Goal: Task Accomplishment & Management: Manage account settings

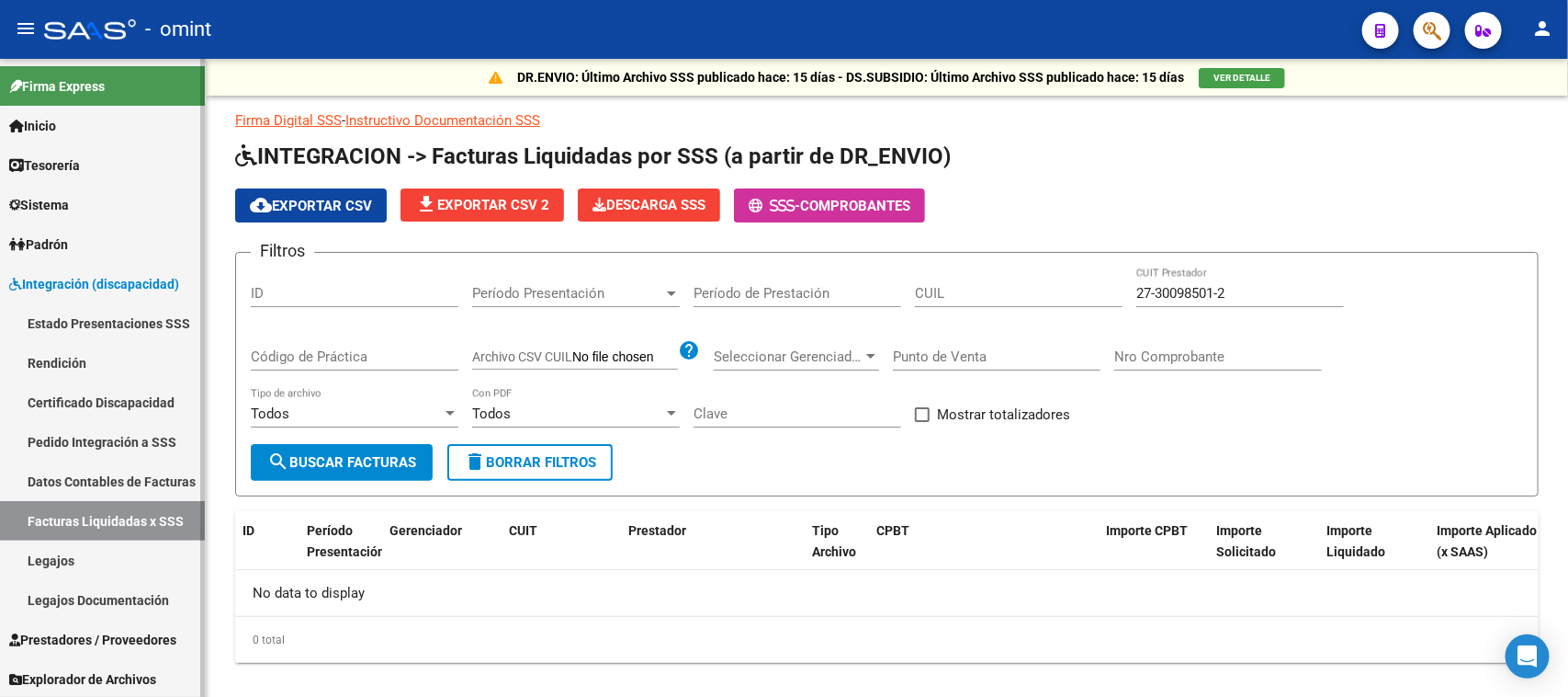
click at [135, 561] on link "Legajos" at bounding box center [103, 560] width 205 height 40
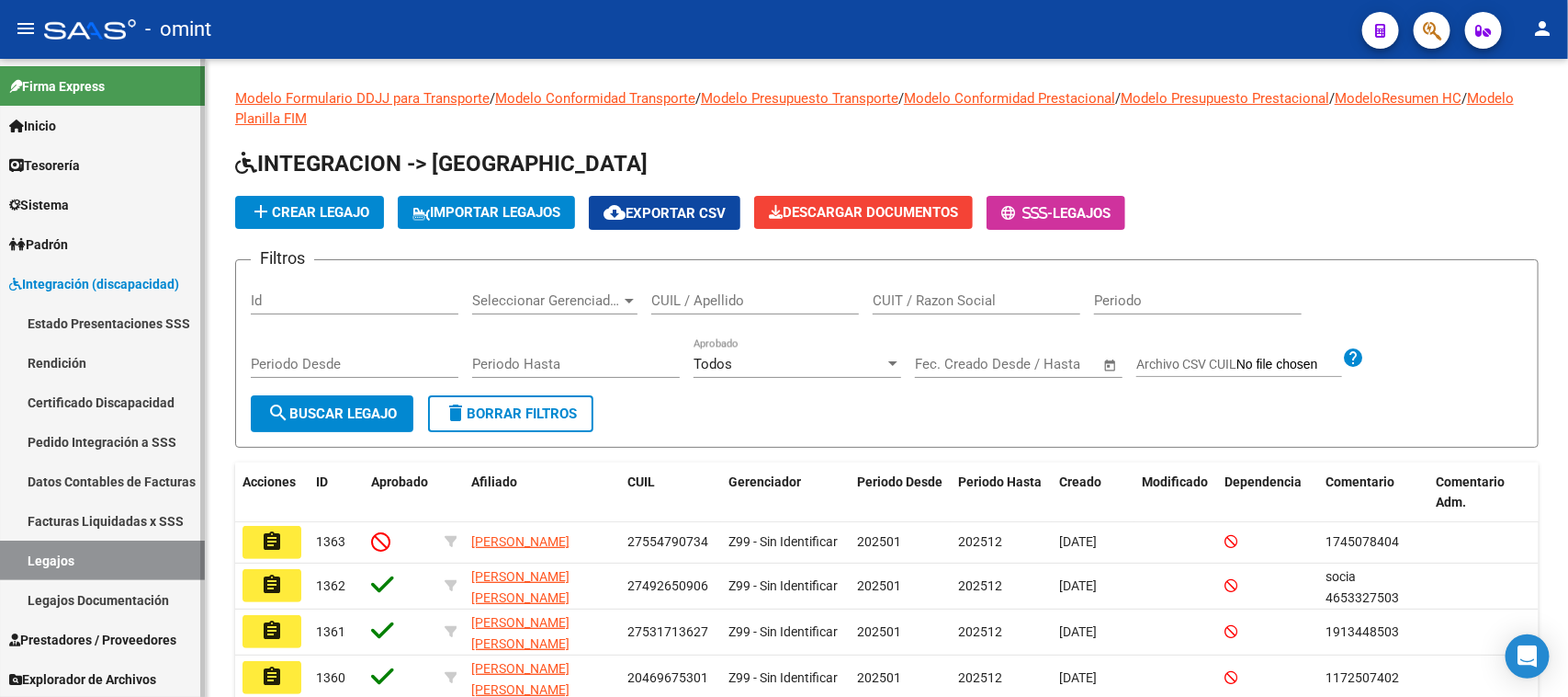
scroll to position [1, 0]
click at [128, 648] on link "Prestadores / Proveedores" at bounding box center [103, 638] width 205 height 40
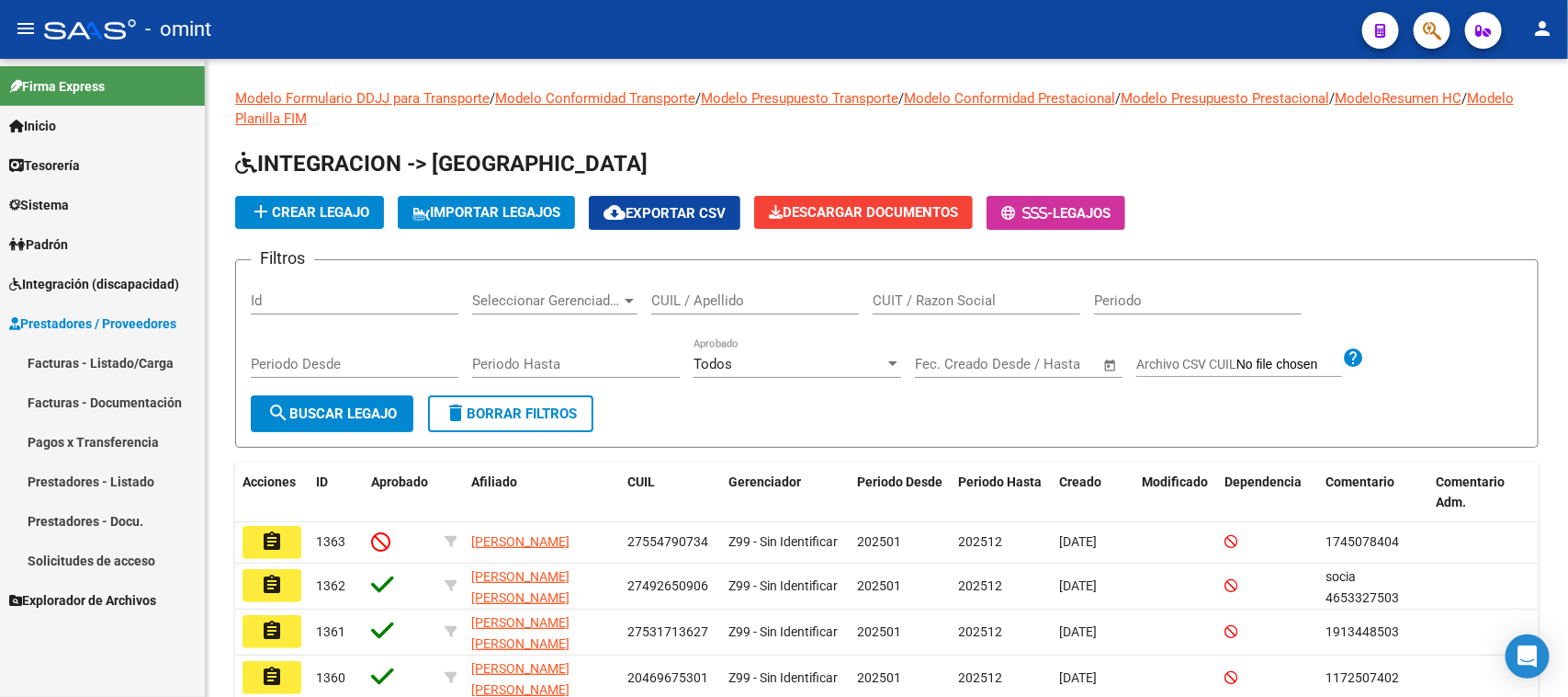
scroll to position [0, 0]
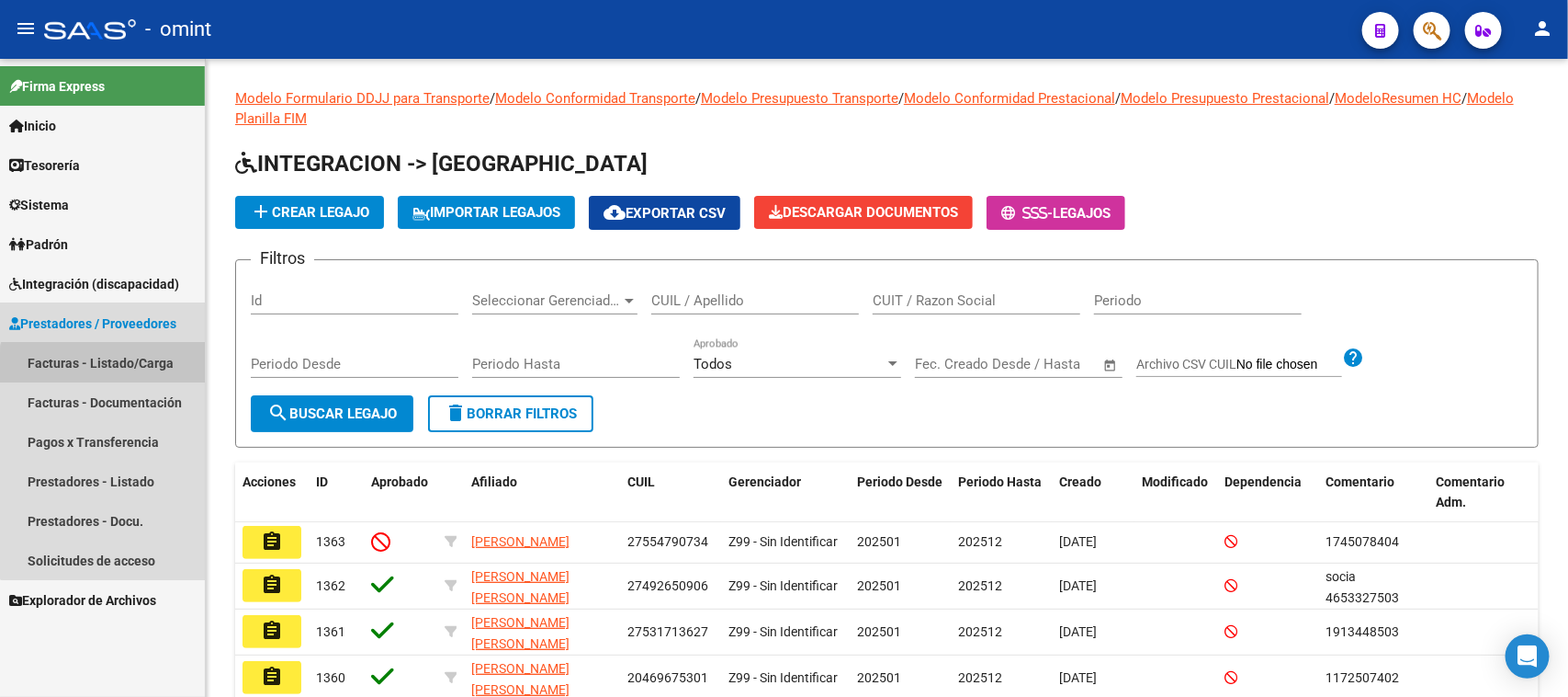
click at [133, 373] on link "Facturas - Listado/Carga" at bounding box center [103, 362] width 205 height 40
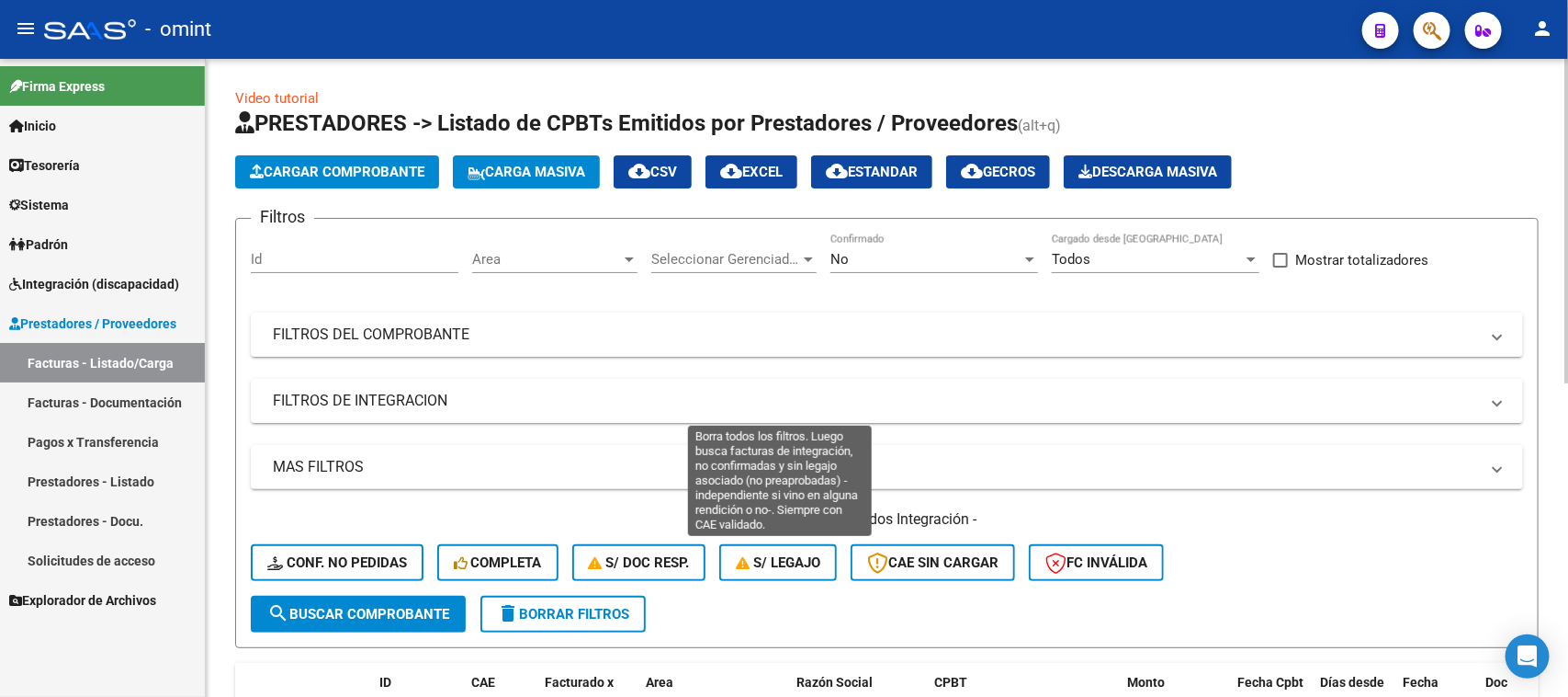
click at [760, 544] on button "S/ legajo" at bounding box center [778, 563] width 117 height 37
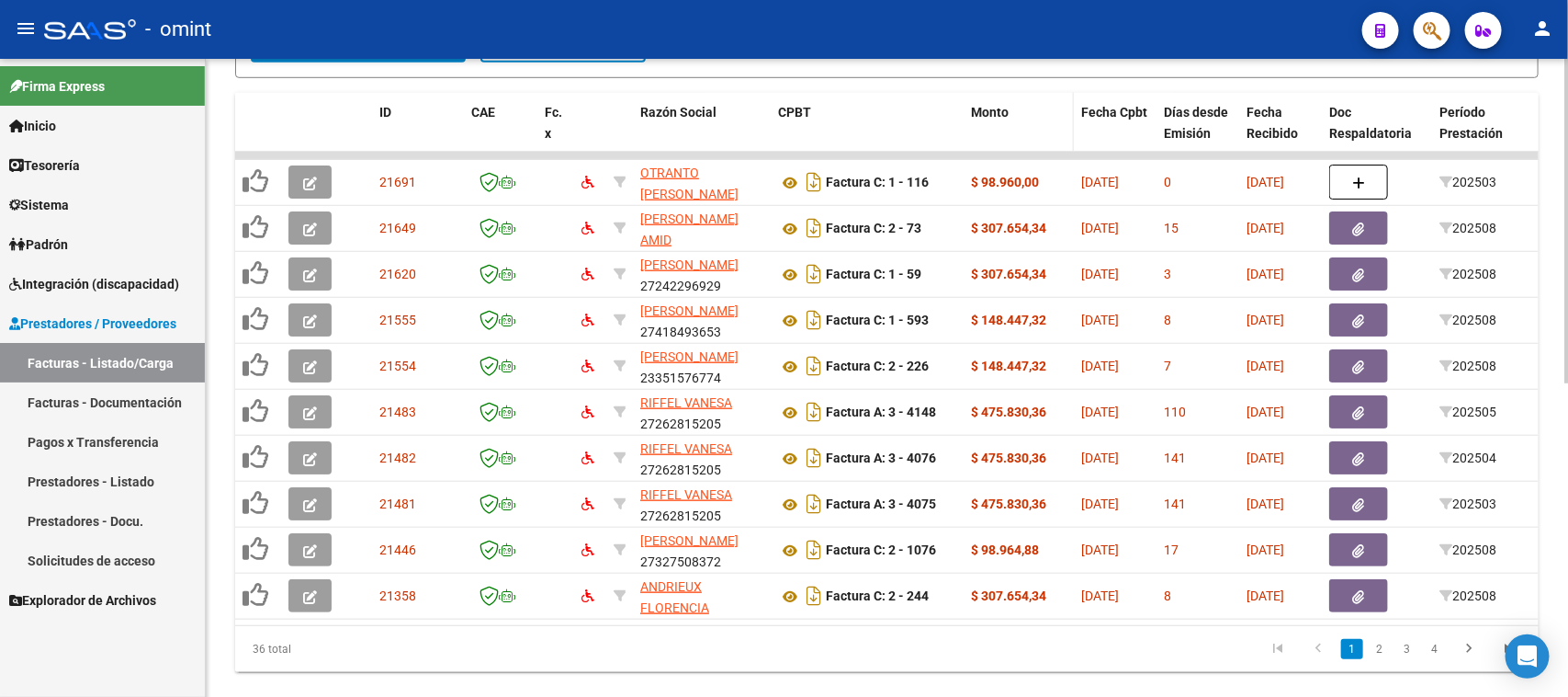
scroll to position [618, 0]
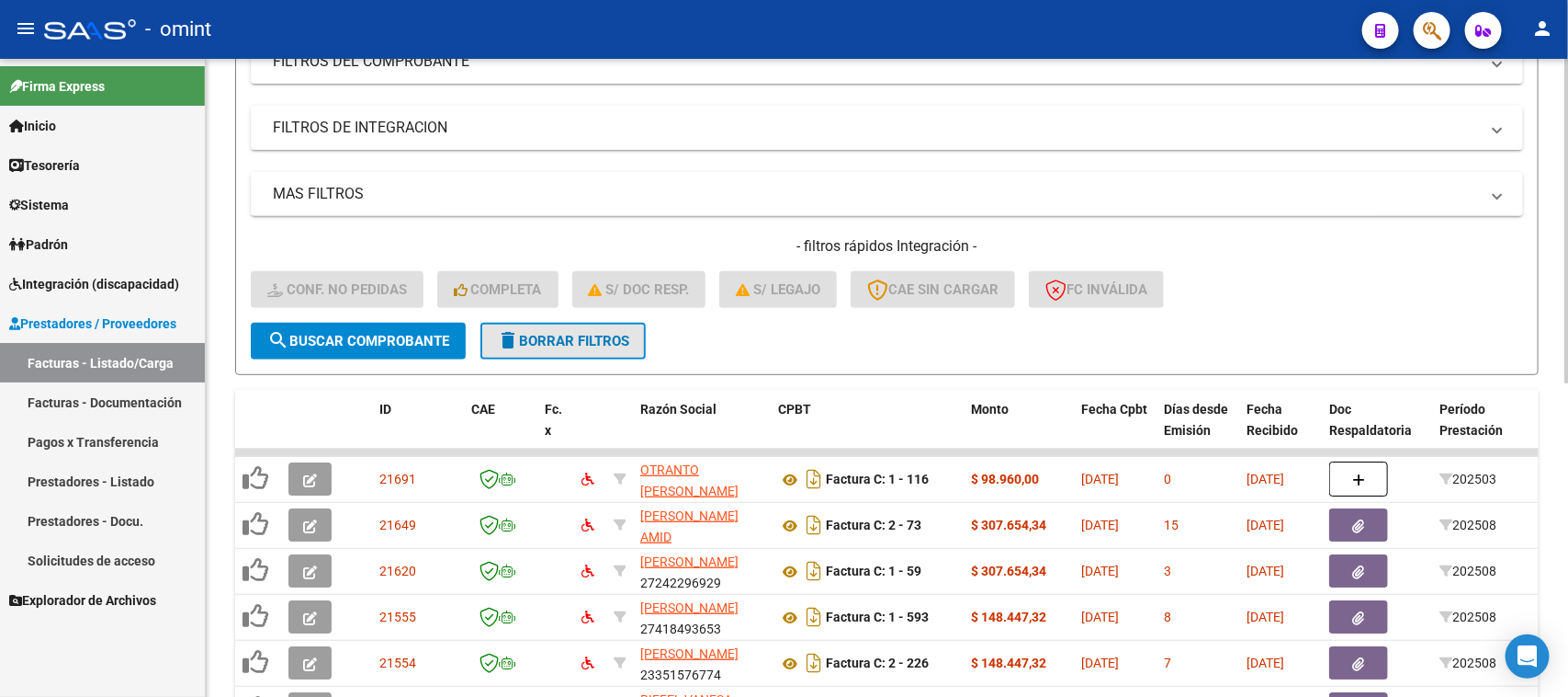
click at [595, 347] on button "delete Borrar Filtros" at bounding box center [563, 341] width 165 height 37
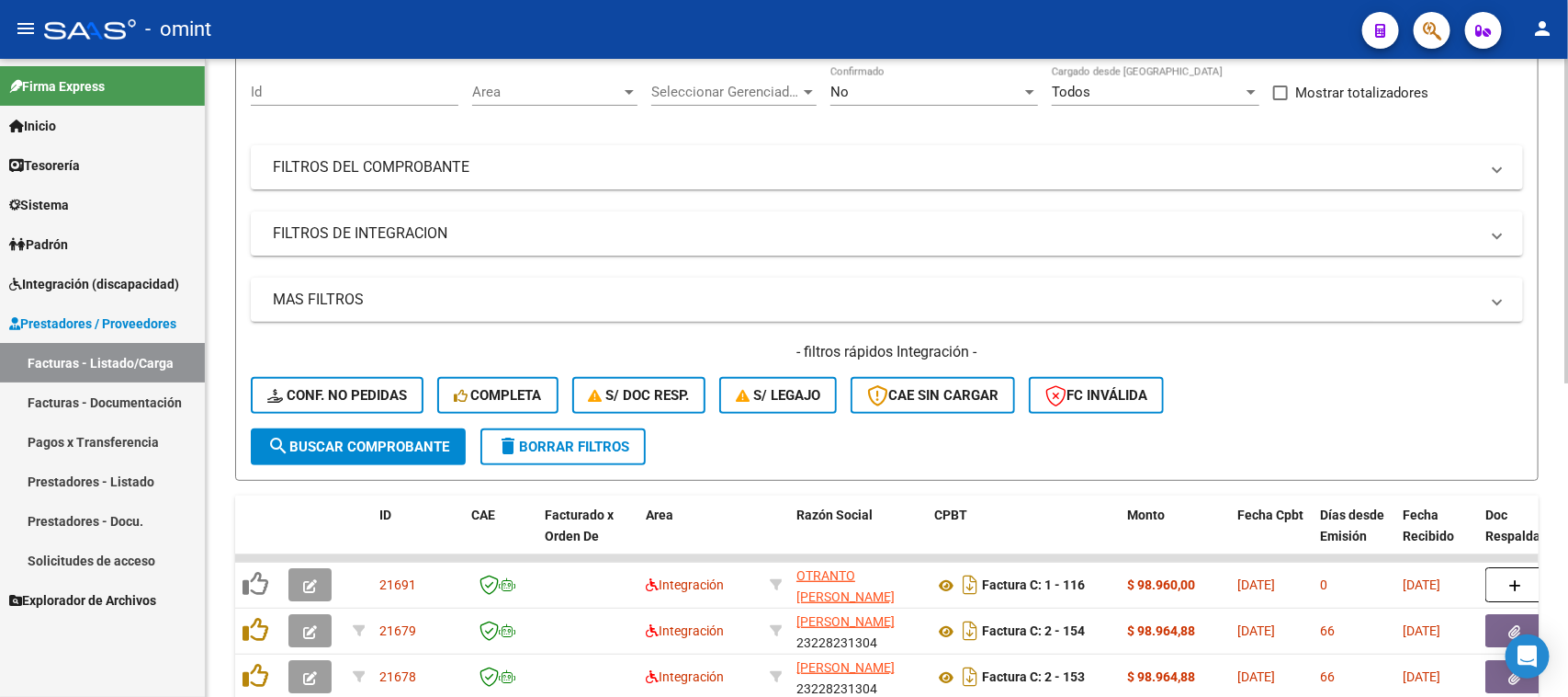
scroll to position [273, 0]
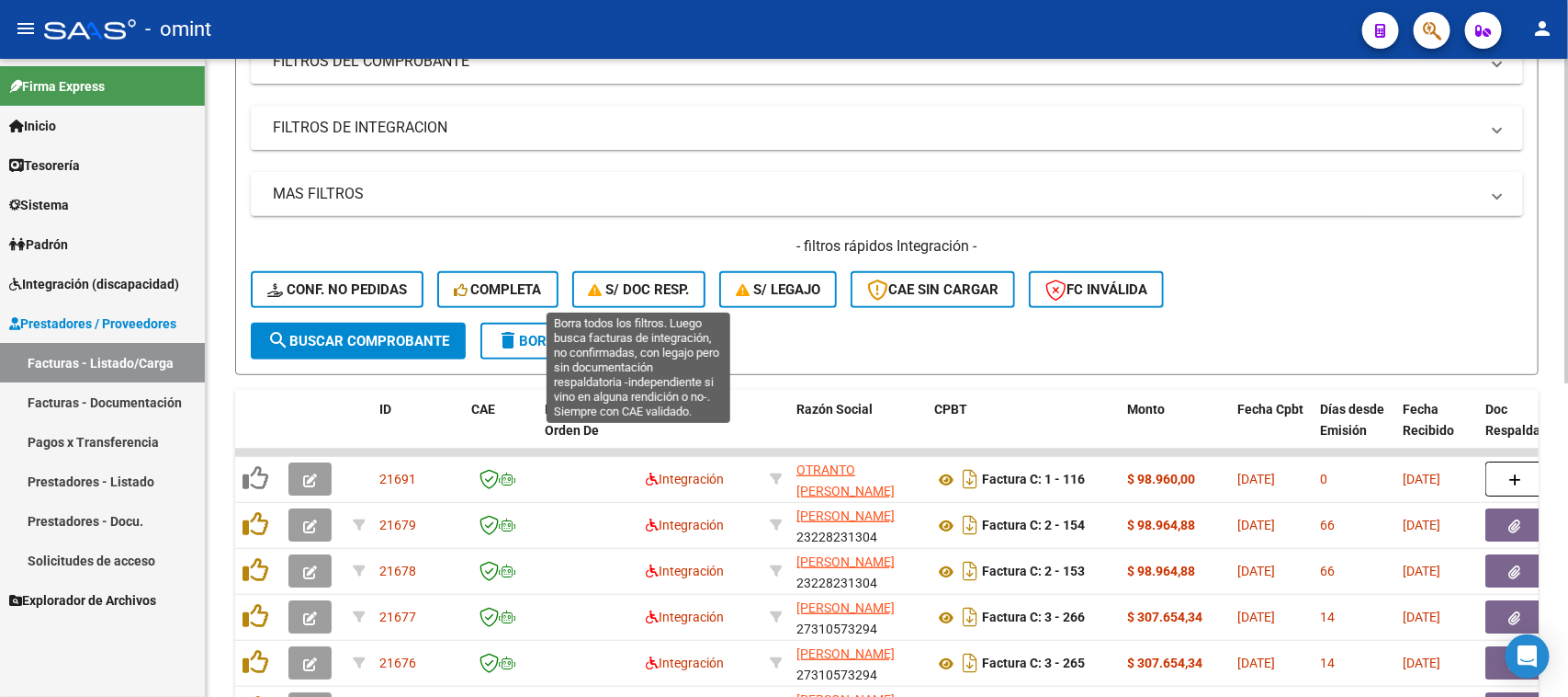
click at [590, 291] on icon "button" at bounding box center [597, 289] width 18 height 14
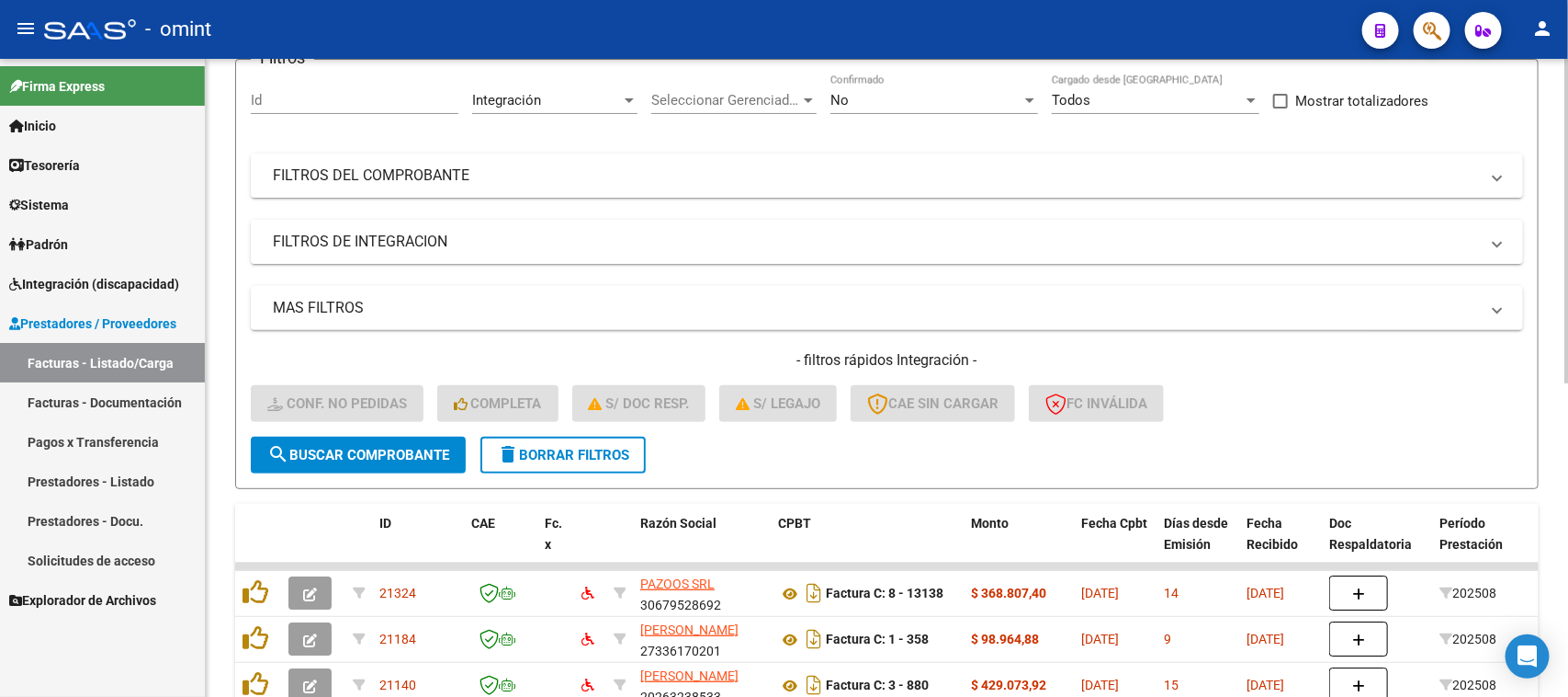
scroll to position [158, 0]
click at [575, 448] on span "delete Borrar Filtros" at bounding box center [563, 456] width 132 height 17
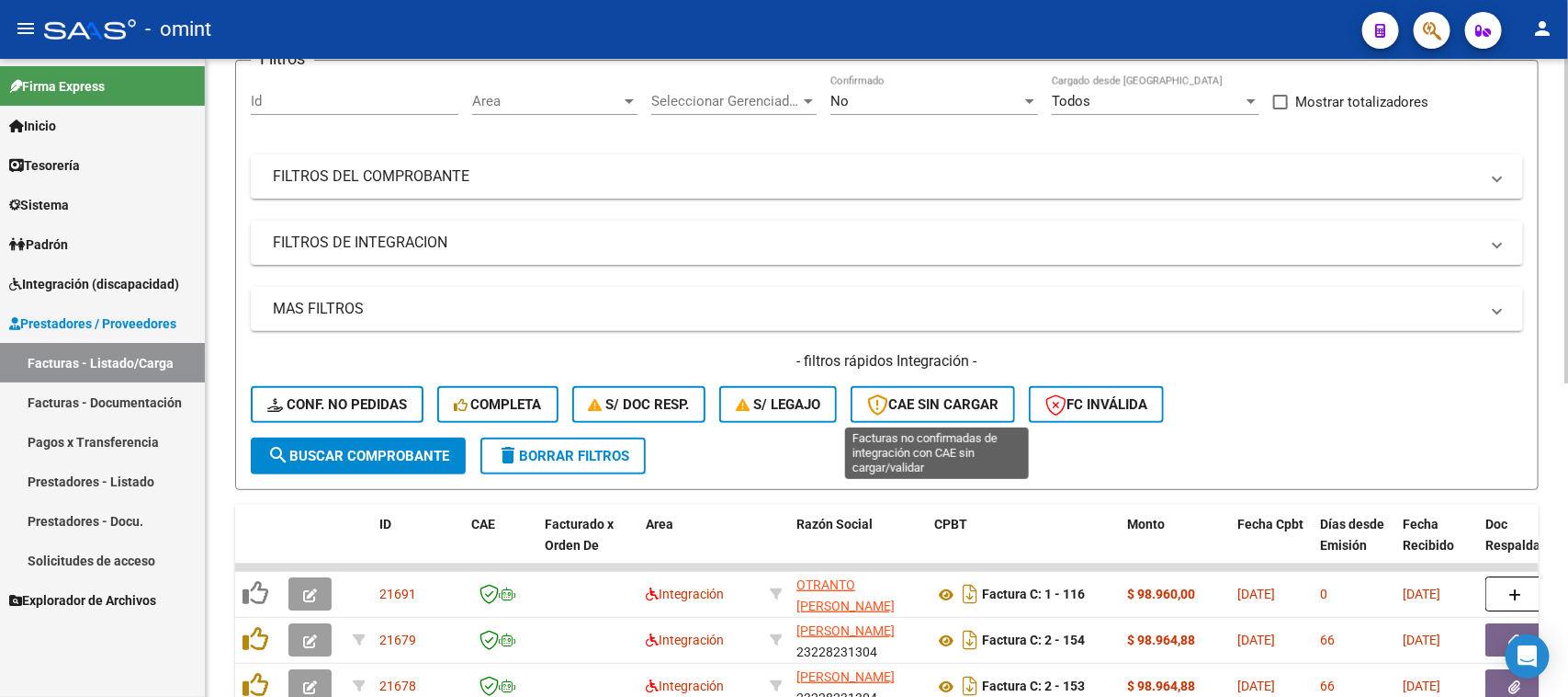
click at [898, 400] on span "CAE SIN CARGAR" at bounding box center [933, 405] width 131 height 17
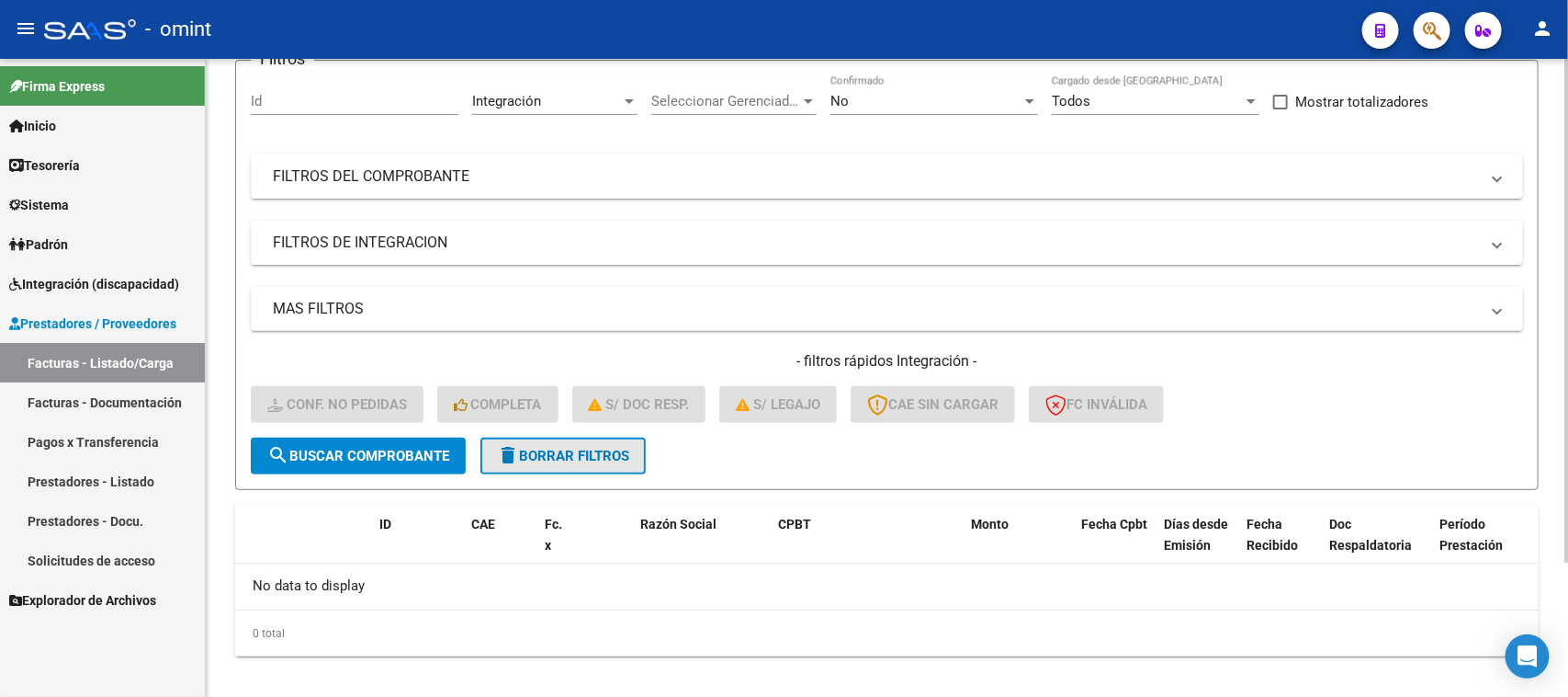
click at [539, 461] on button "delete Borrar Filtros" at bounding box center [563, 456] width 165 height 37
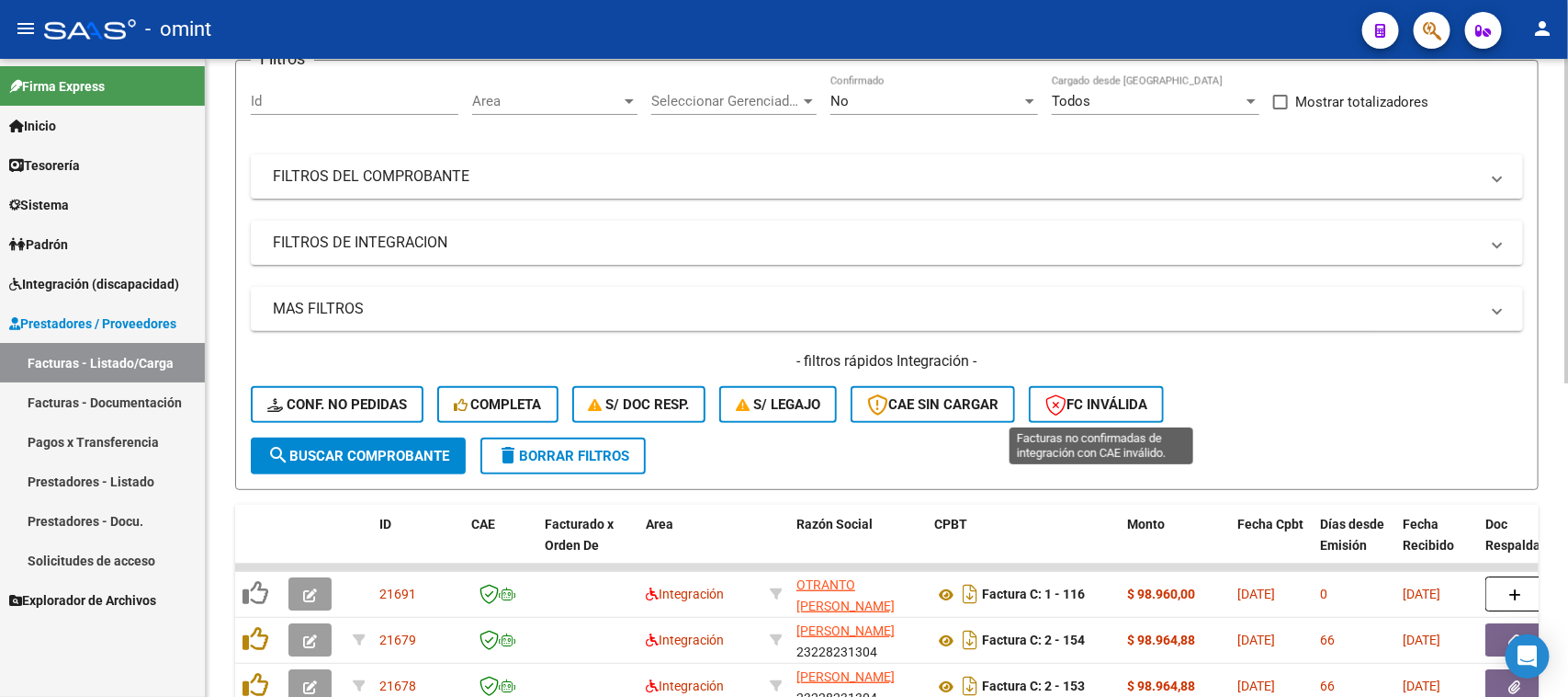
click at [1113, 402] on span "FC Inválida" at bounding box center [1097, 405] width 102 height 17
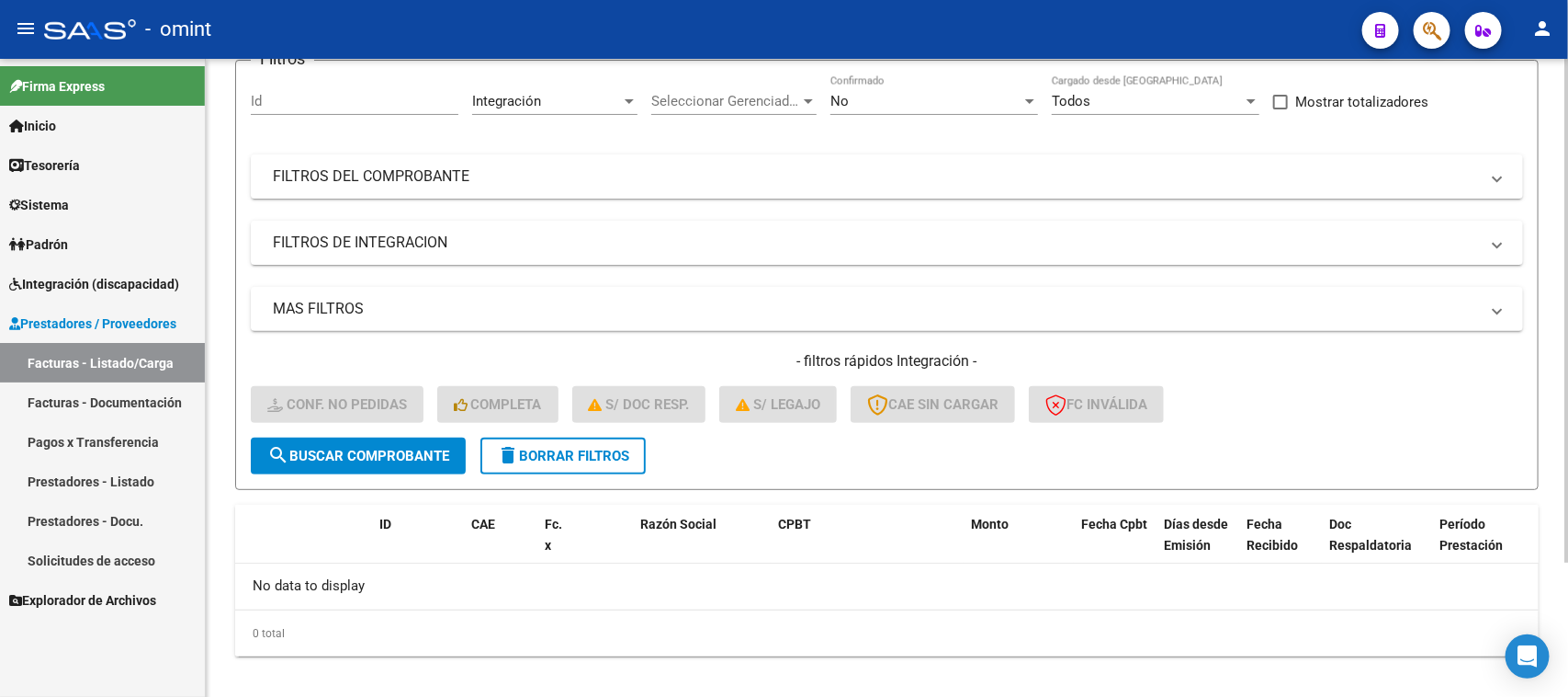
click at [553, 473] on form "Filtros Id Integración Area Seleccionar Gerenciador Seleccionar Gerenciador No …" at bounding box center [887, 275] width 1304 height 430
click at [545, 467] on button "delete Borrar Filtros" at bounding box center [563, 456] width 165 height 37
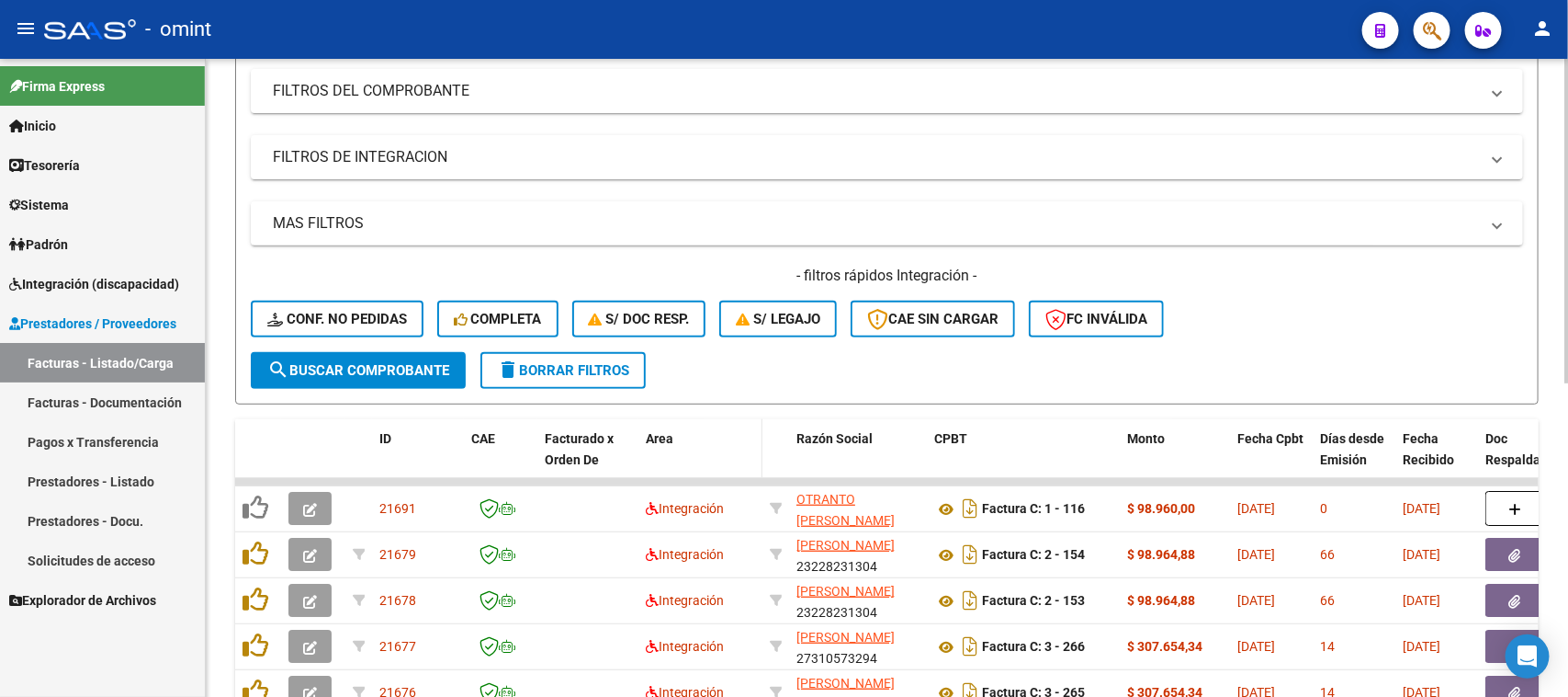
scroll to position [273, 0]
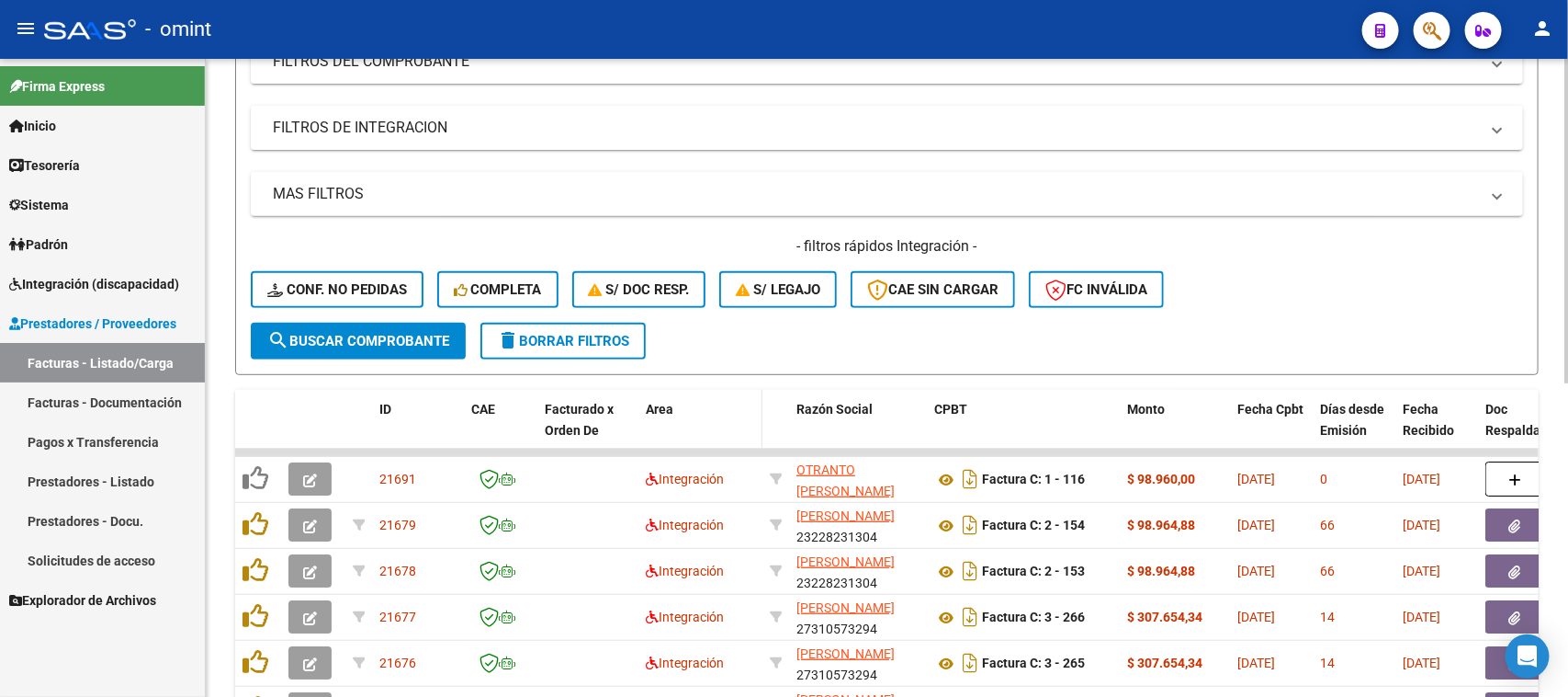
click at [680, 411] on div "Area" at bounding box center [700, 410] width 109 height 21
drag, startPoint x: 680, startPoint y: 411, endPoint x: 655, endPoint y: 410, distance: 25.0
click at [680, 410] on div "Area" at bounding box center [700, 410] width 109 height 21
click at [653, 410] on span "Area" at bounding box center [660, 410] width 28 height 15
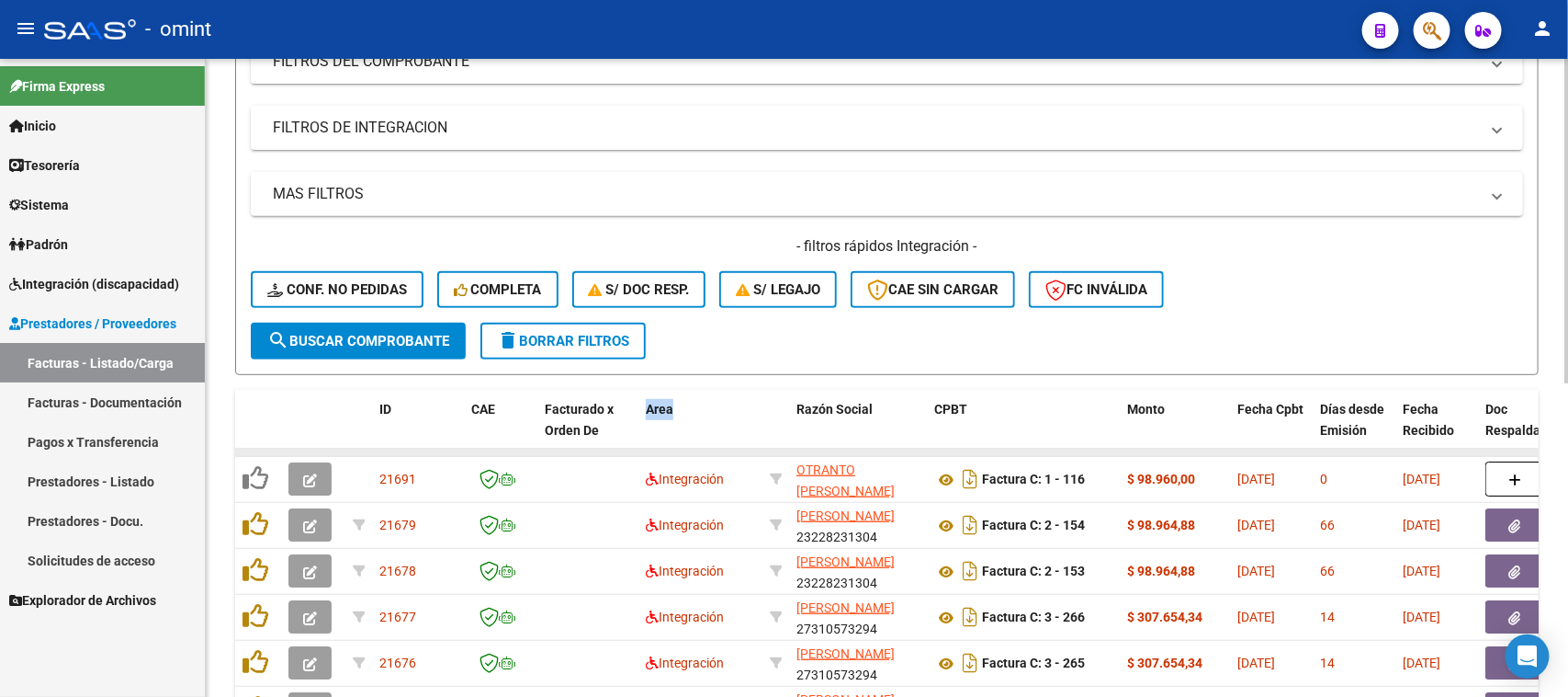
click at [666, 448] on datatable-body-cell at bounding box center [700, 452] width 124 height 7
click at [671, 433] on datatable-header-cell "Area" at bounding box center [700, 431] width 124 height 81
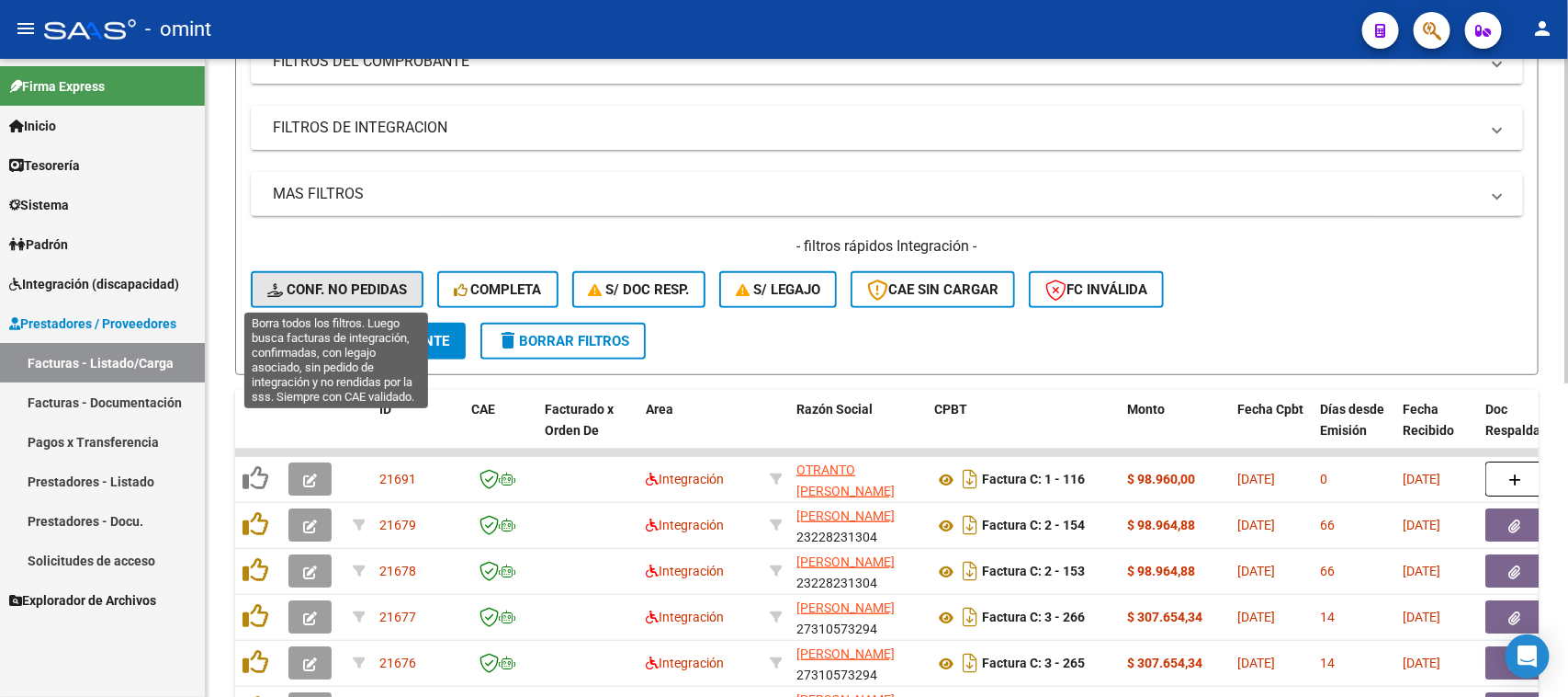
click at [377, 290] on span "Conf. no pedidas" at bounding box center [336, 289] width 140 height 17
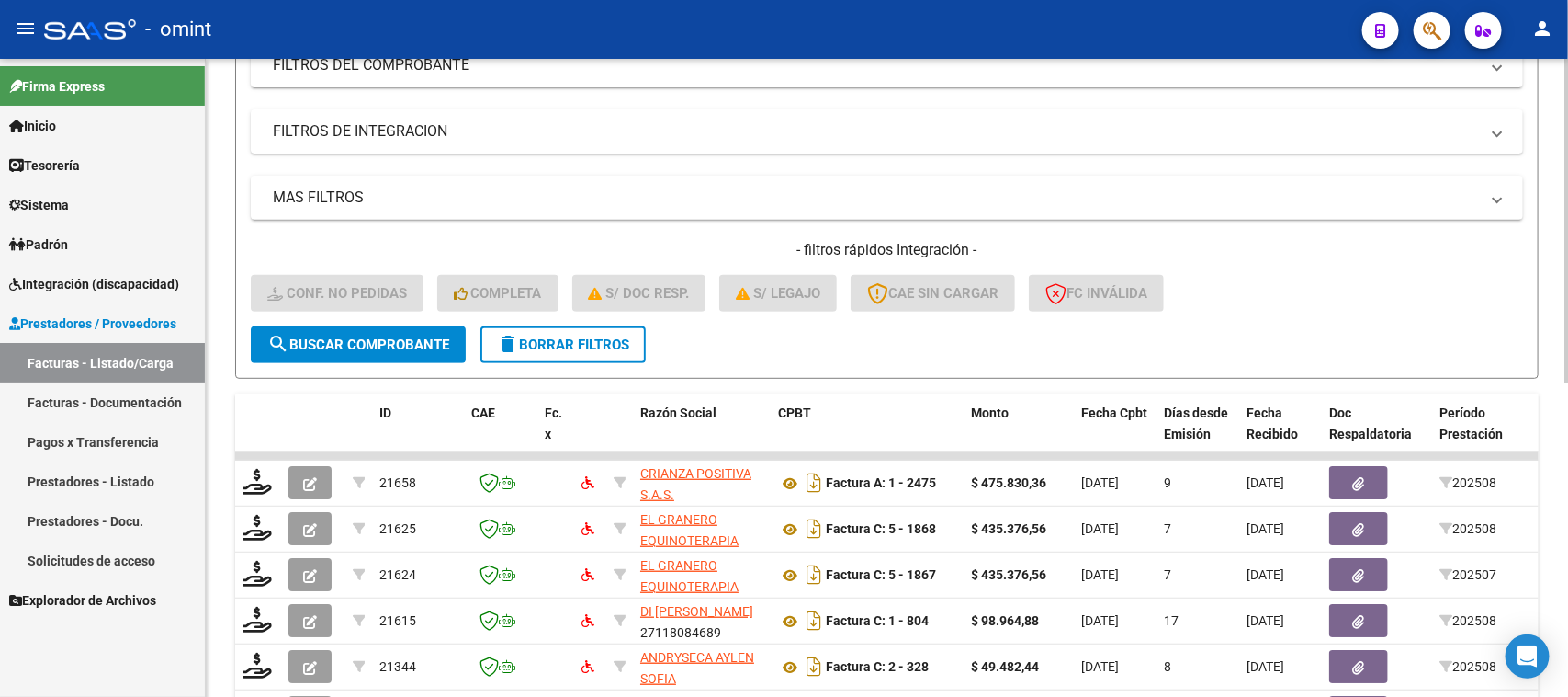
scroll to position [0, 0]
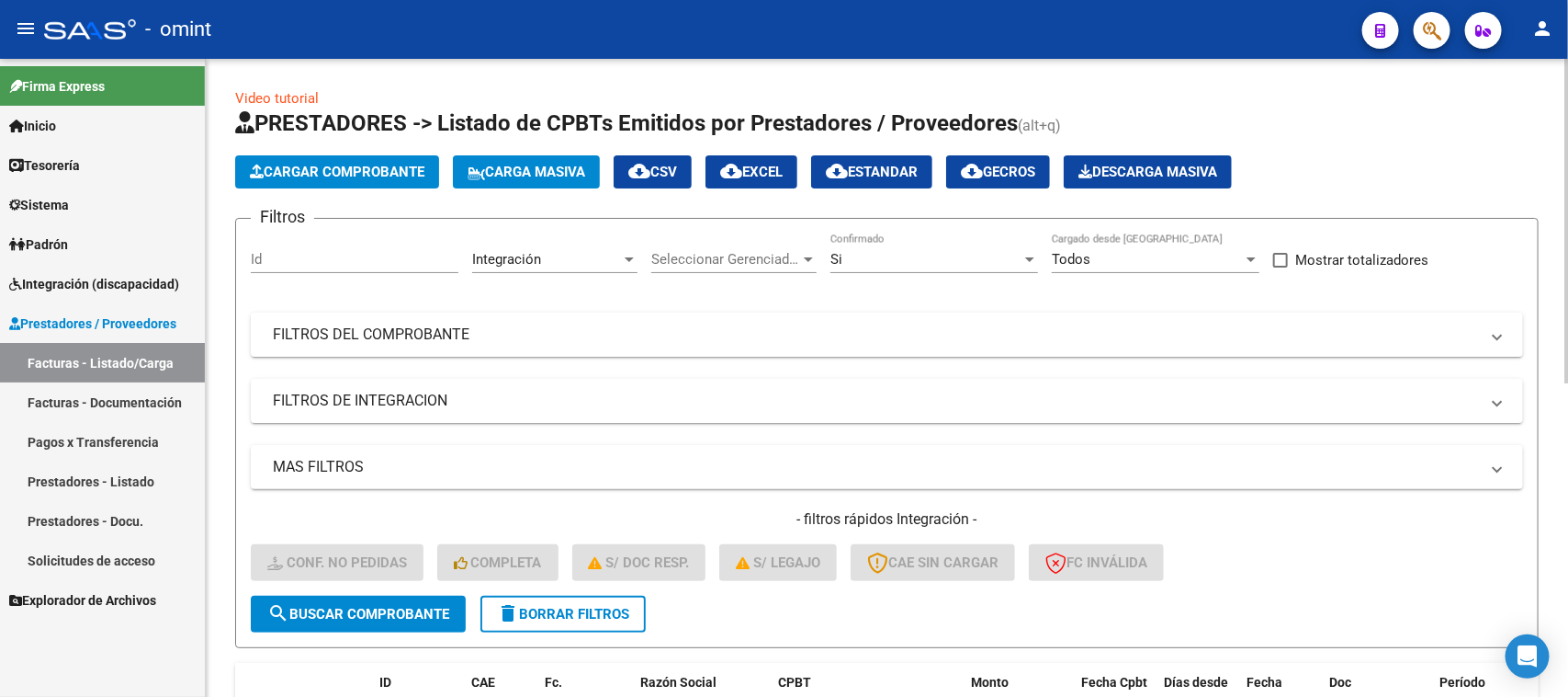
click at [558, 616] on span "delete Borrar Filtros" at bounding box center [563, 614] width 132 height 17
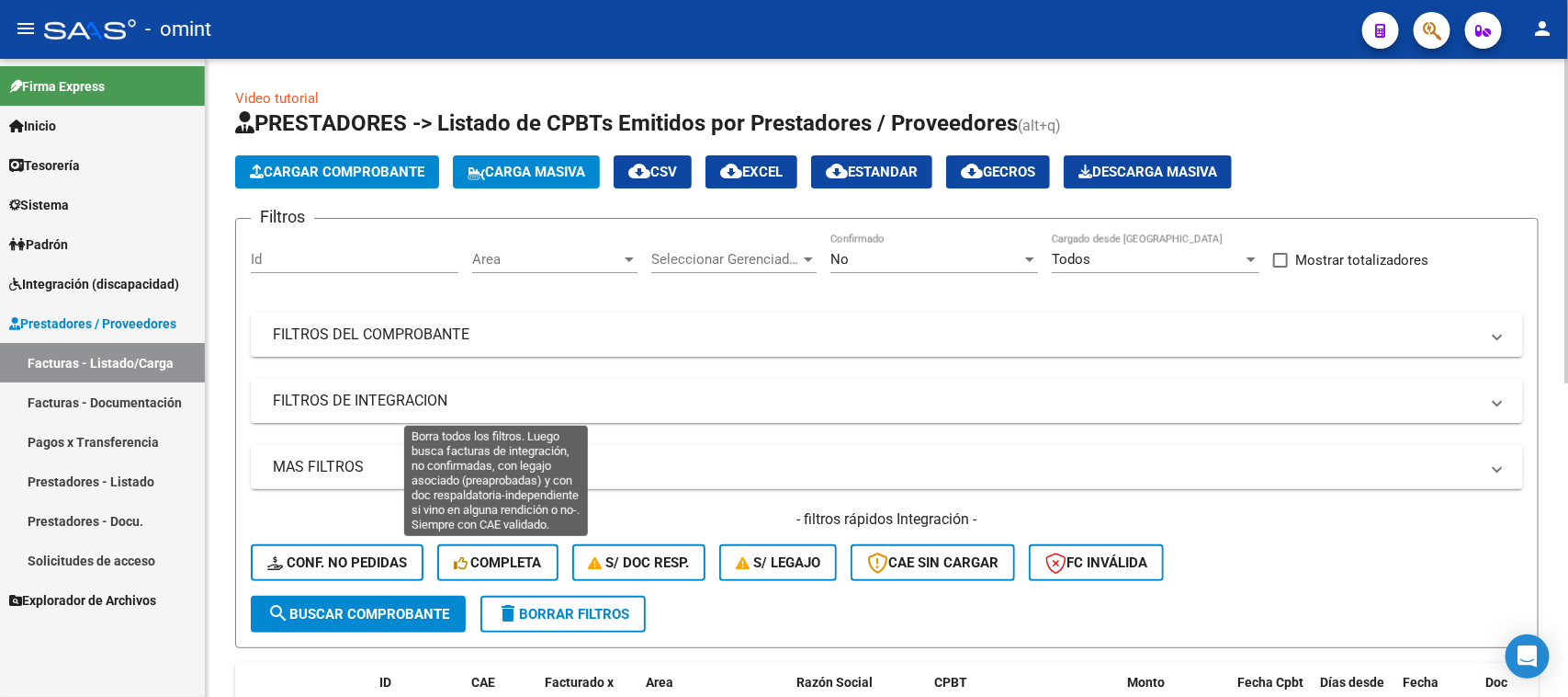
click at [515, 563] on span "Completa" at bounding box center [497, 563] width 88 height 17
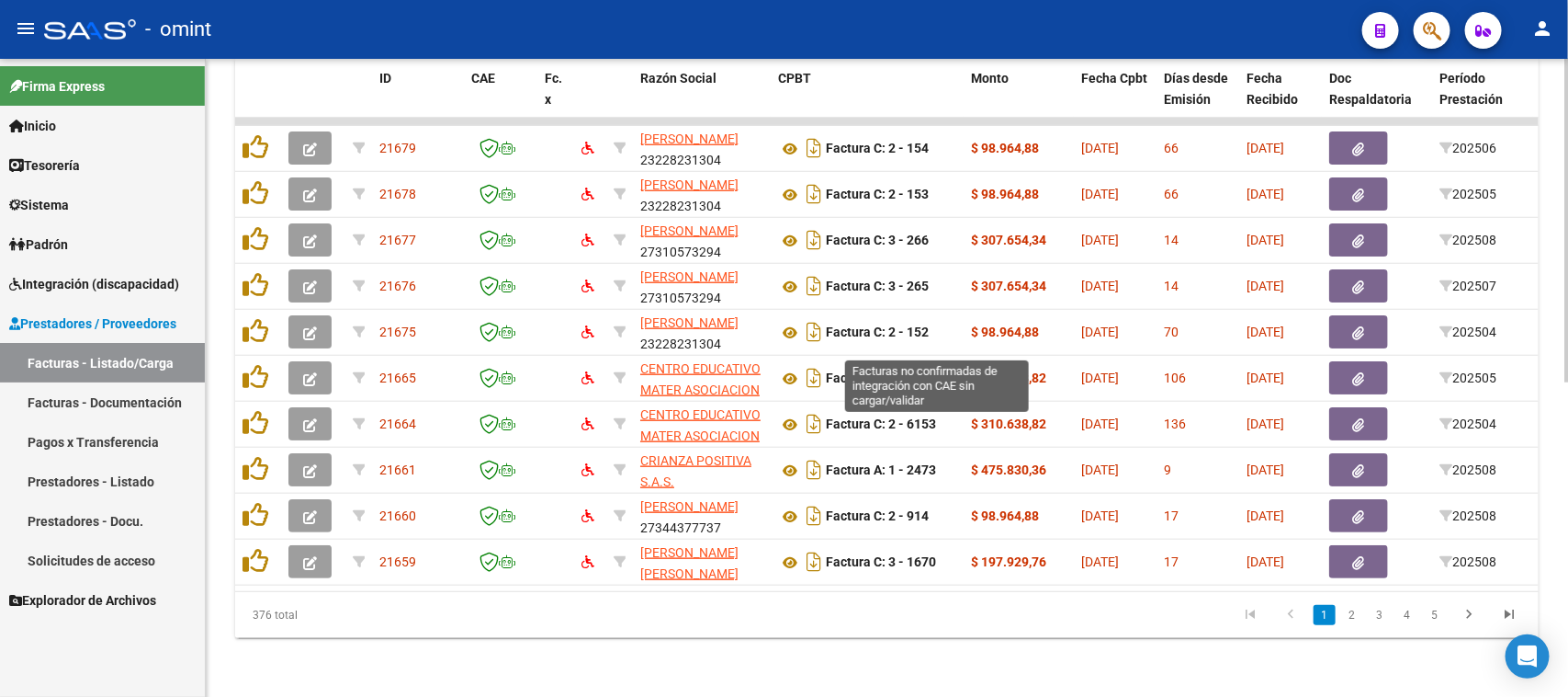
scroll to position [618, 0]
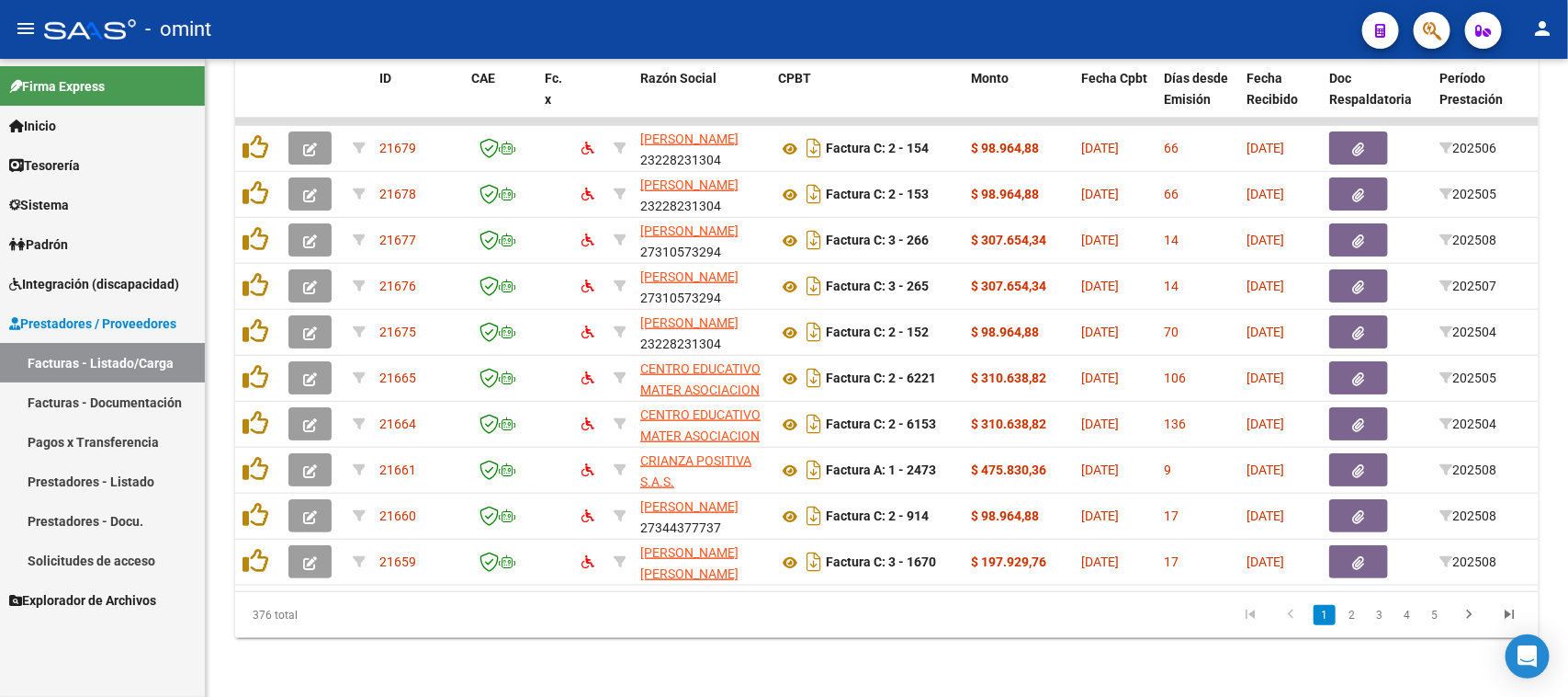
click at [165, 282] on span "Integración (discapacidad)" at bounding box center [94, 284] width 170 height 20
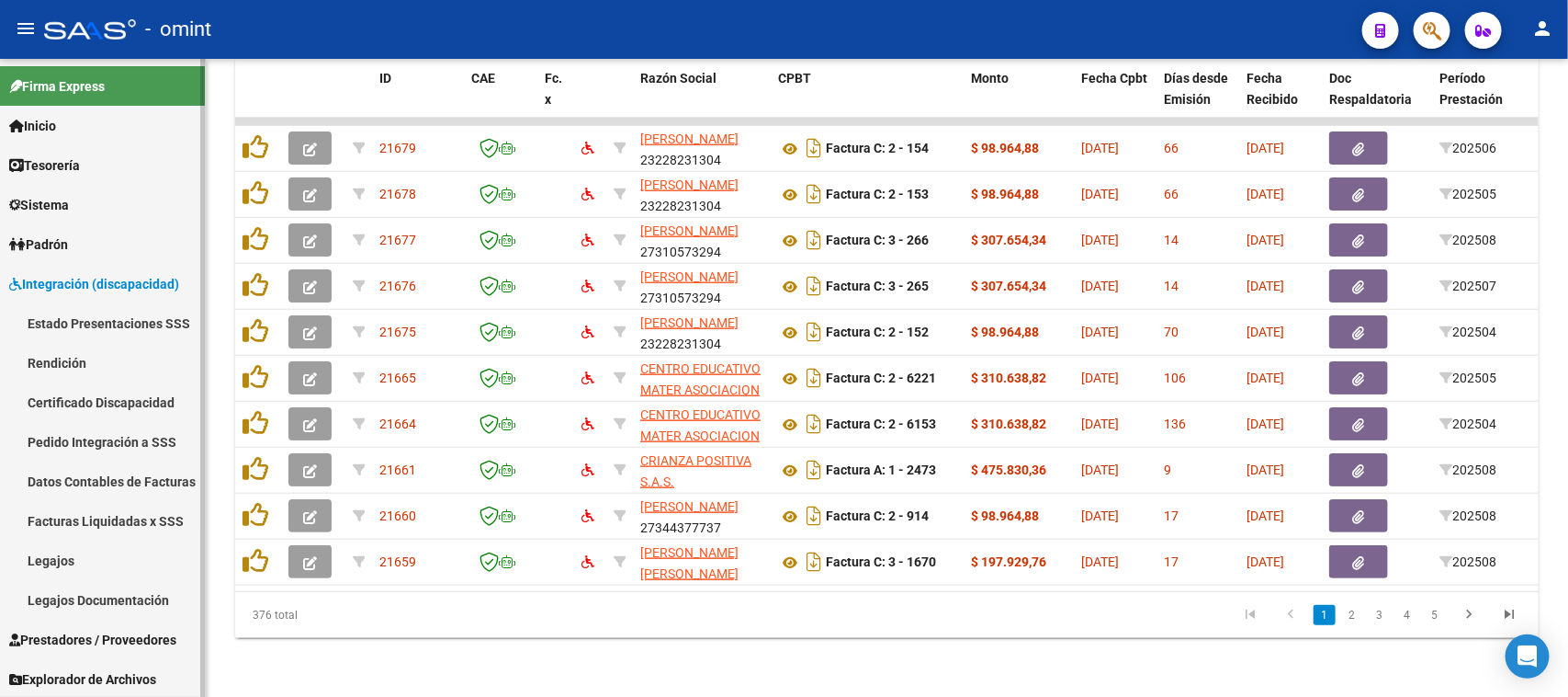
click at [79, 549] on link "Legajos" at bounding box center [103, 560] width 205 height 40
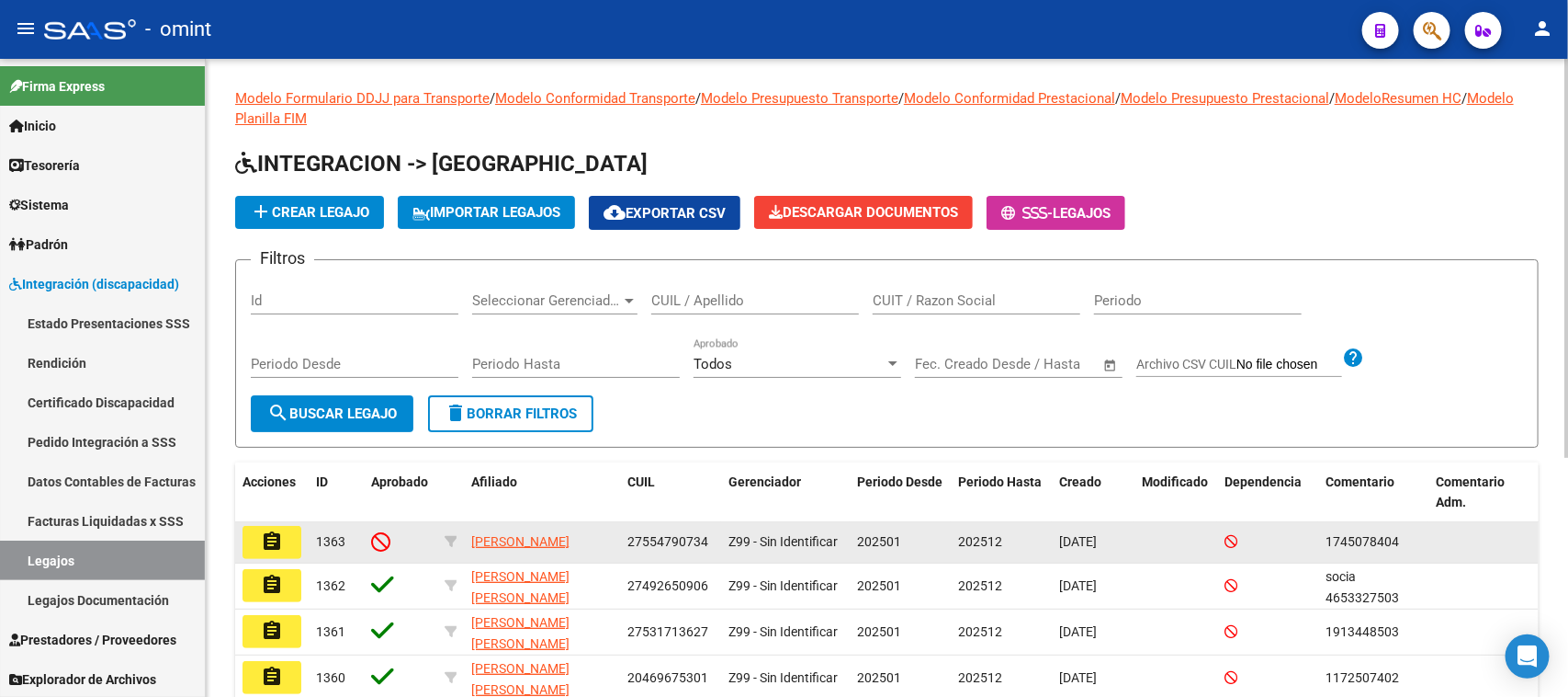
click at [644, 548] on div "27554790734" at bounding box center [670, 542] width 86 height 21
copy span "27554790734"
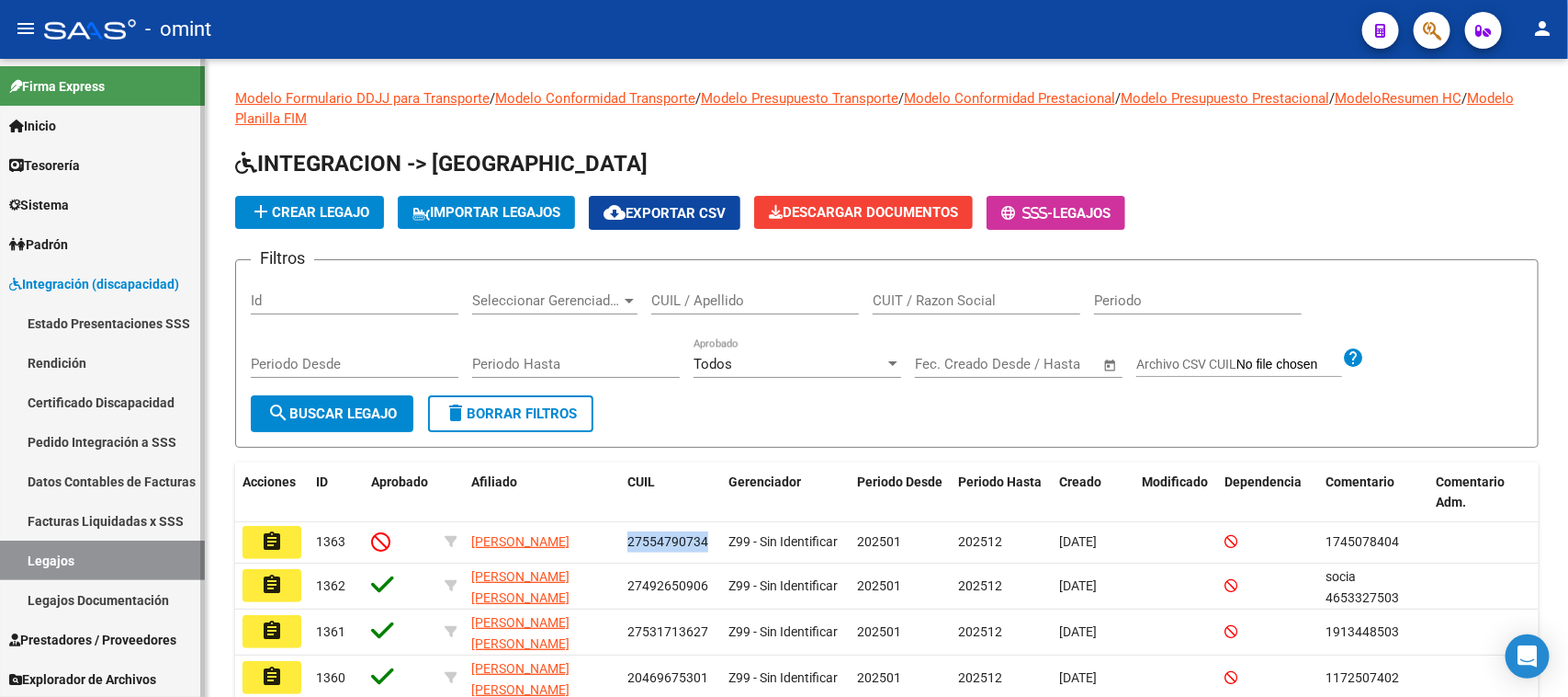
click at [97, 214] on link "Sistema" at bounding box center [103, 204] width 205 height 40
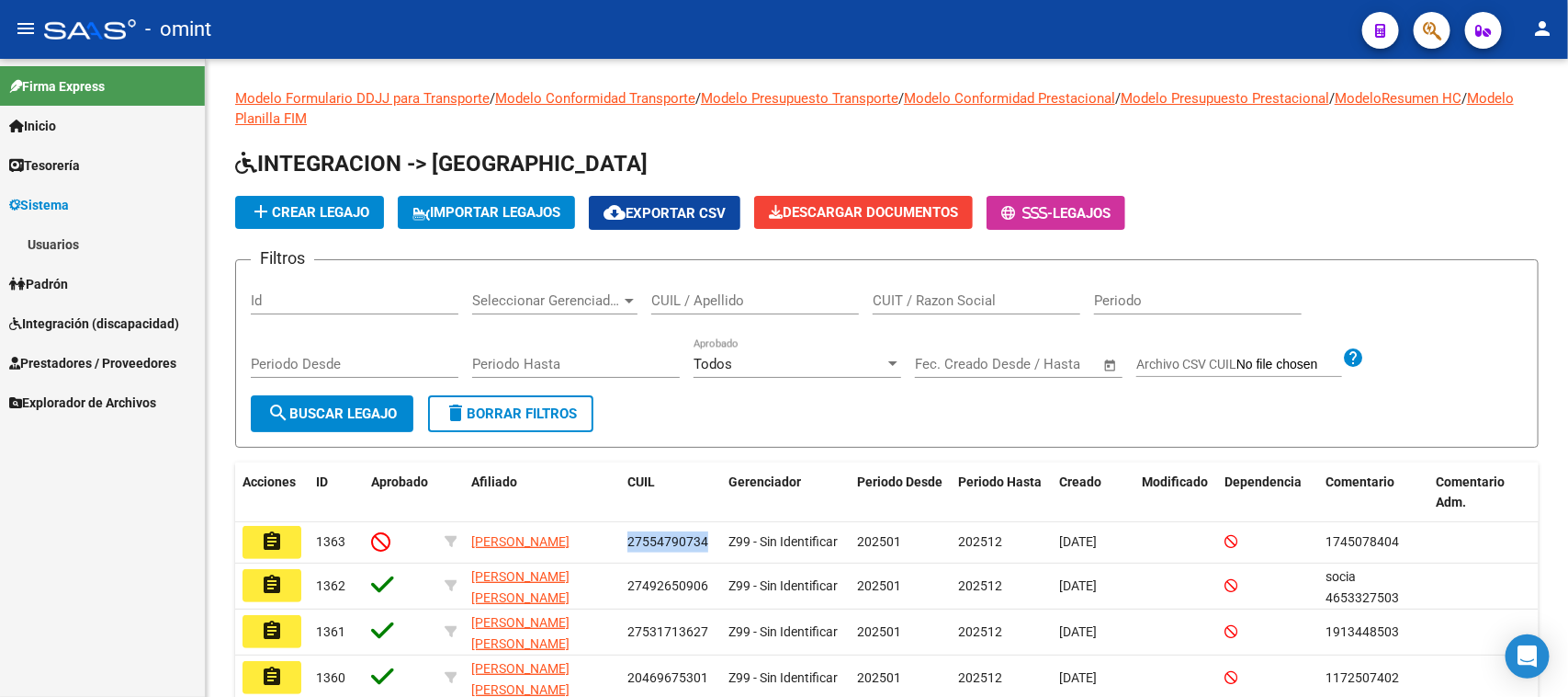
click at [94, 237] on link "Usuarios" at bounding box center [103, 244] width 205 height 40
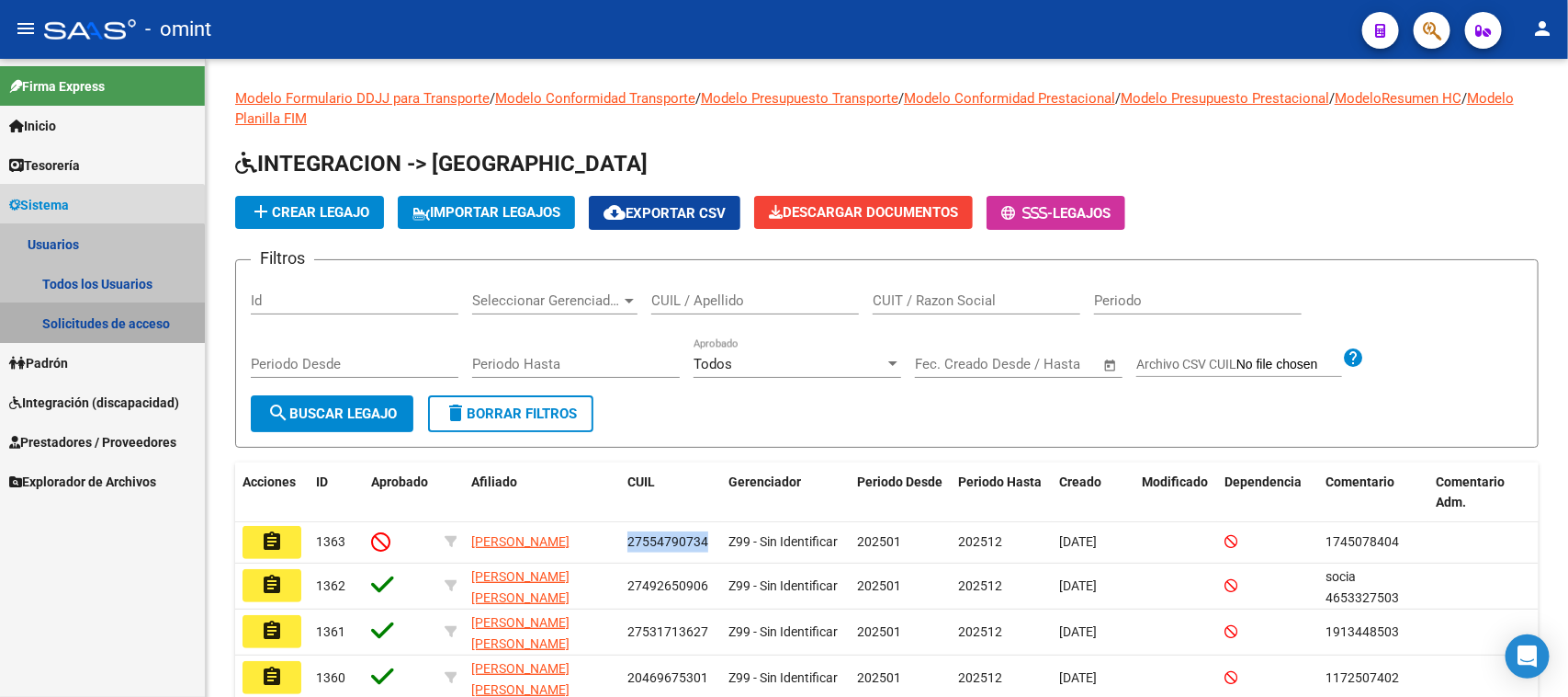
click at [91, 317] on link "Solicitudes de acceso" at bounding box center [103, 323] width 205 height 40
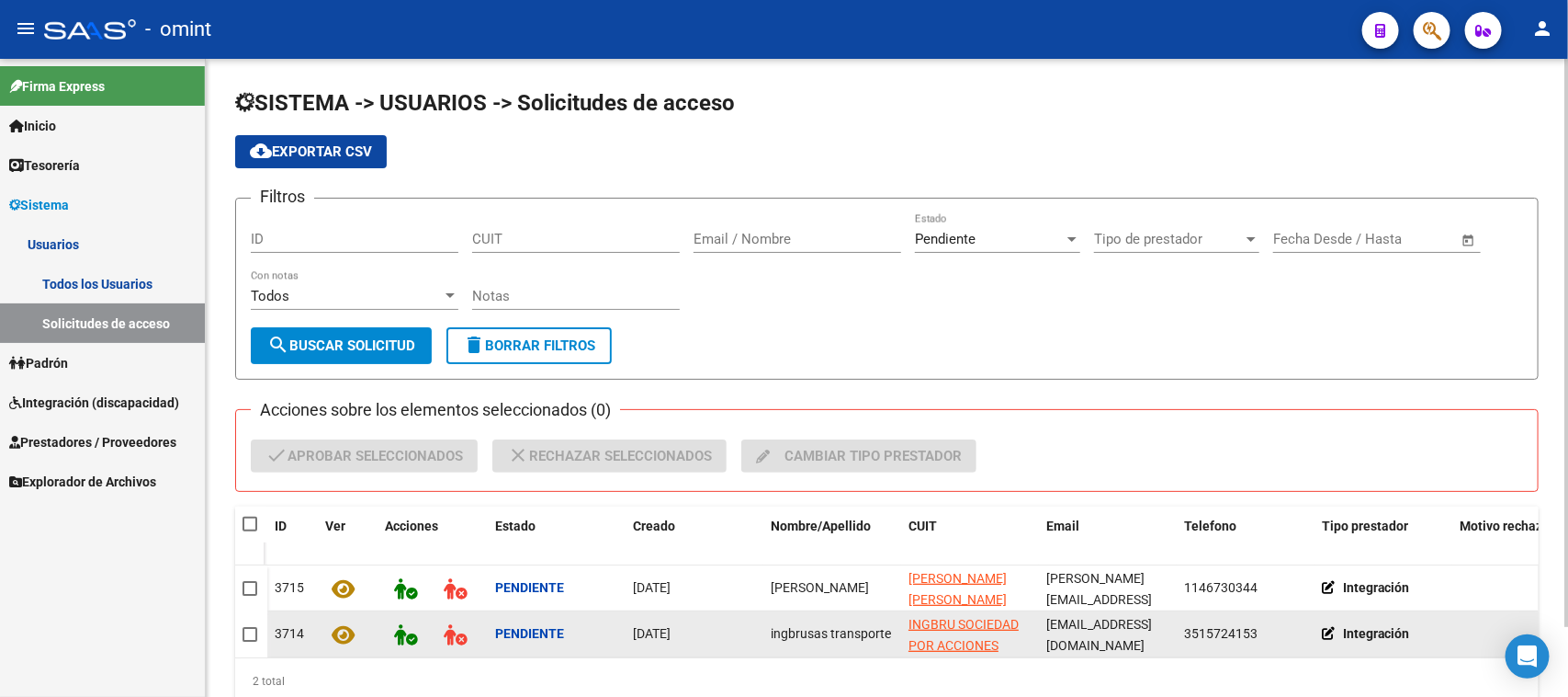
click at [818, 611] on datatable-body-cell "ingbrusas transporte" at bounding box center [832, 633] width 138 height 45
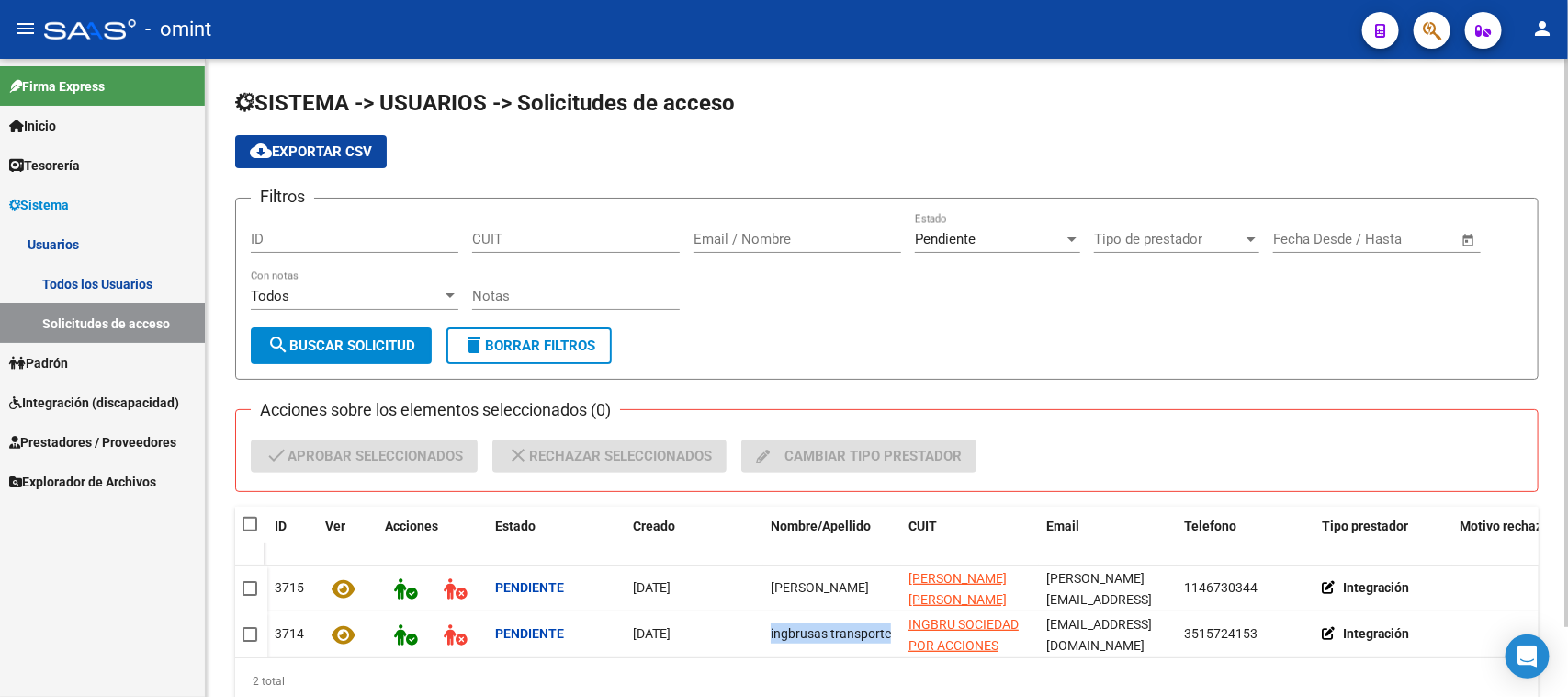
copy span "ingbrusas transporte"
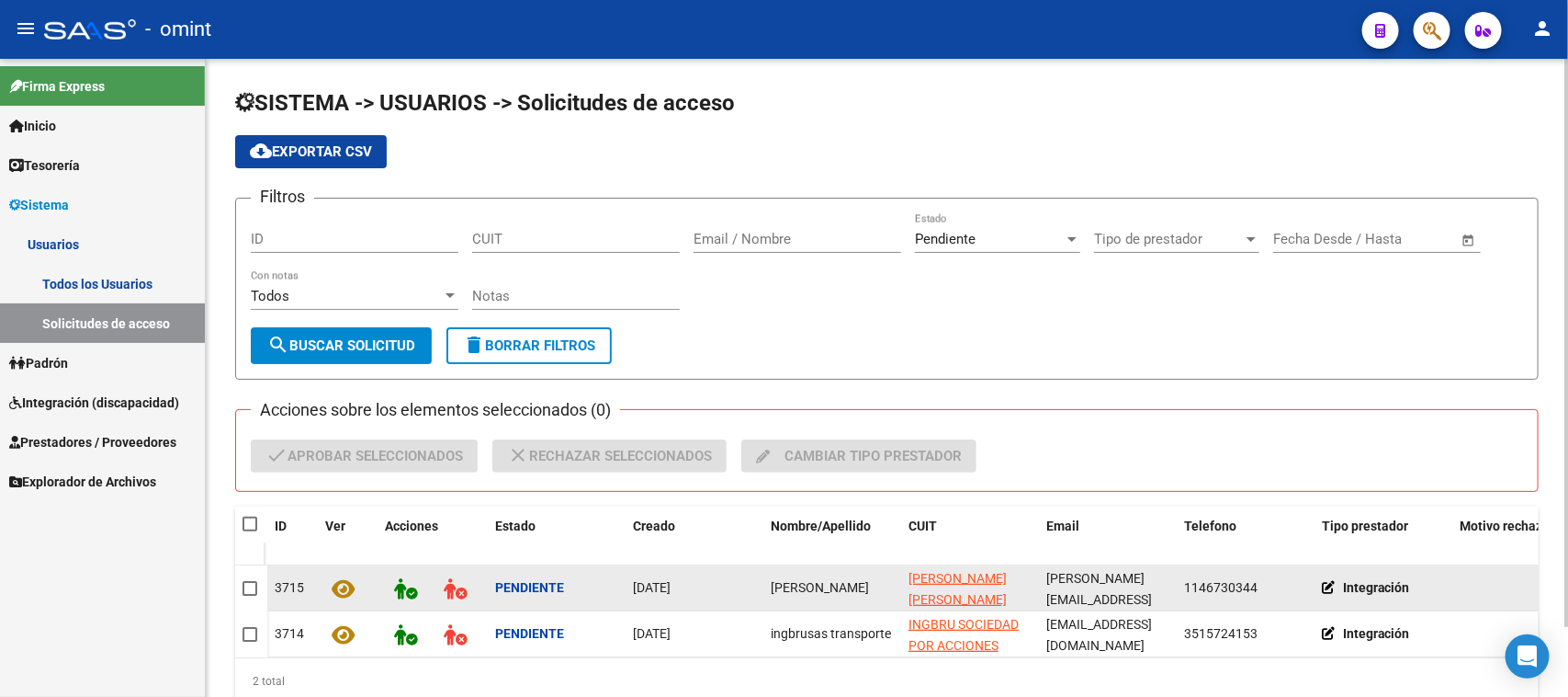
click at [776, 591] on span "[PERSON_NAME]" at bounding box center [820, 587] width 98 height 15
copy span "[PERSON_NAME]"
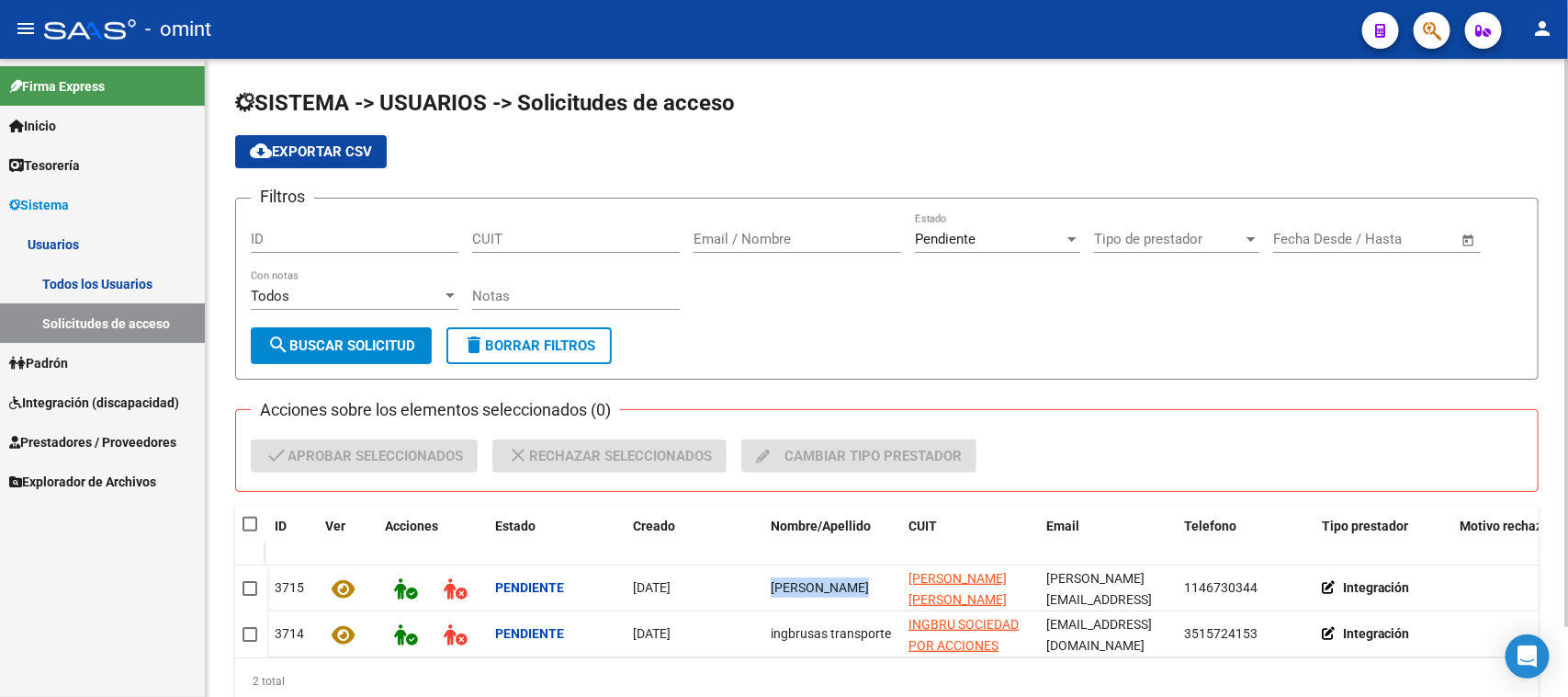
drag, startPoint x: 249, startPoint y: 521, endPoint x: 259, endPoint y: 507, distance: 17.2
click at [249, 521] on span at bounding box center [250, 524] width 15 height 15
click at [249, 532] on input "checkbox" at bounding box center [249, 532] width 1 height 1
checkbox input "true"
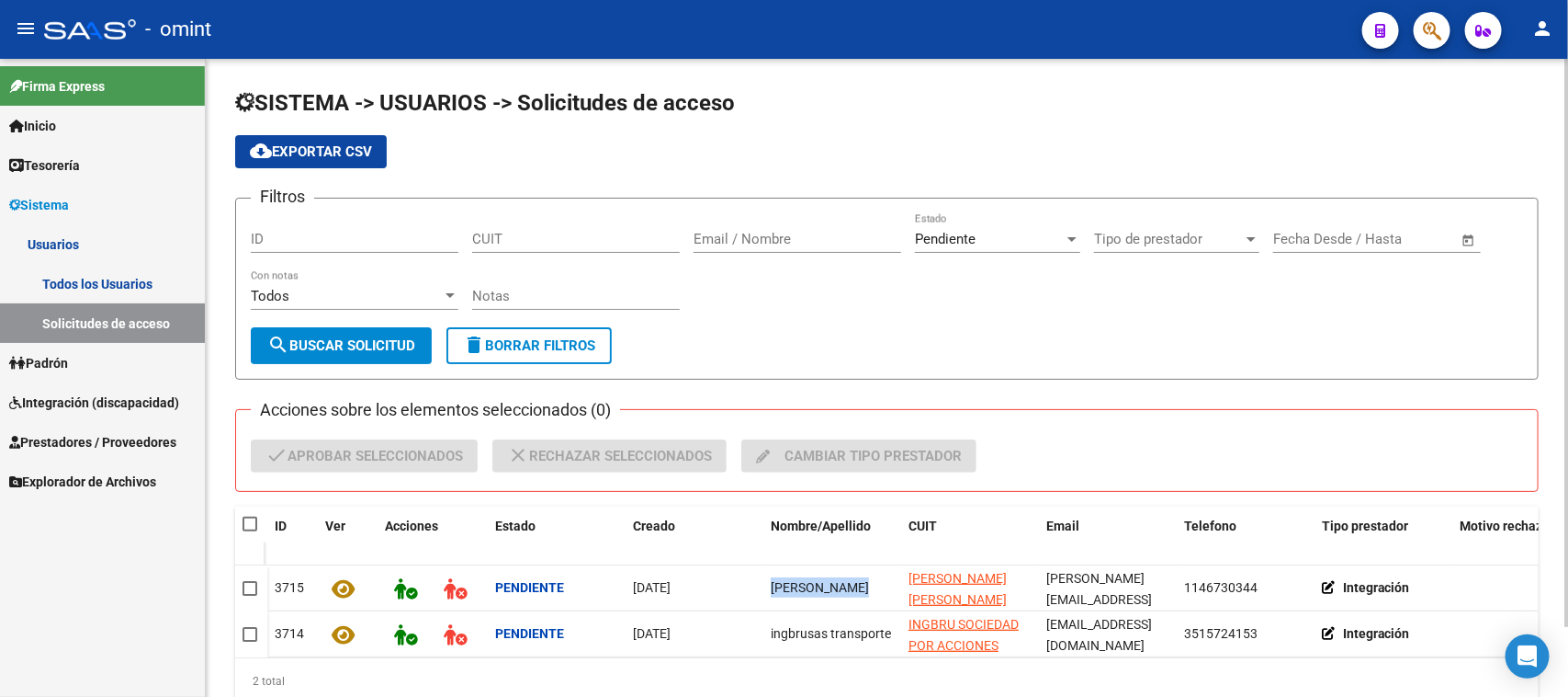
checkbox input "true"
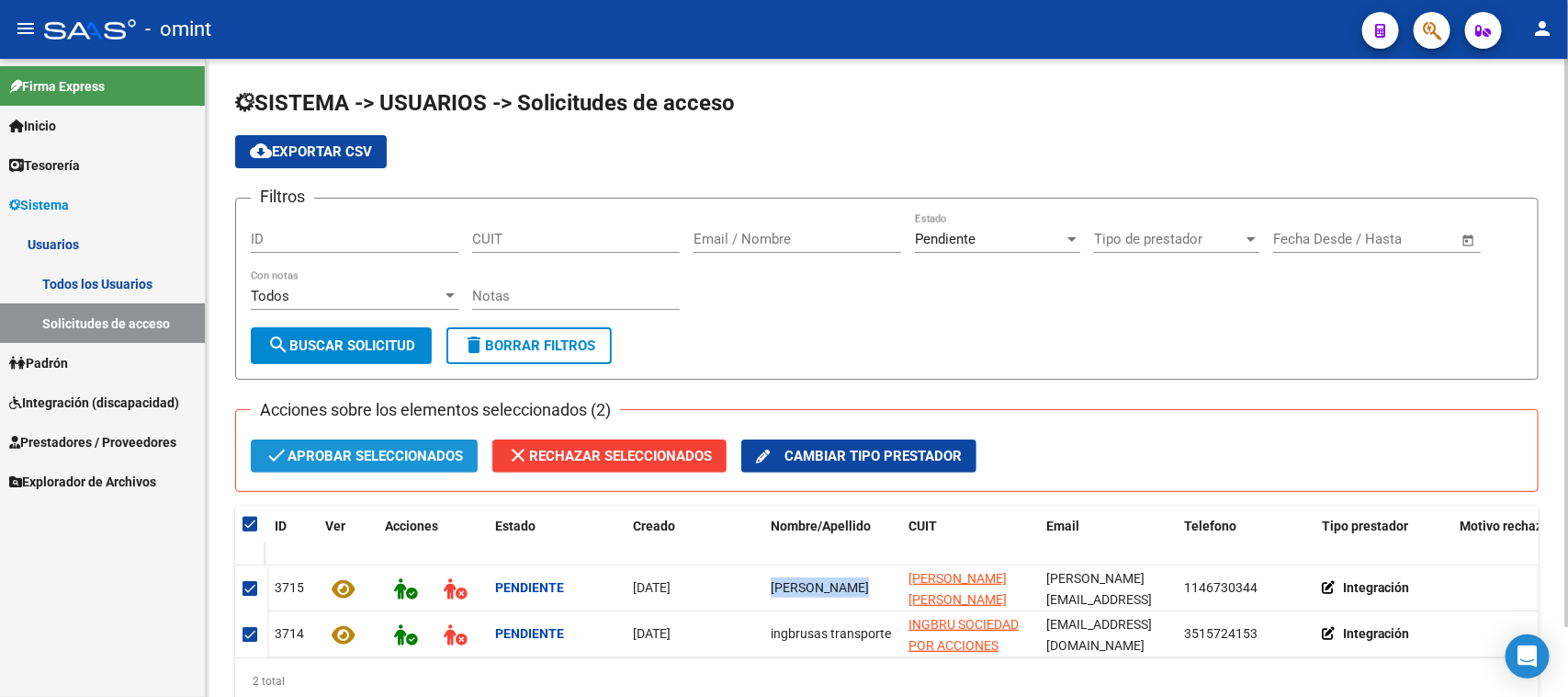
click at [332, 447] on span "check Aprobar seleccionados" at bounding box center [364, 456] width 198 height 33
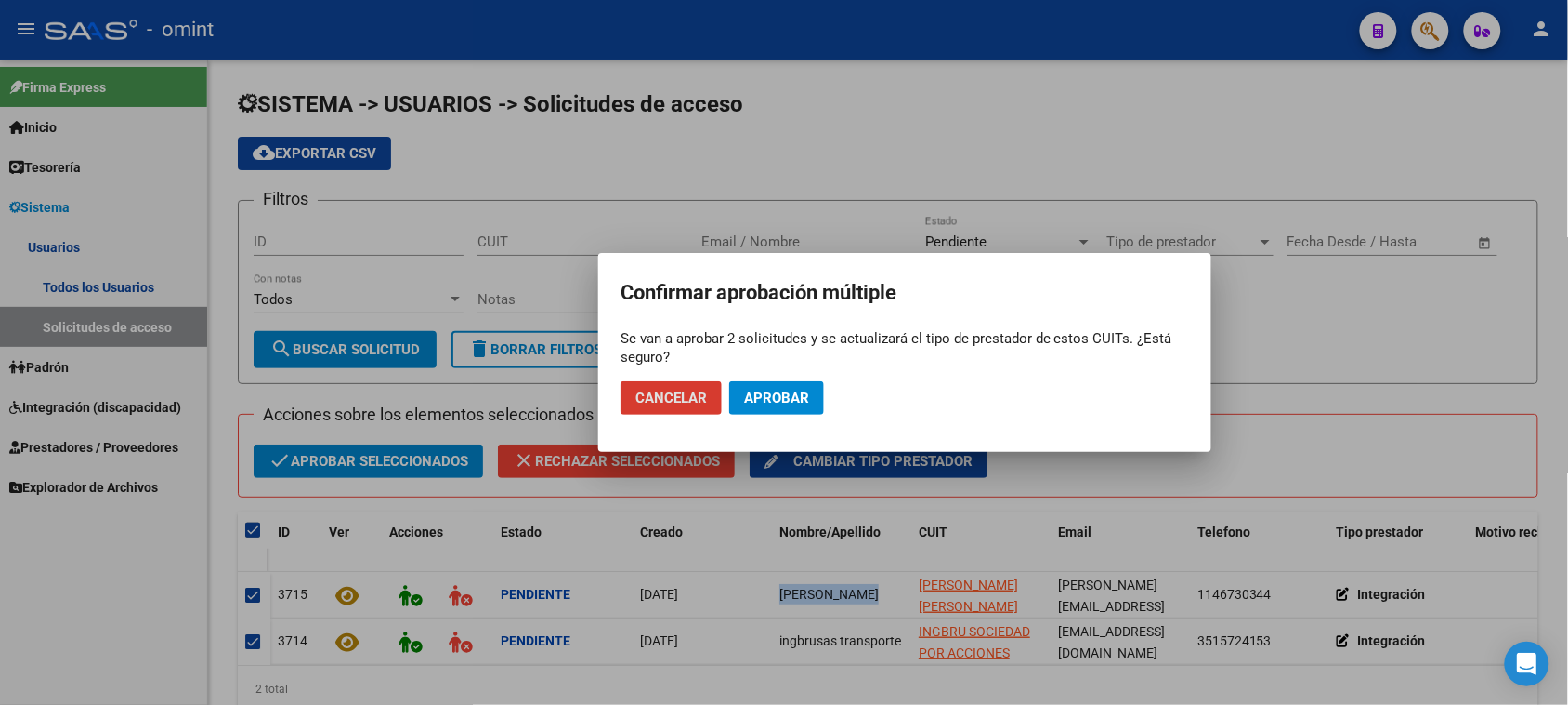
drag, startPoint x: 796, startPoint y: 402, endPoint x: 667, endPoint y: 360, distance: 135.7
click at [794, 401] on span "Aprobar" at bounding box center [777, 398] width 65 height 17
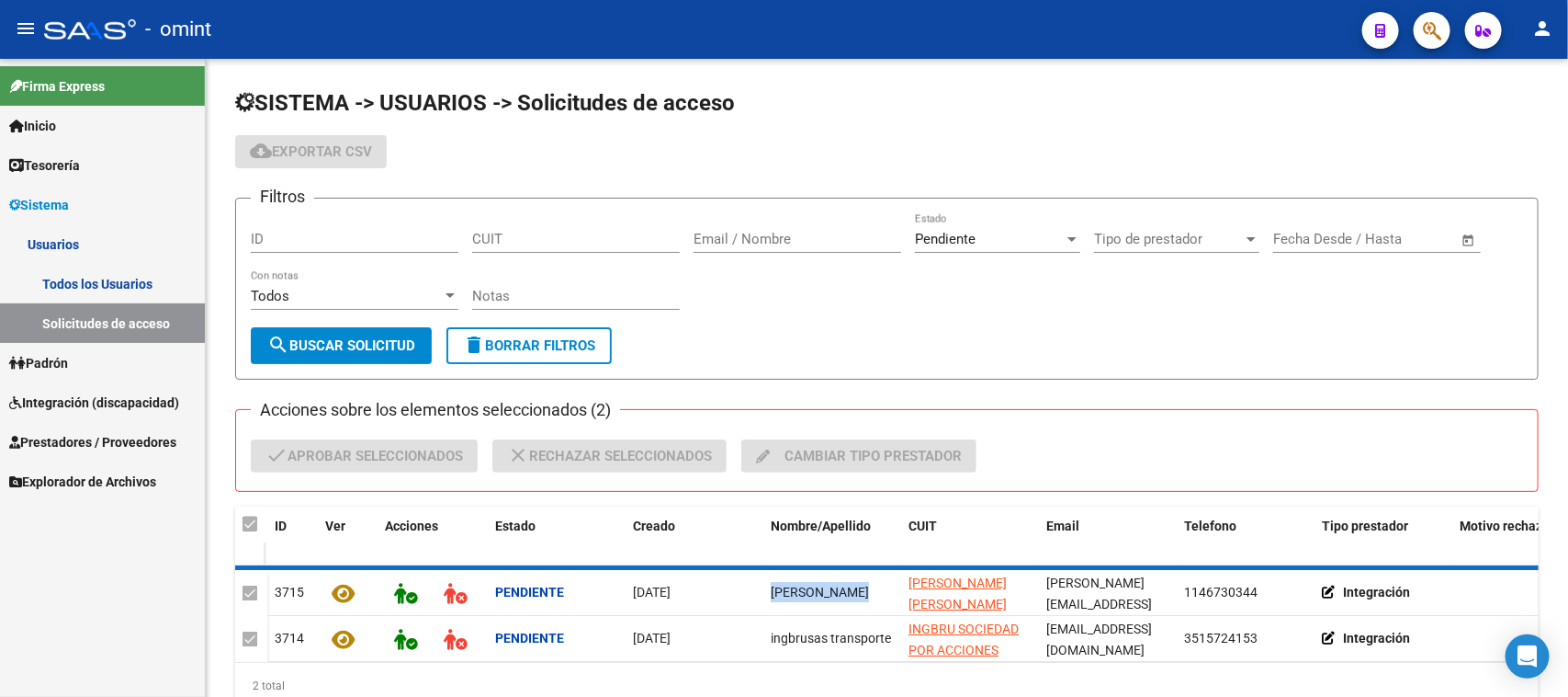
checkbox input "false"
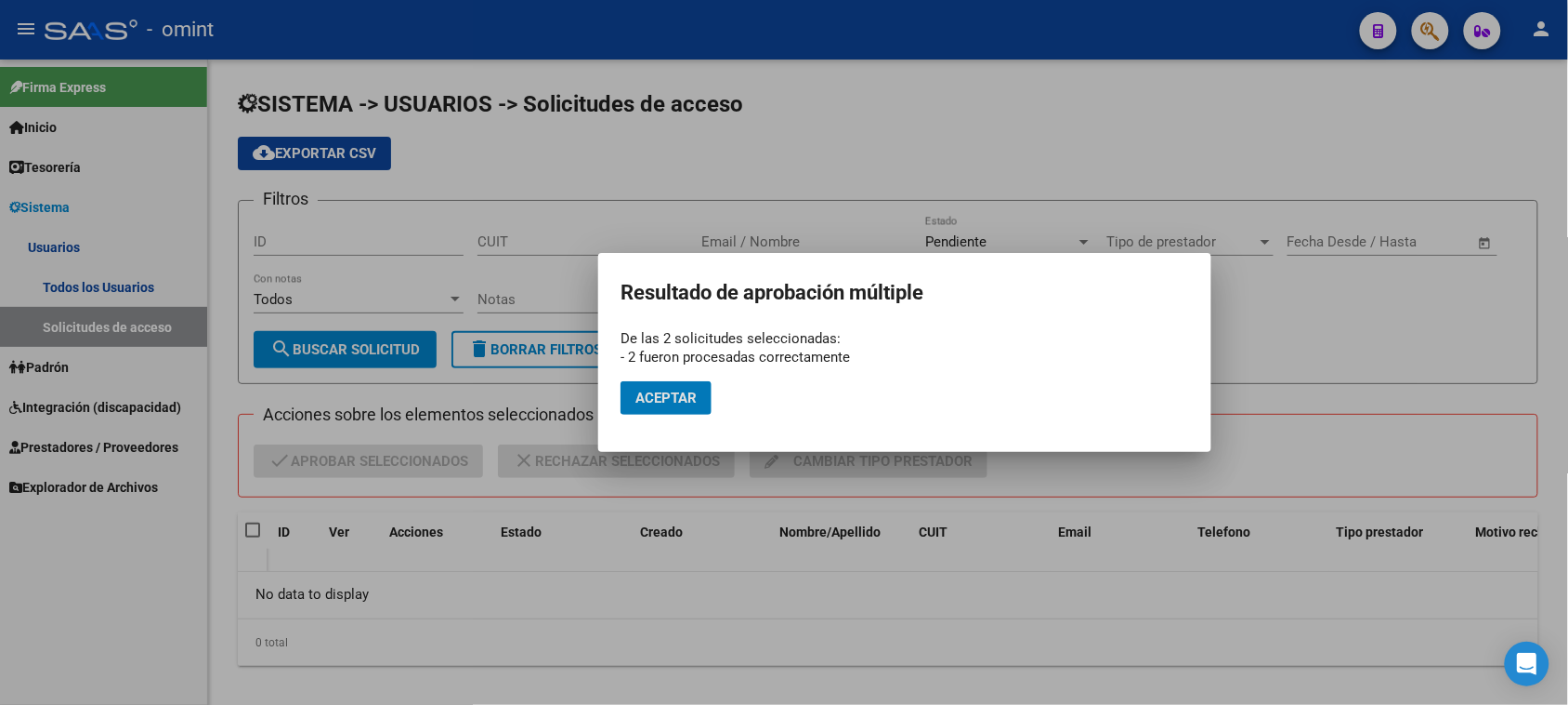
click at [656, 388] on button "Aceptar" at bounding box center [665, 398] width 91 height 34
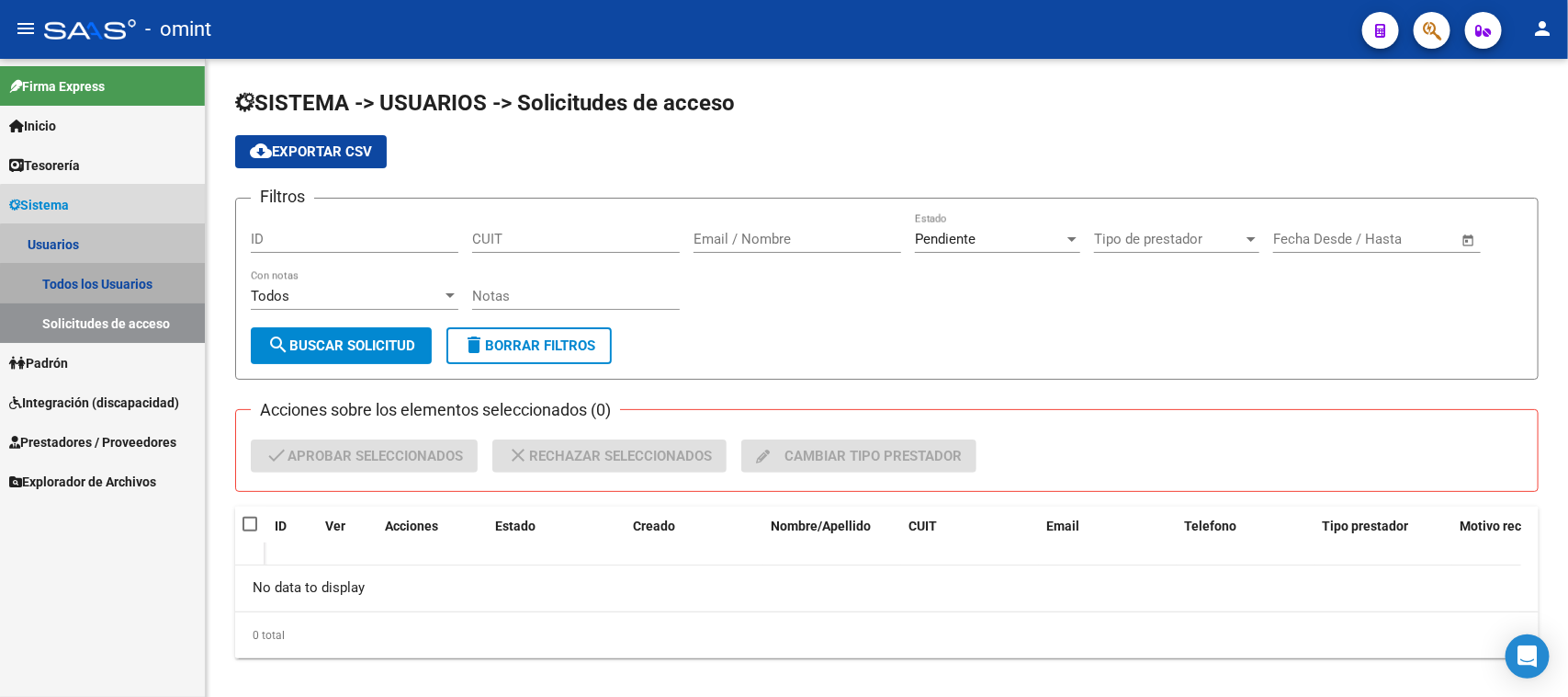
click at [143, 295] on link "Todos los Usuarios" at bounding box center [103, 283] width 205 height 40
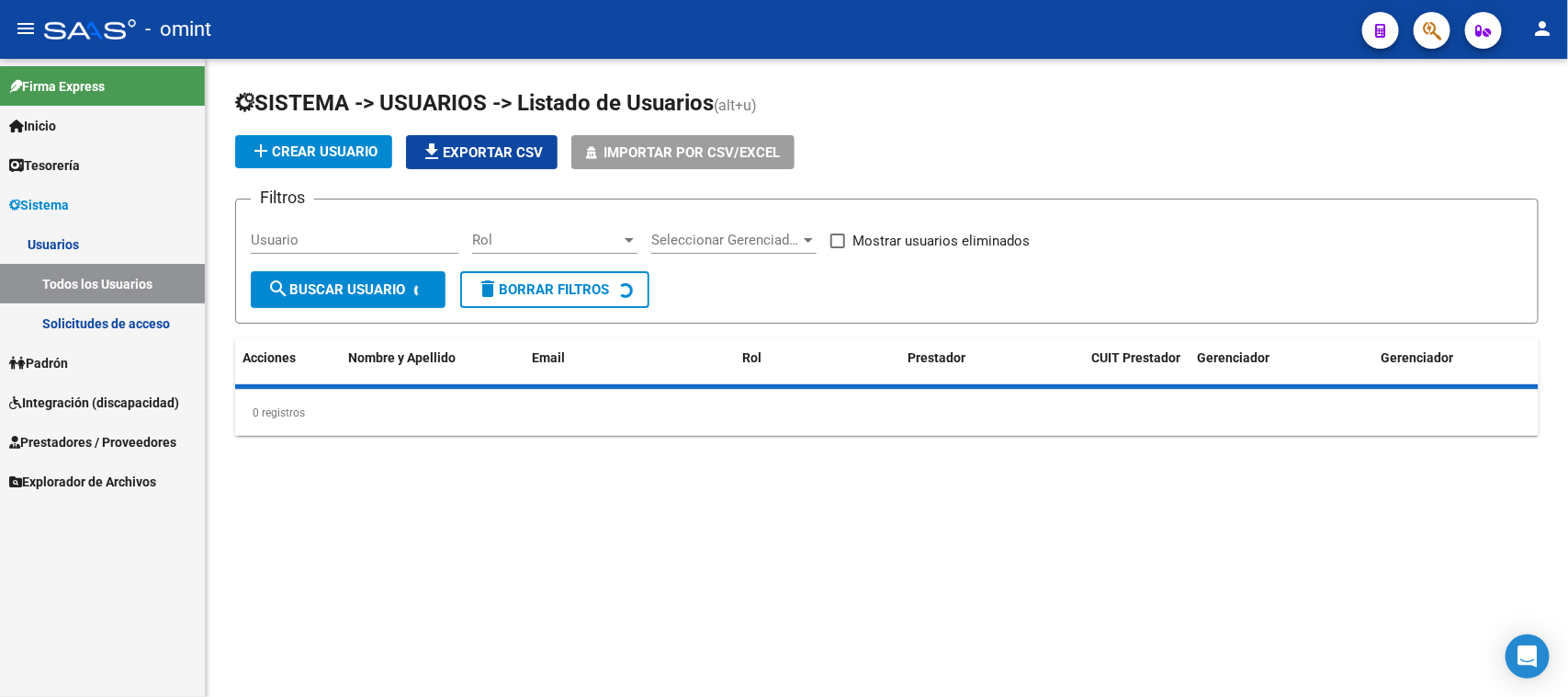
click at [283, 246] on div "Usuario" at bounding box center [354, 234] width 208 height 40
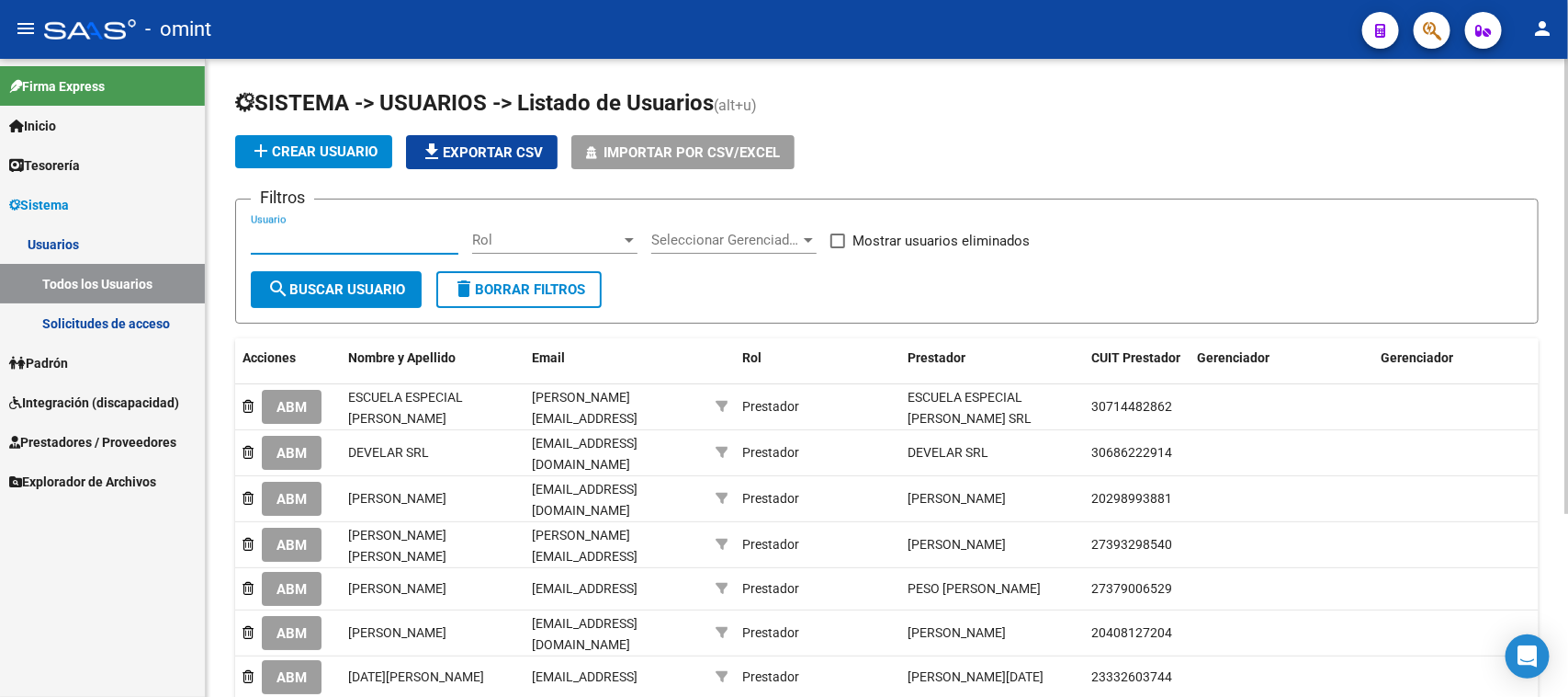
paste input "[PERSON_NAME]"
type input "[PERSON_NAME]"
click at [300, 285] on span "search Buscar Usuario" at bounding box center [335, 289] width 138 height 17
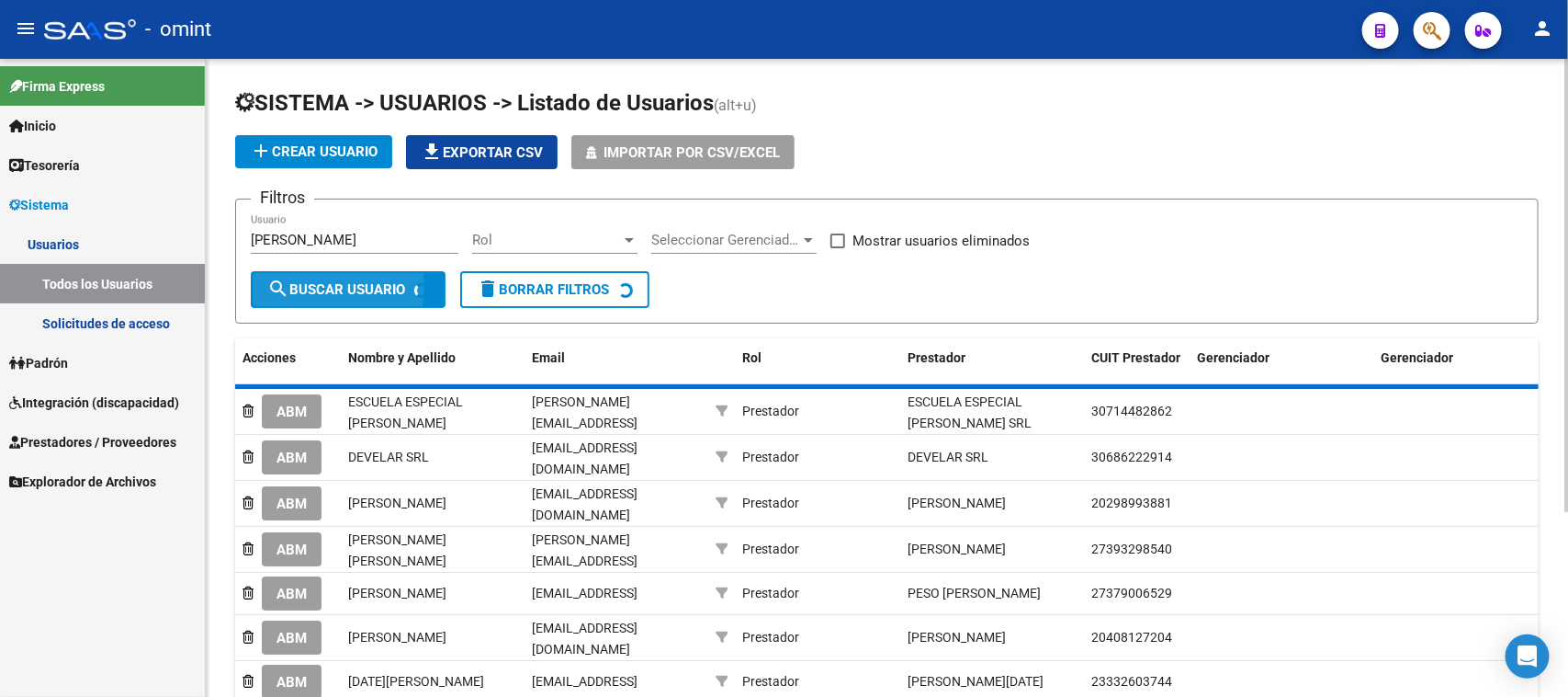
scroll to position [0, 0]
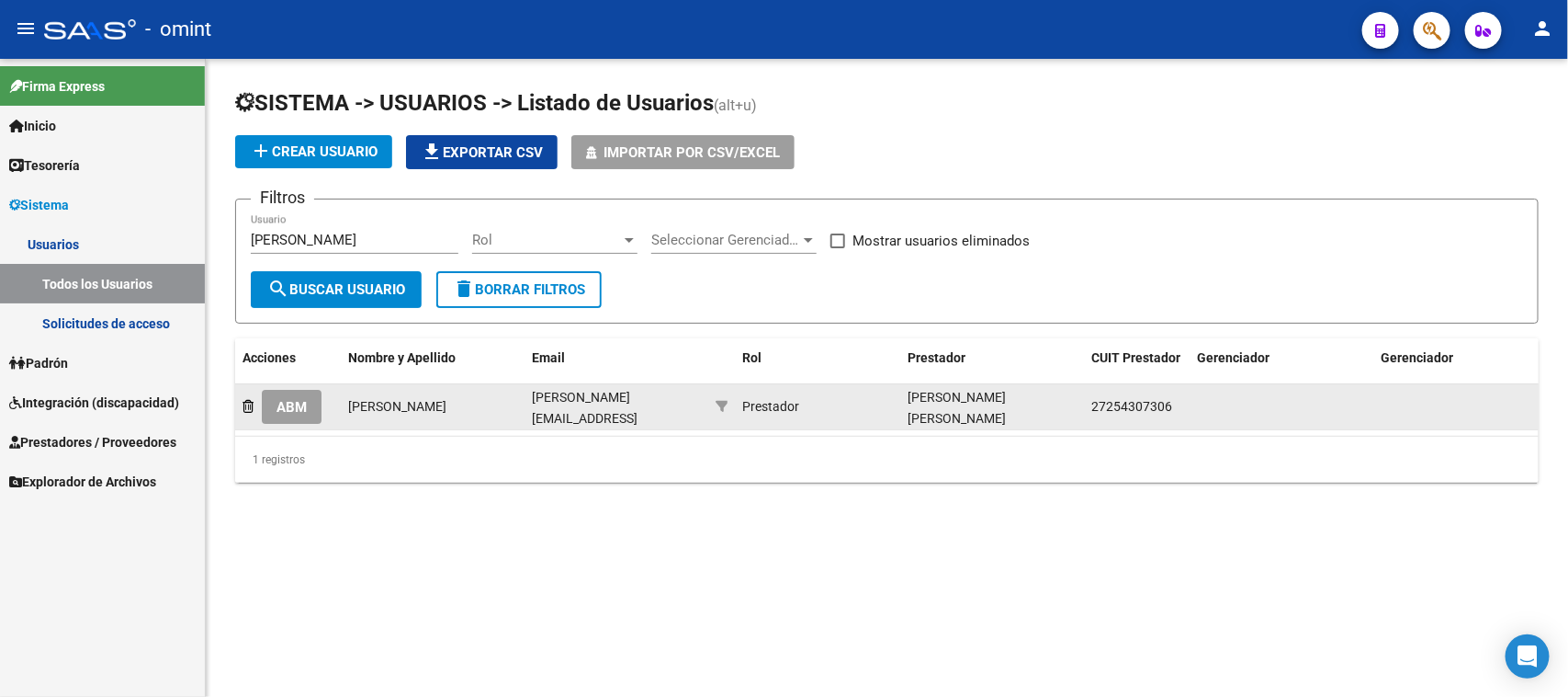
click at [322, 401] on div "ABM" at bounding box center [288, 407] width 91 height 34
click at [320, 401] on div "ABM" at bounding box center [288, 407] width 91 height 34
click at [315, 401] on button "ABM" at bounding box center [291, 407] width 60 height 34
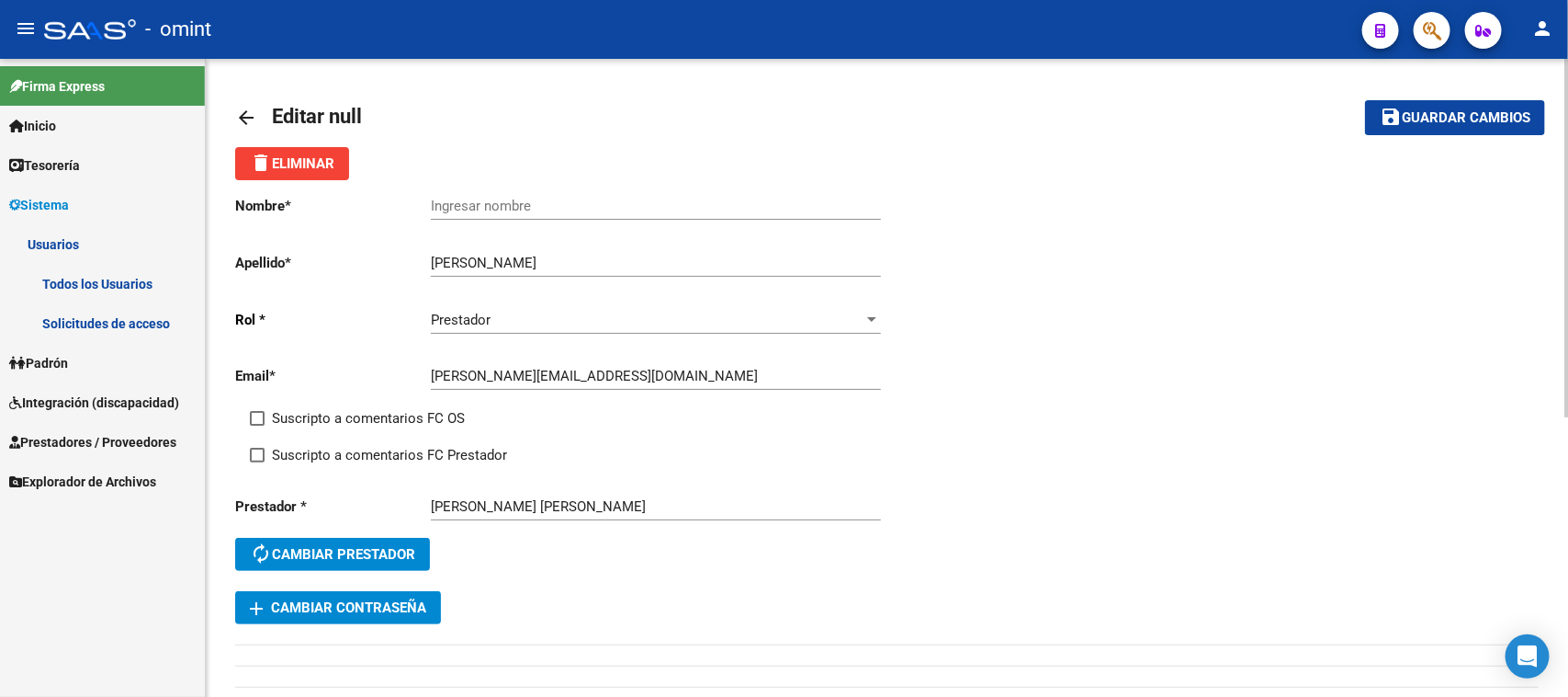
drag, startPoint x: 524, startPoint y: 251, endPoint x: 420, endPoint y: 262, distance: 104.6
click at [420, 262] on app-form-text-field "Apellido * [PERSON_NAME] Ingresar apellido" at bounding box center [558, 263] width 645 height 17
drag, startPoint x: 524, startPoint y: 254, endPoint x: 379, endPoint y: 267, distance: 145.6
click at [378, 263] on app-form-text-field "Apellido * [PERSON_NAME] Ingresar apellido" at bounding box center [558, 263] width 645 height 17
type input "[PERSON_NAME]"
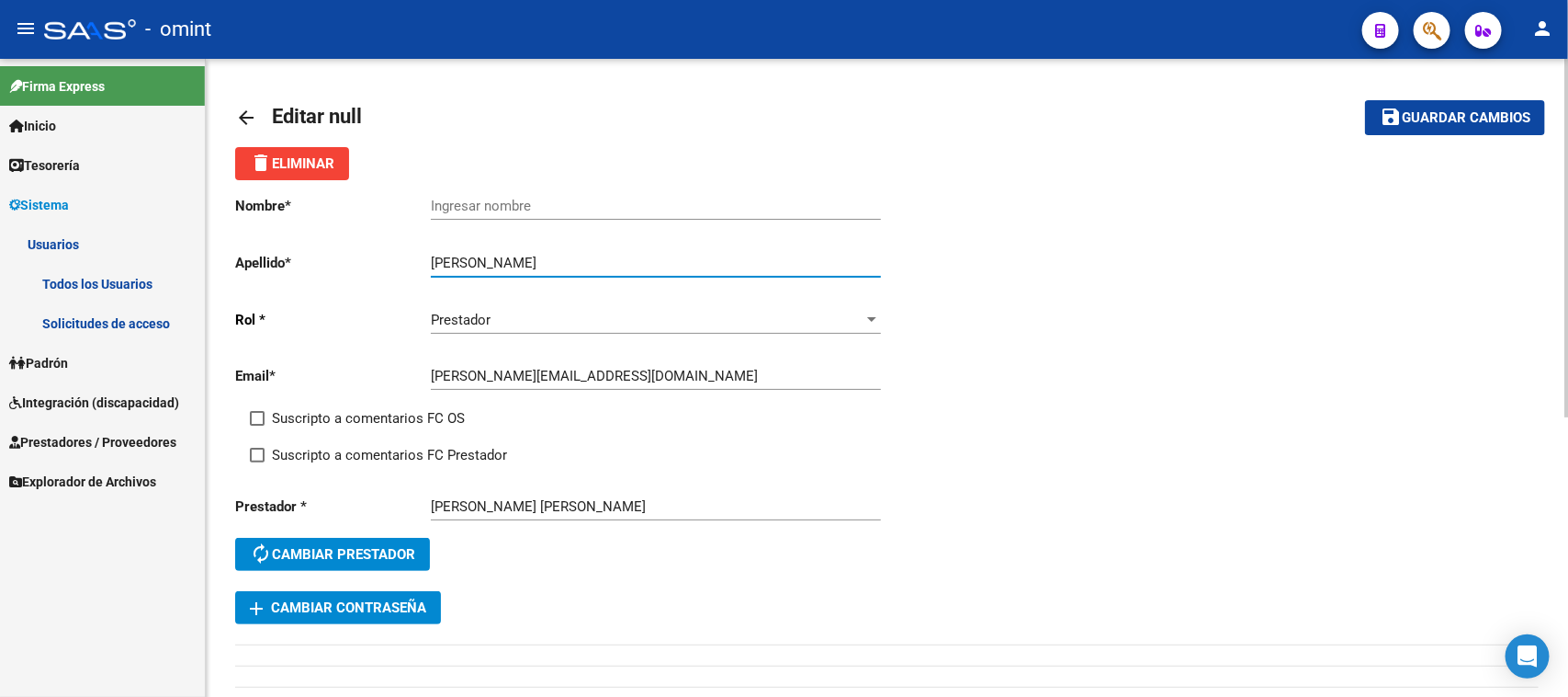
drag, startPoint x: 534, startPoint y: 185, endPoint x: 533, endPoint y: 198, distance: 13.0
click at [533, 190] on div "Ingresar nombre" at bounding box center [655, 200] width 450 height 40
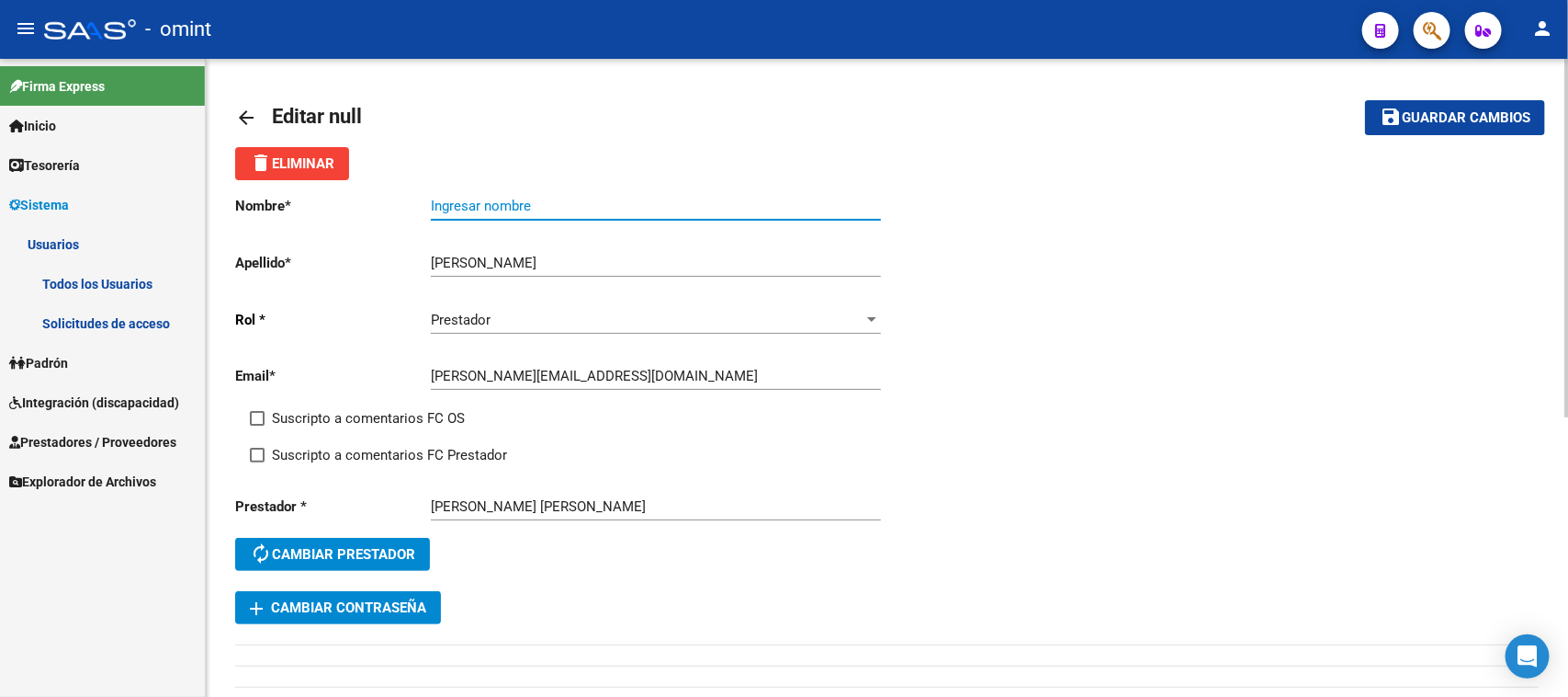
click at [531, 199] on input "Ingresar nombre" at bounding box center [655, 206] width 450 height 17
paste input "[PERSON_NAME]"
type input "[PERSON_NAME]"
click at [397, 400] on div "Email * [PERSON_NAME][EMAIL_ADDRESS][DOMAIN_NAME] Ingresar email" at bounding box center [562, 379] width 652 height 57
click at [397, 424] on span "Suscripto a comentarios FC OS" at bounding box center [368, 418] width 193 height 22
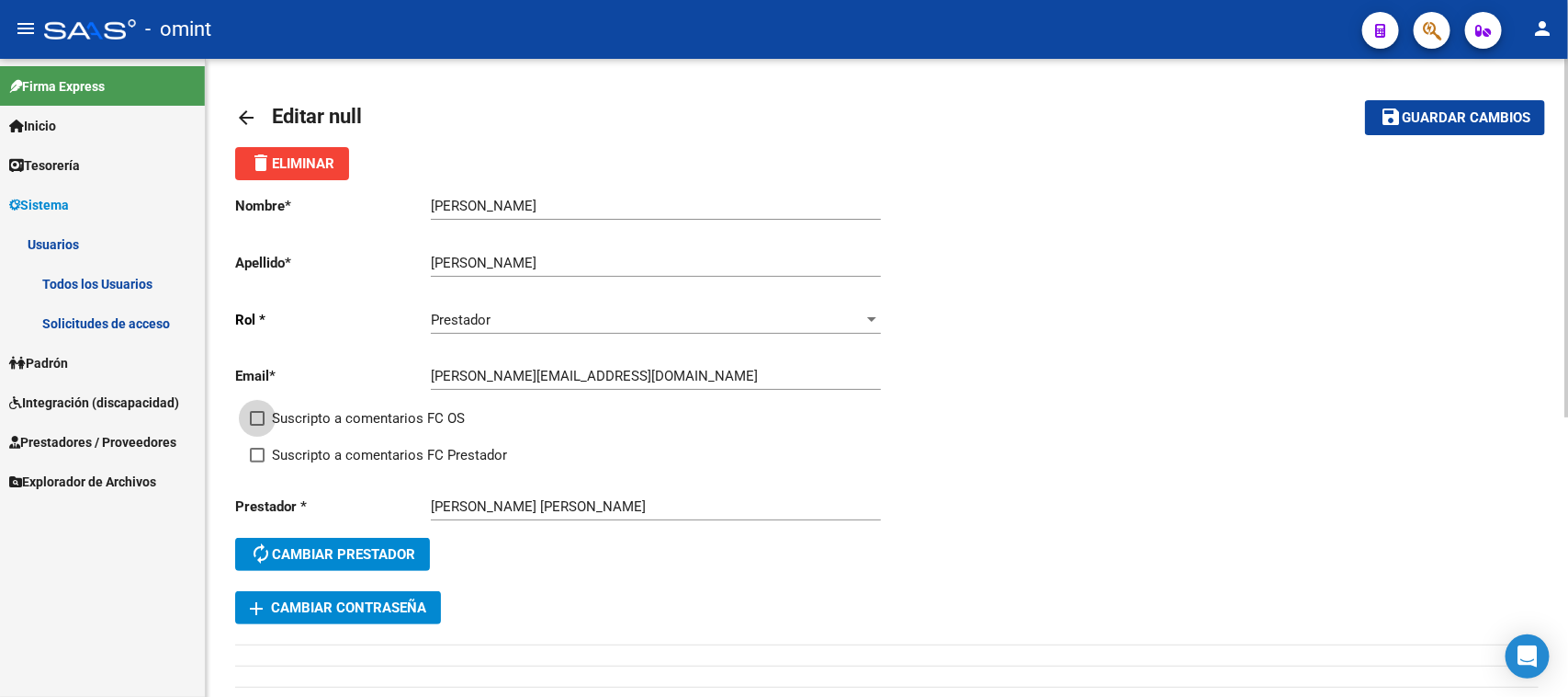
click at [257, 425] on input "Suscripto a comentarios FC OS" at bounding box center [256, 425] width 1 height 1
checkbox input "true"
click at [400, 453] on span "Suscripto a comentarios FC Prestador" at bounding box center [389, 455] width 236 height 22
click at [257, 462] on input "Suscripto a comentarios FC Prestador" at bounding box center [256, 462] width 1 height 1
checkbox input "true"
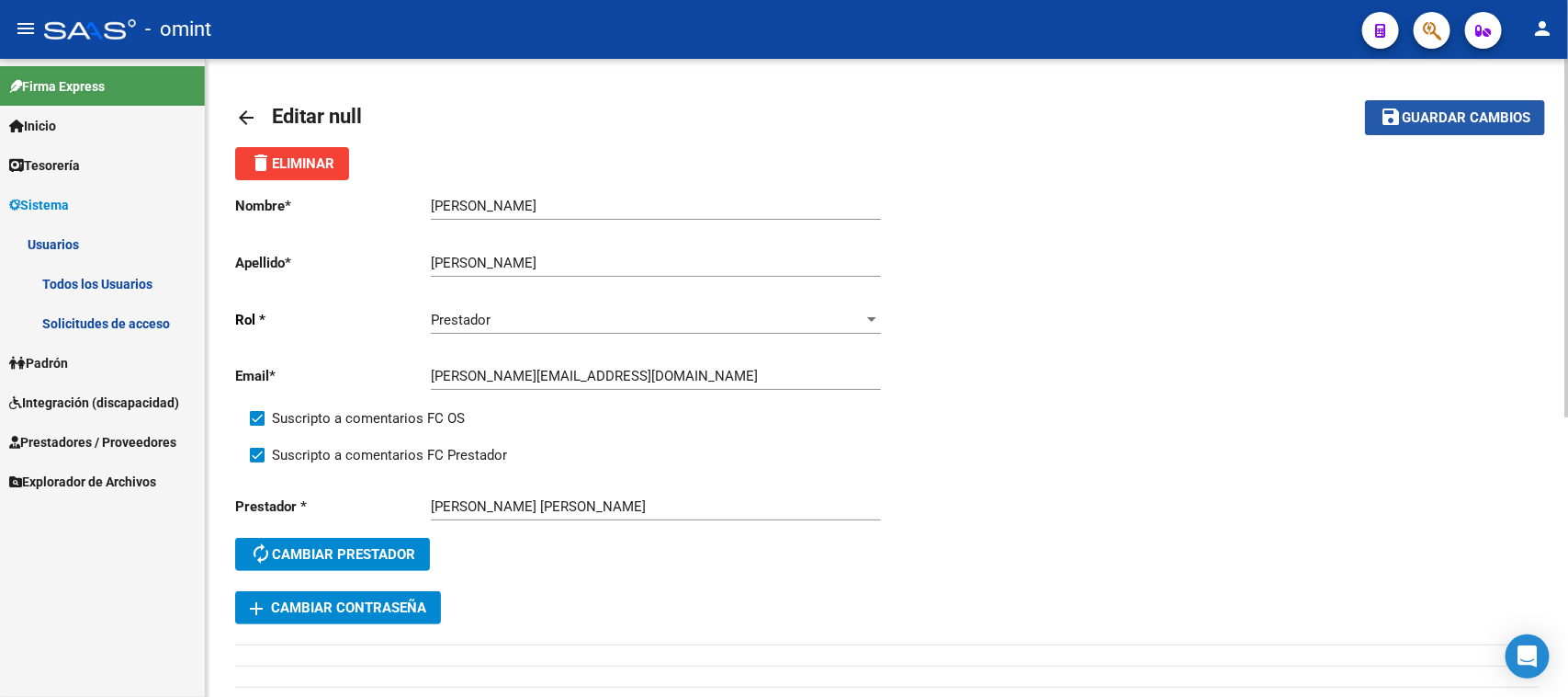
drag, startPoint x: 1433, startPoint y: 104, endPoint x: 1184, endPoint y: 173, distance: 258.4
click at [1428, 106] on button "save Guardar cambios" at bounding box center [1455, 116] width 180 height 34
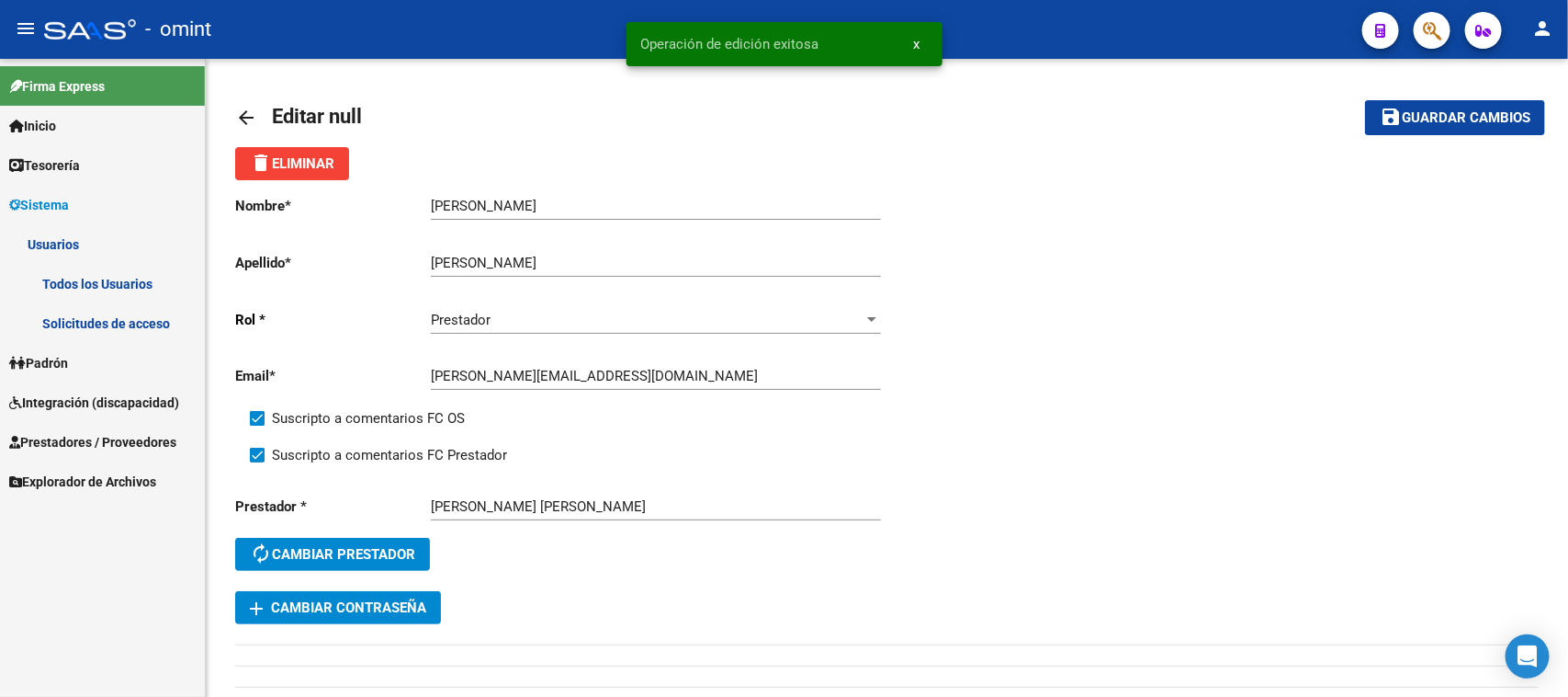
drag, startPoint x: 103, startPoint y: 324, endPoint x: 145, endPoint y: 311, distance: 44.0
click at [103, 323] on link "Solicitudes de acceso" at bounding box center [103, 323] width 205 height 40
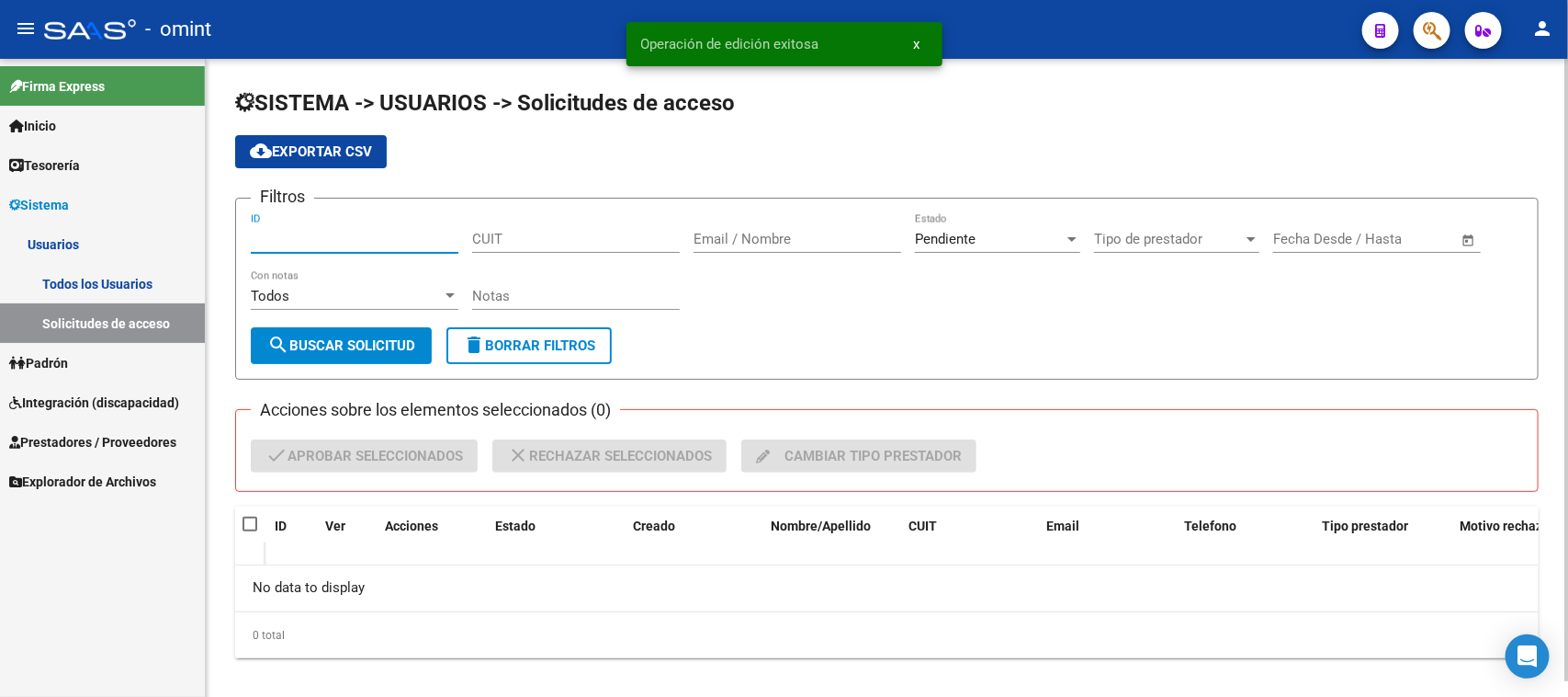
click at [335, 240] on input "ID" at bounding box center [354, 239] width 208 height 17
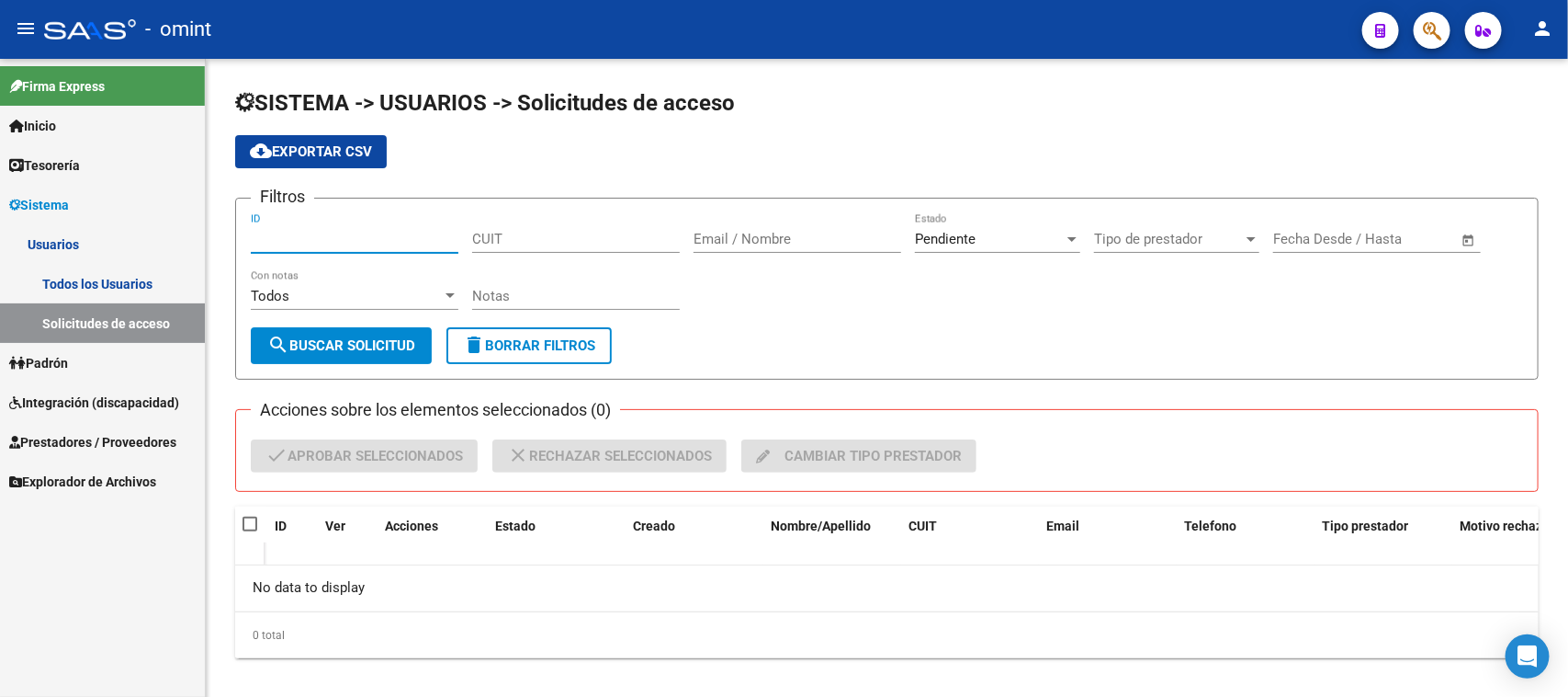
click at [150, 285] on link "Todos los Usuarios" at bounding box center [103, 283] width 205 height 40
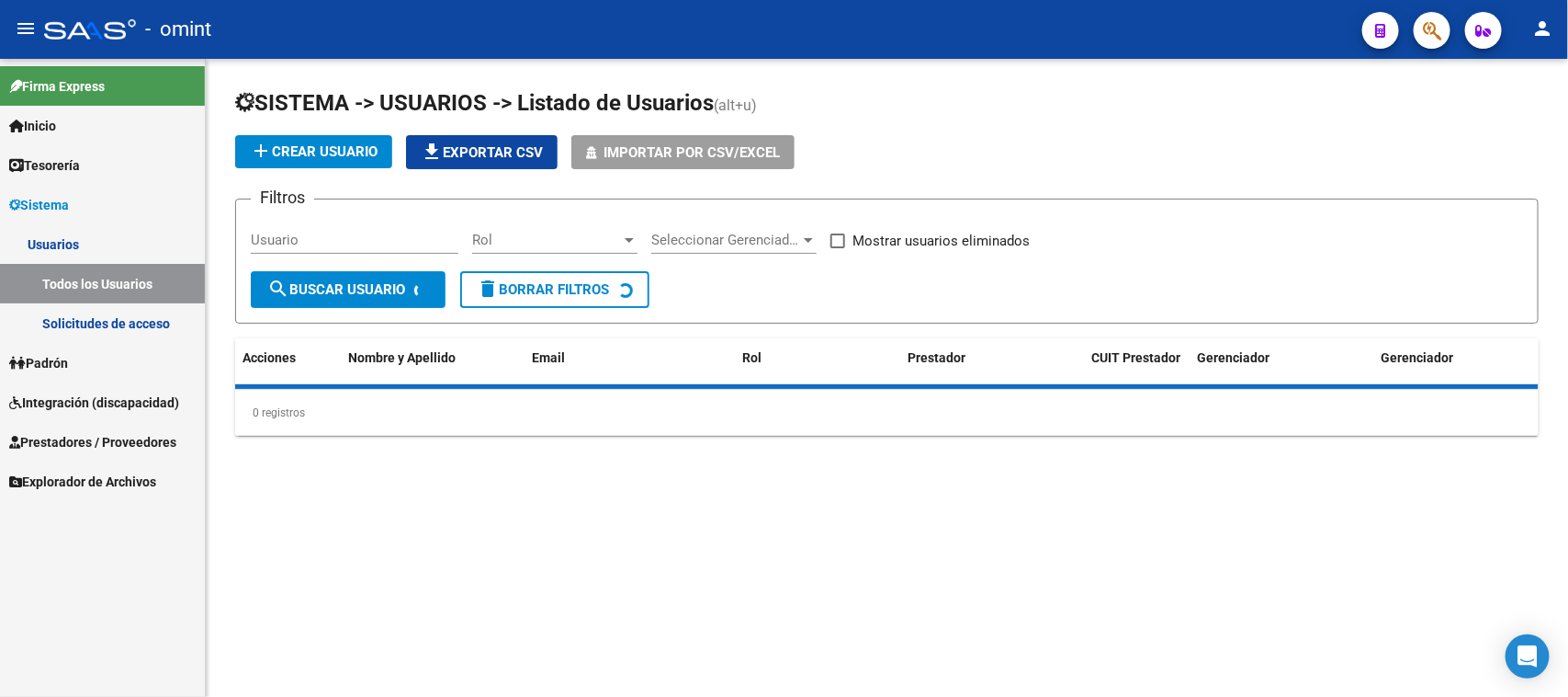
click at [290, 250] on div "Usuario" at bounding box center [354, 234] width 208 height 40
paste input "ingbrusas transporte"
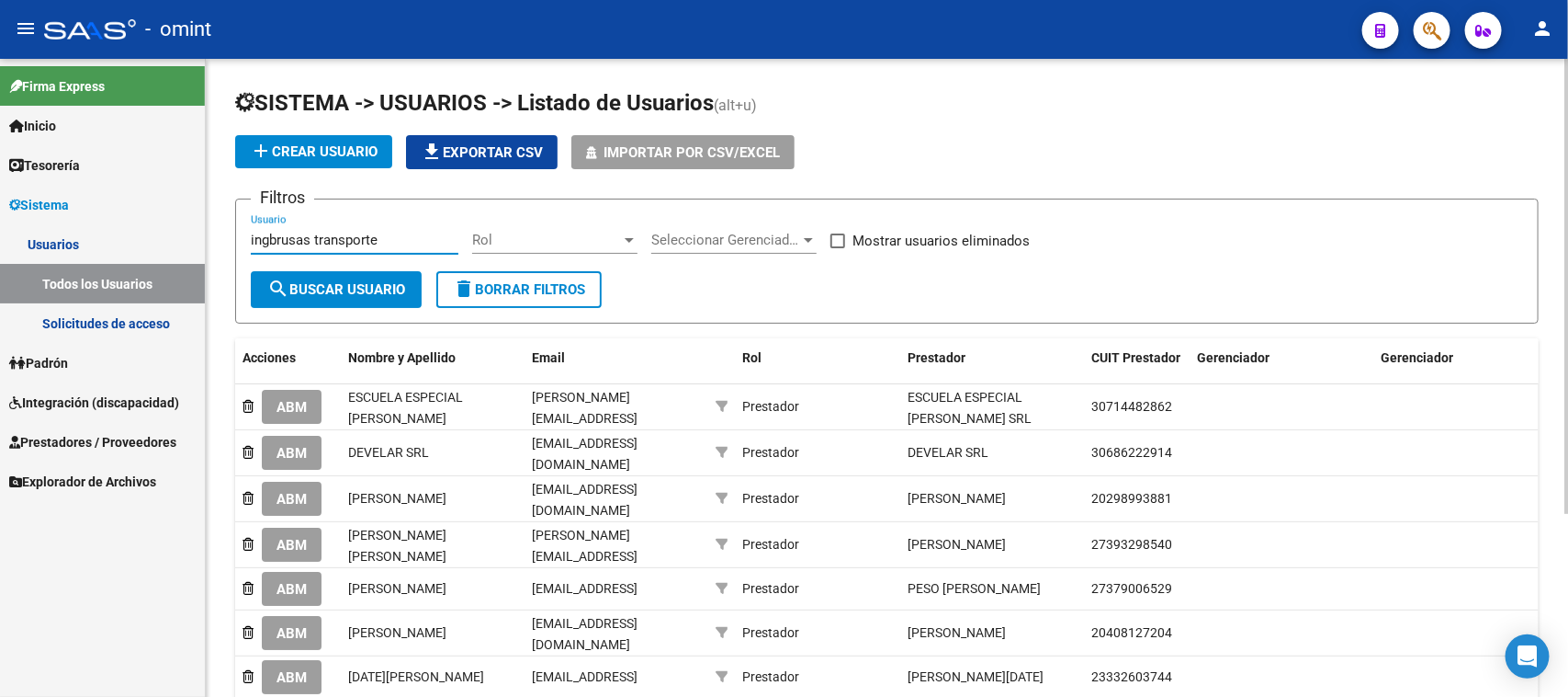
type input "ingbrusas transporte"
click at [297, 314] on form "Filtros ingbrusas transporte Usuario Rol Rol Seleccionar Gerenciador Selecciona…" at bounding box center [887, 261] width 1304 height 125
click at [301, 287] on span "search Buscar Usuario" at bounding box center [335, 289] width 138 height 17
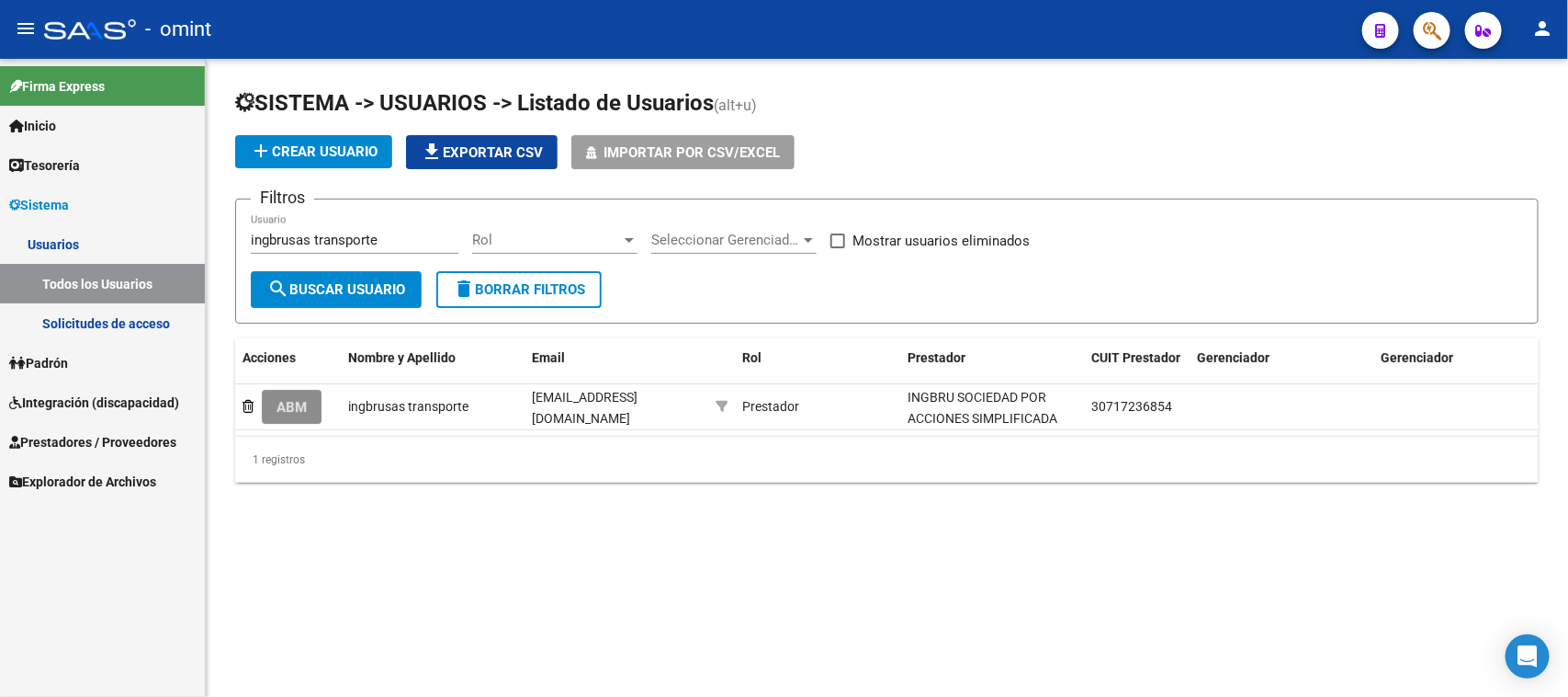
click at [310, 402] on button "ABM" at bounding box center [291, 407] width 60 height 34
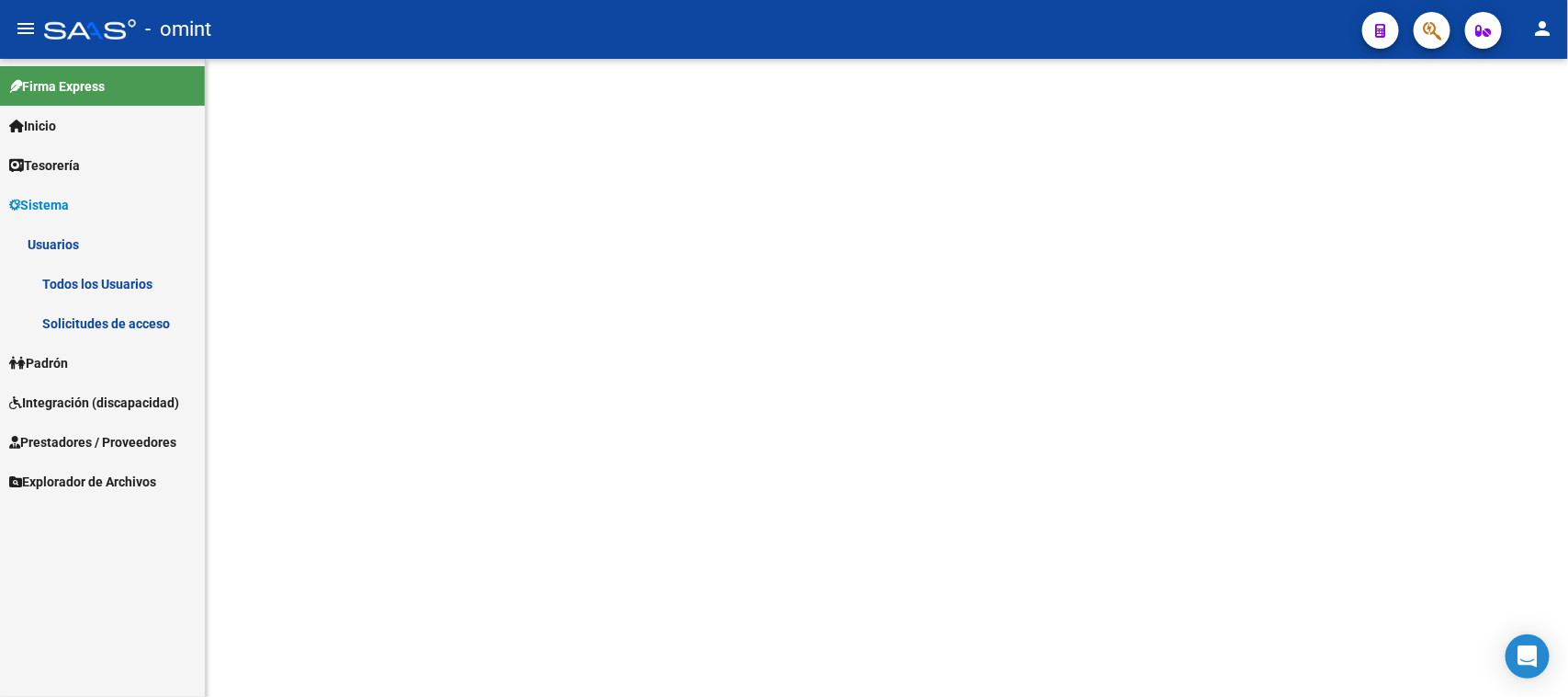
click at [310, 402] on mat-sidenav-content at bounding box center [887, 378] width 1363 height 638
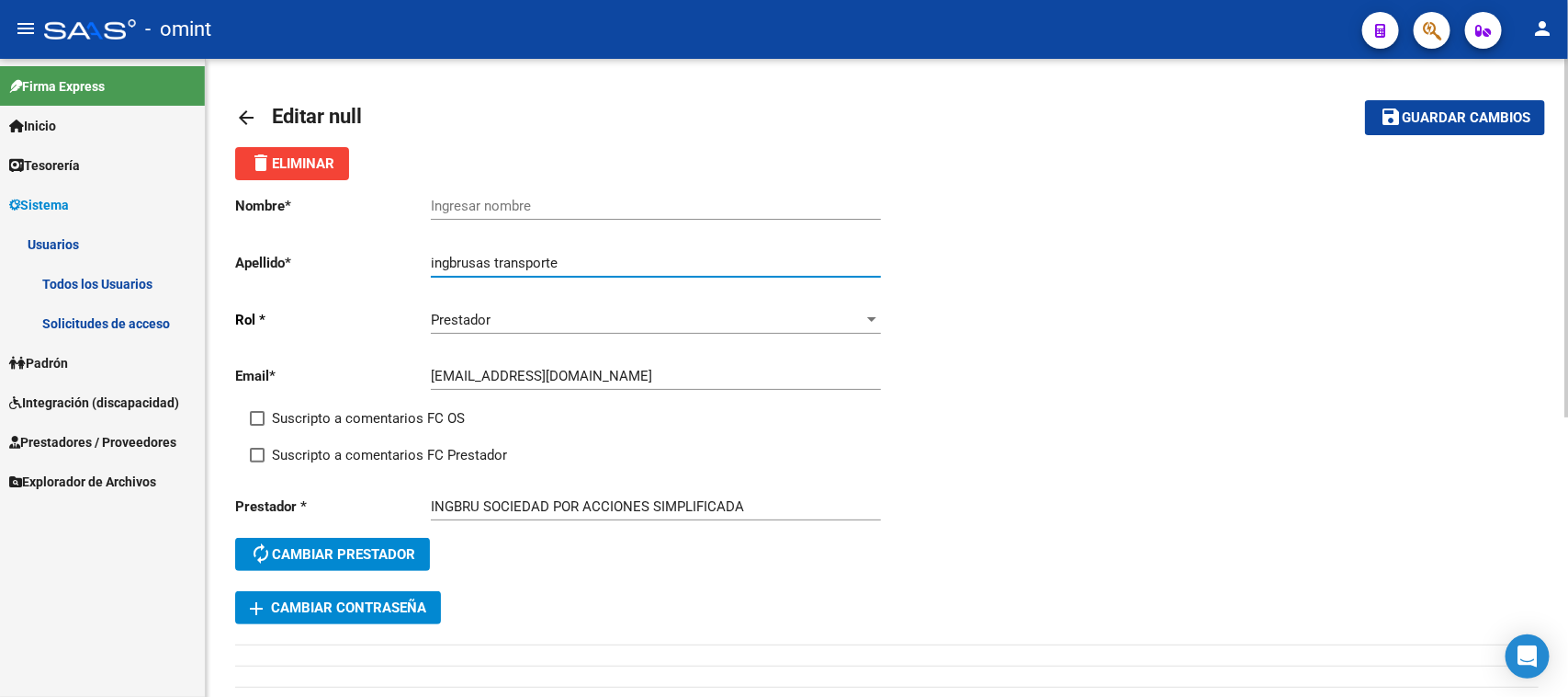
drag, startPoint x: 494, startPoint y: 262, endPoint x: 379, endPoint y: 253, distance: 115.4
click at [379, 254] on app-form-text-field "Apellido * ingbrusas transporte Ingresar apellido" at bounding box center [558, 263] width 645 height 17
type input "transporte"
click at [502, 176] on div "delete Eliminar" at bounding box center [887, 164] width 1304 height 33
click at [487, 195] on div "Ingresar nombre" at bounding box center [655, 200] width 450 height 40
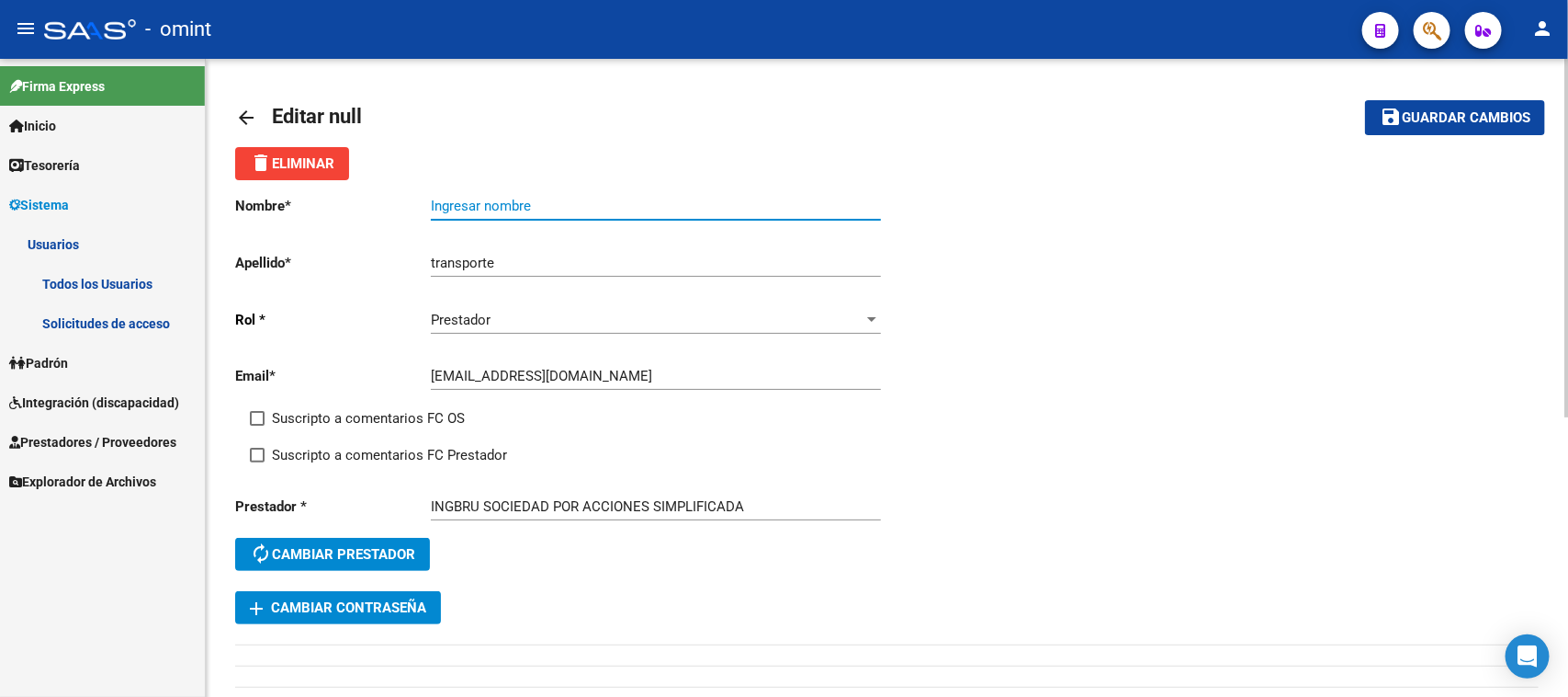
paste input "ingbrusas"
type input "ingbrusas"
click at [334, 407] on span "Suscripto a comentarios FC OS" at bounding box center [368, 418] width 193 height 22
click at [257, 425] on input "Suscripto a comentarios FC OS" at bounding box center [256, 425] width 1 height 1
checkbox input "true"
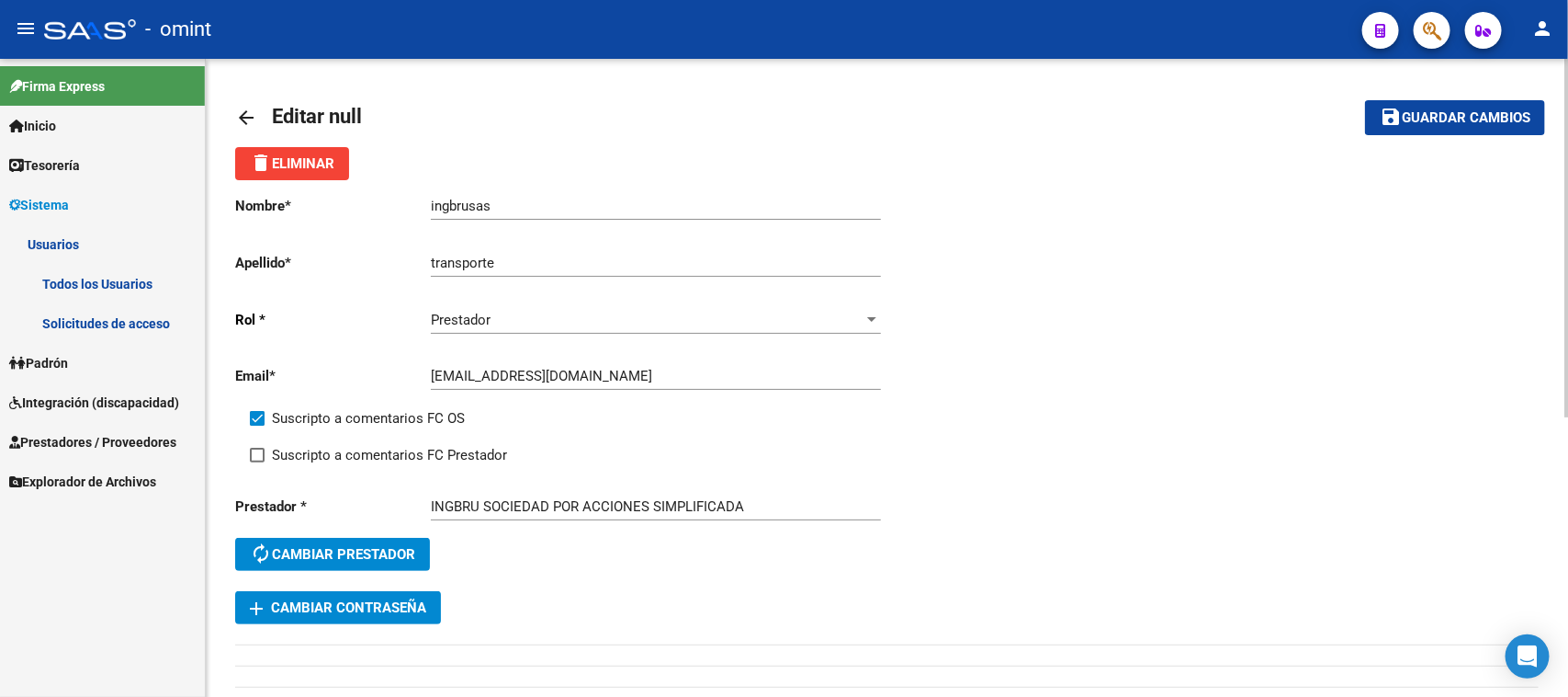
drag, startPoint x: 342, startPoint y: 457, endPoint x: 355, endPoint y: 458, distance: 13.0
click at [345, 458] on span "Suscripto a comentarios FC Prestador" at bounding box center [389, 455] width 236 height 22
click at [257, 462] on input "Suscripto a comentarios FC Prestador" at bounding box center [256, 462] width 1 height 1
checkbox input "true"
click at [1470, 120] on span "Guardar cambios" at bounding box center [1465, 118] width 128 height 17
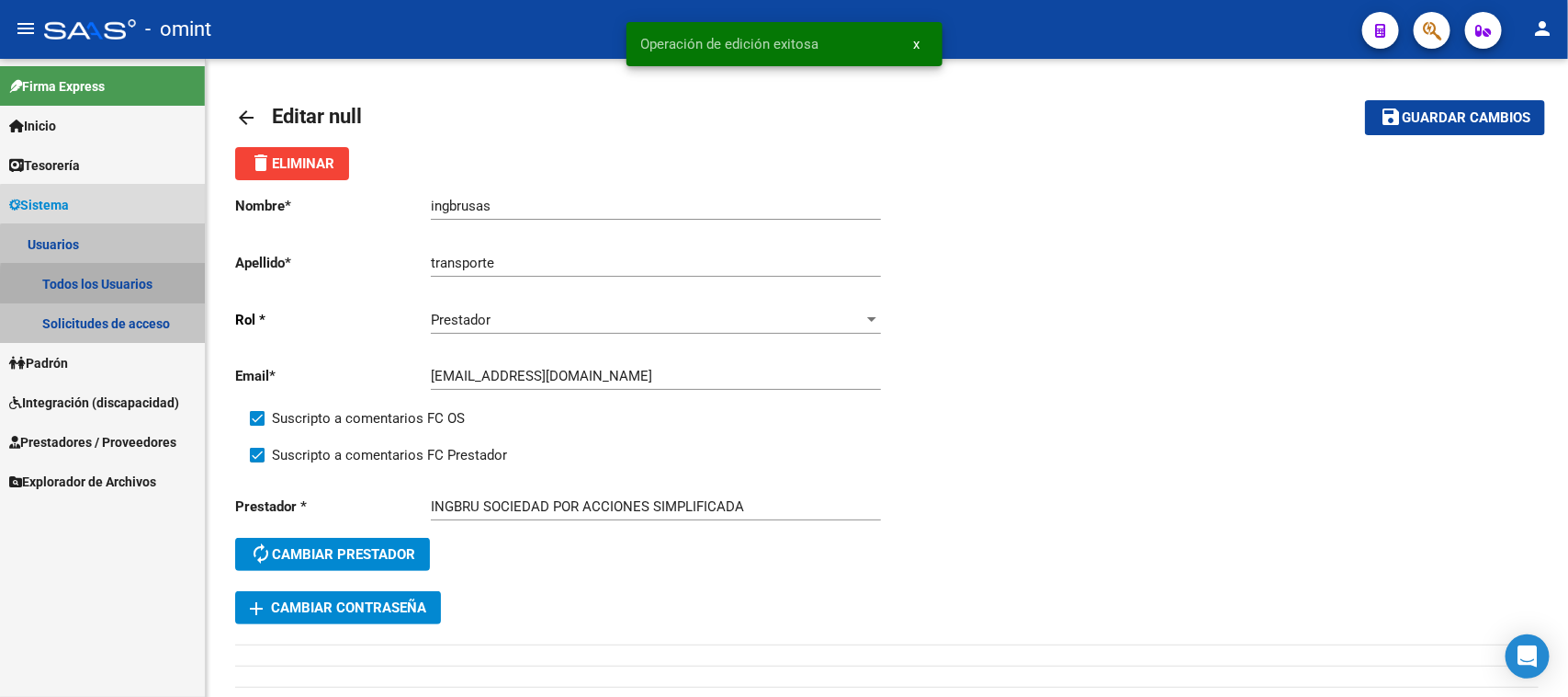
click at [116, 287] on link "Todos los Usuarios" at bounding box center [103, 283] width 205 height 40
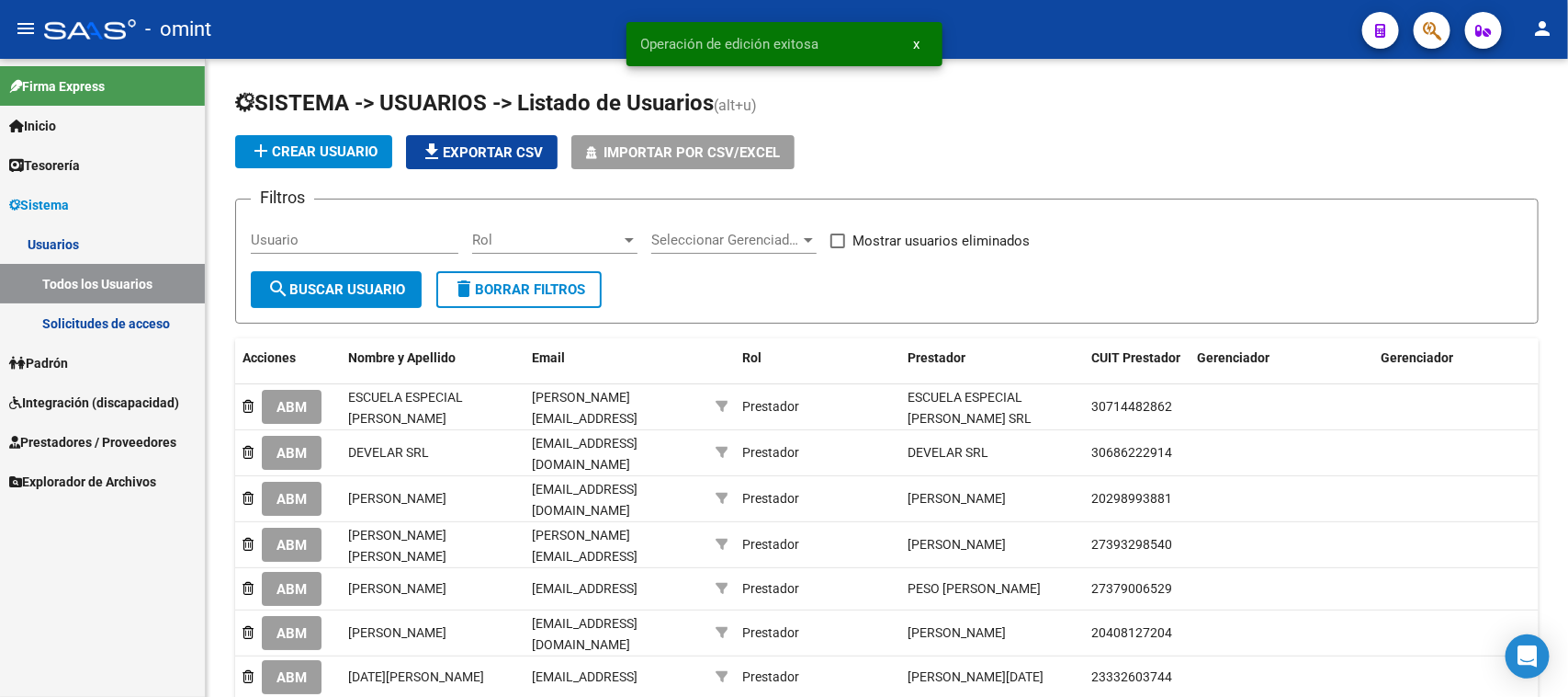
click at [96, 422] on link "Prestadores / Proveedores" at bounding box center [103, 441] width 205 height 40
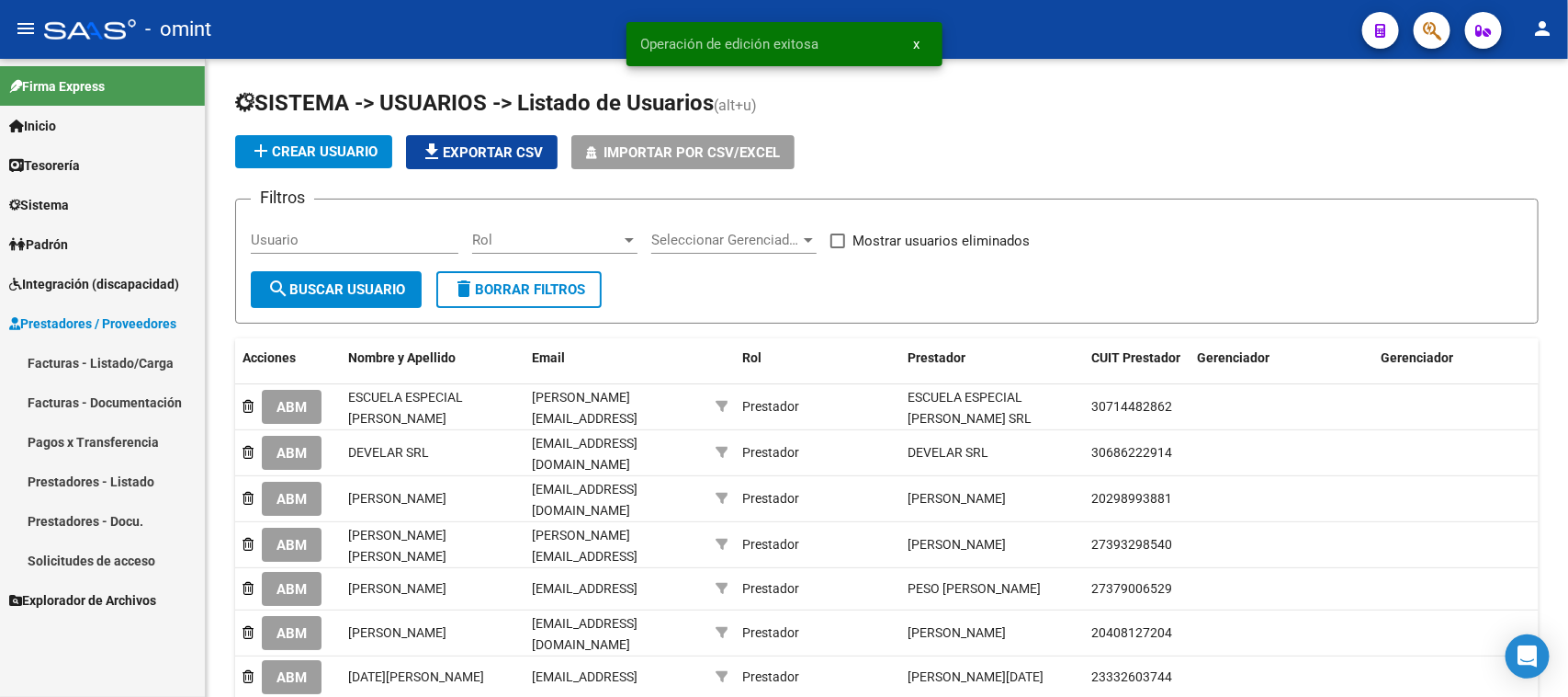
click at [115, 275] on span "Integración (discapacidad)" at bounding box center [94, 284] width 170 height 20
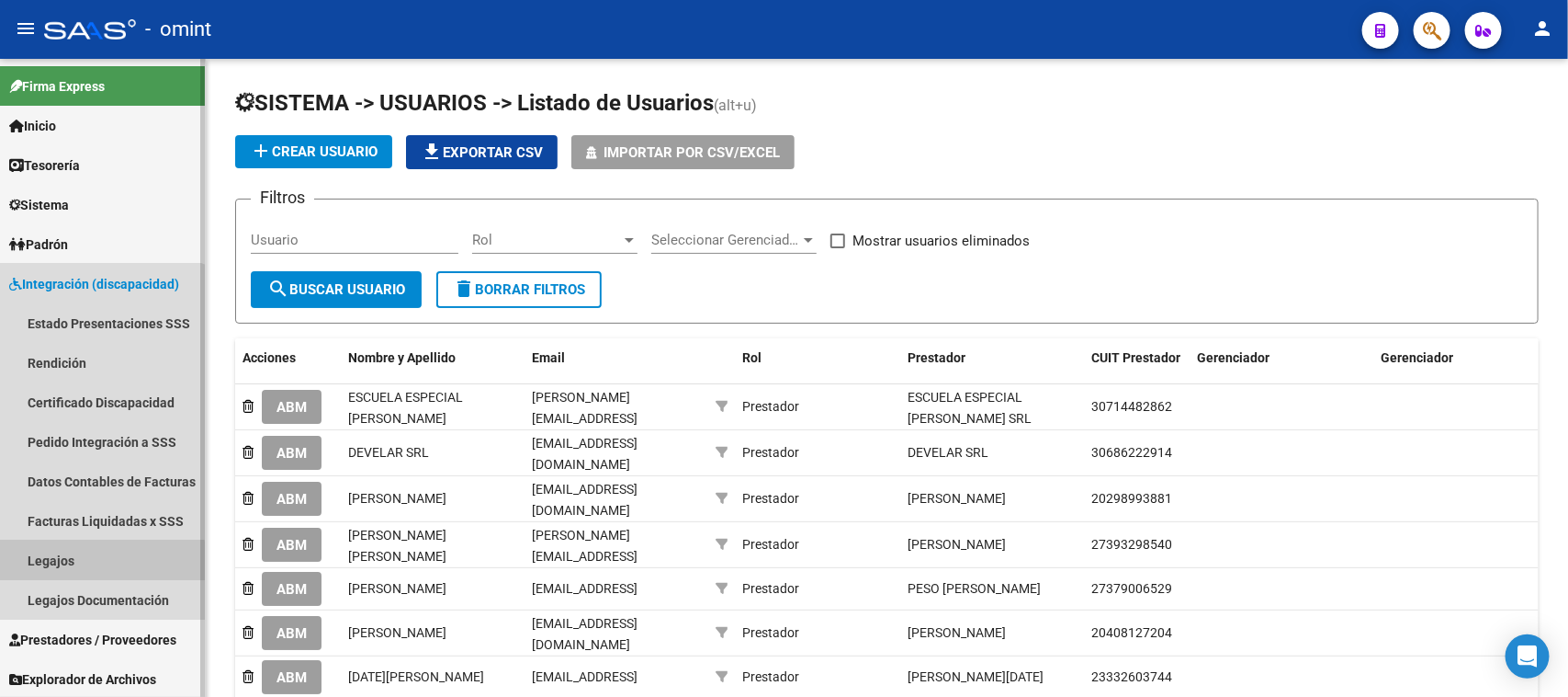
click at [90, 562] on link "Legajos" at bounding box center [103, 560] width 205 height 40
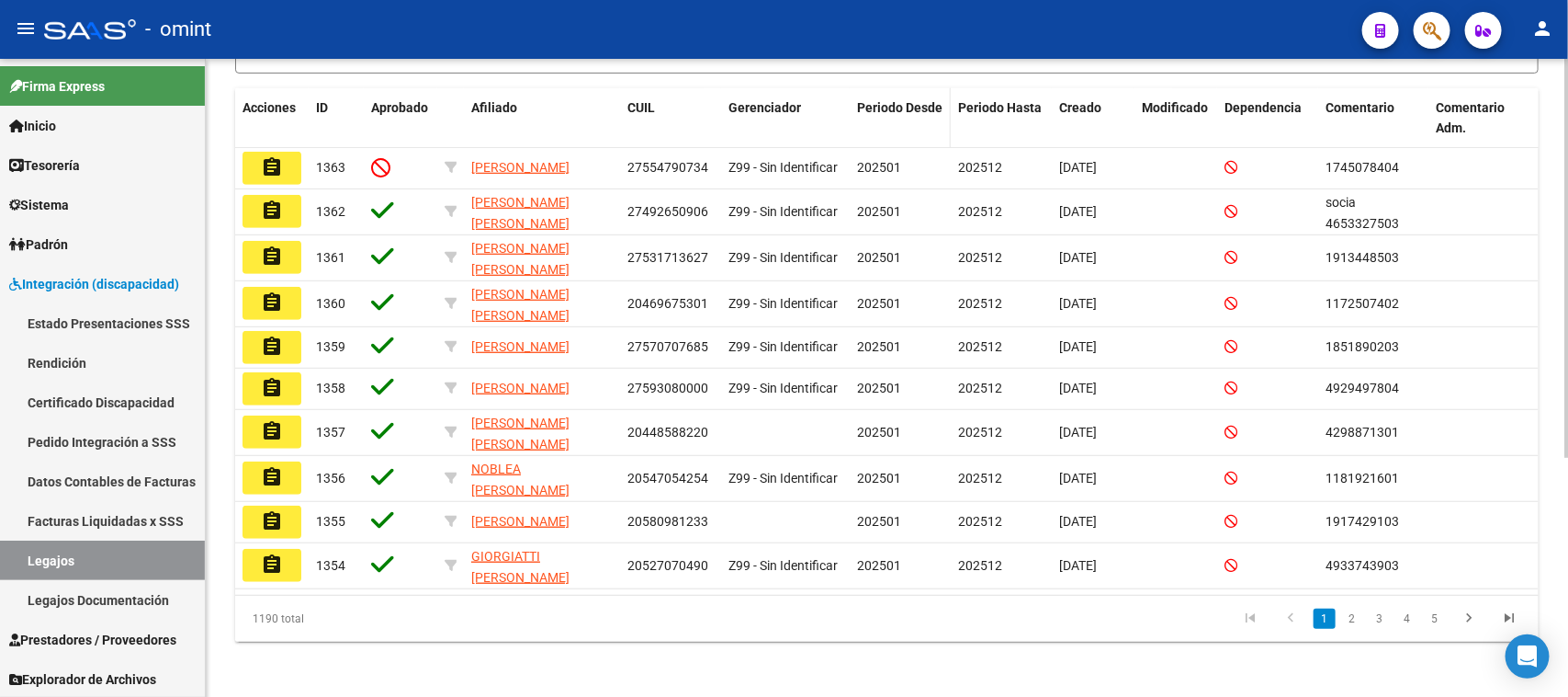
scroll to position [385, 0]
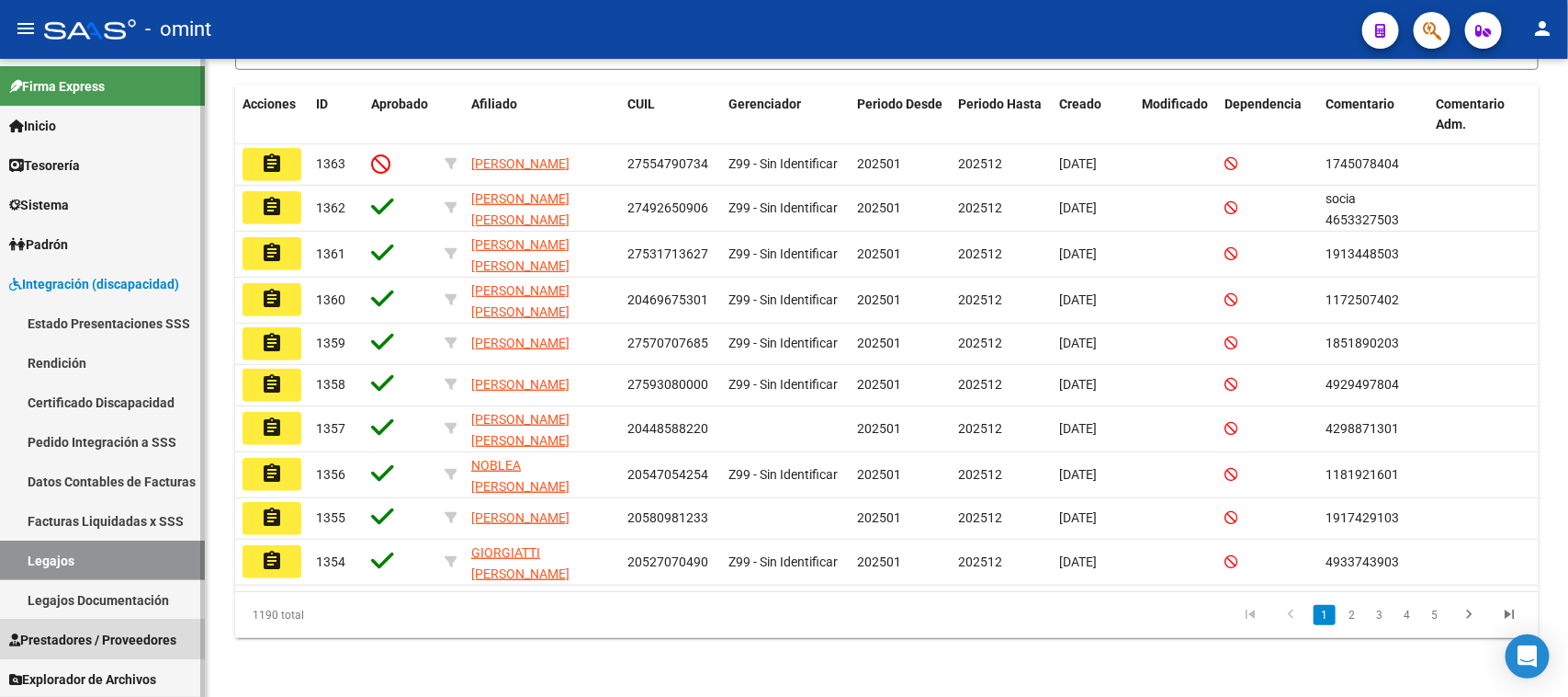
click at [103, 626] on link "Prestadores / Proveedores" at bounding box center [103, 639] width 205 height 40
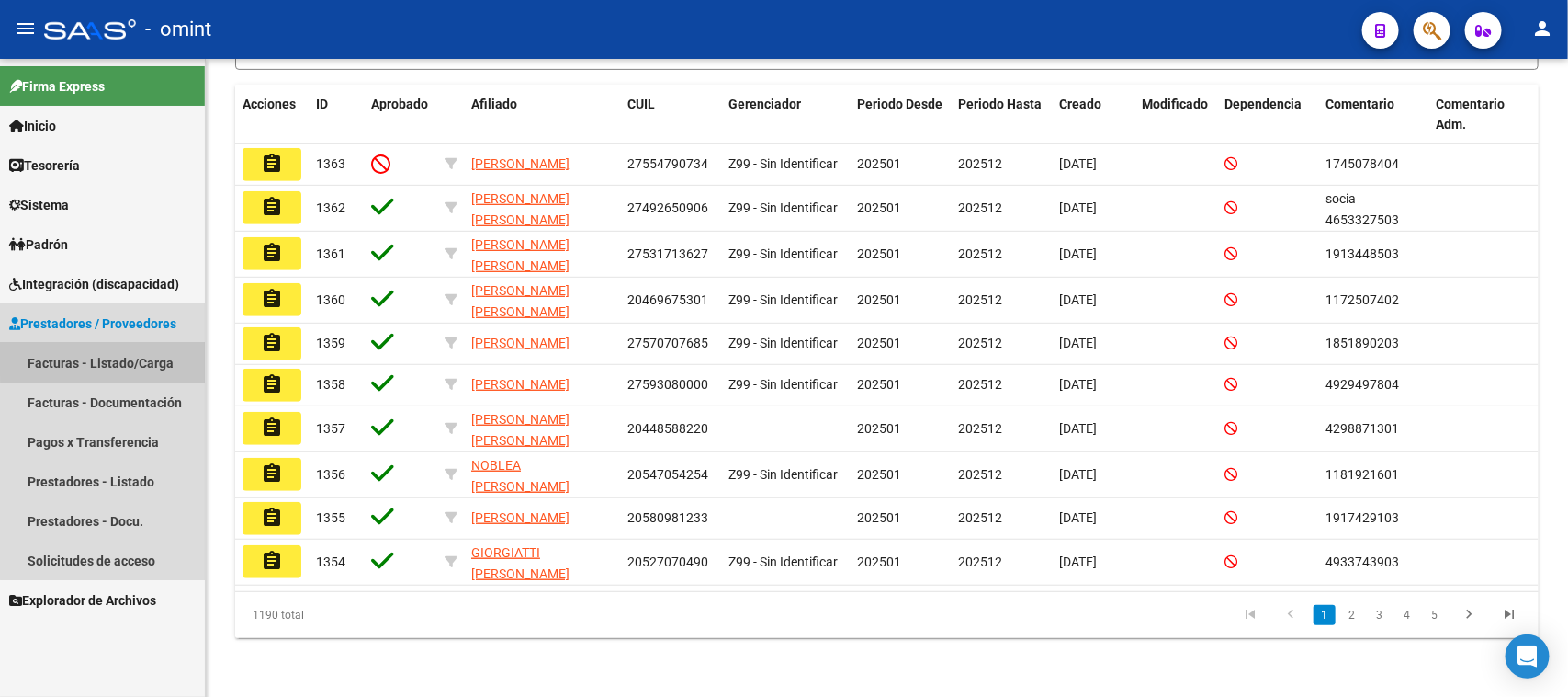
click at [147, 355] on link "Facturas - Listado/Carga" at bounding box center [103, 362] width 205 height 40
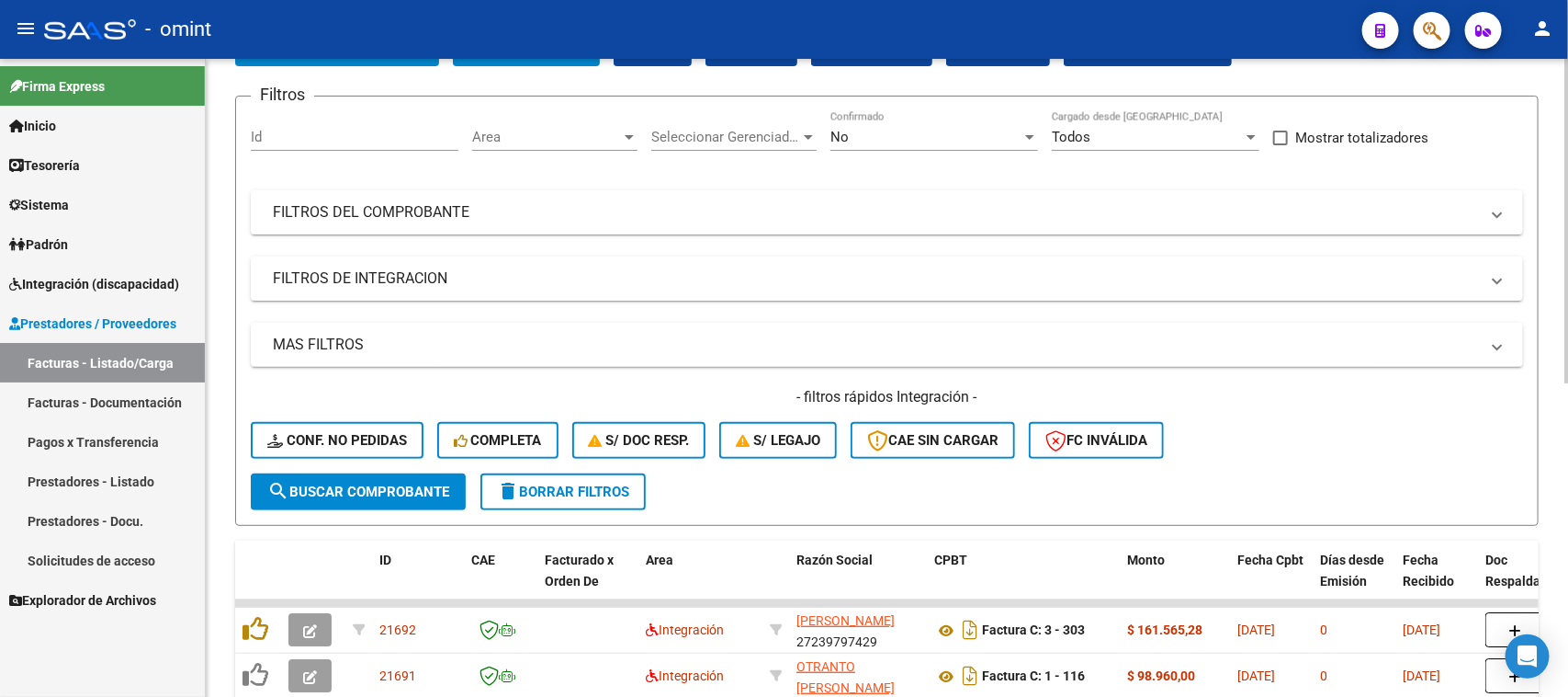
scroll to position [230, 0]
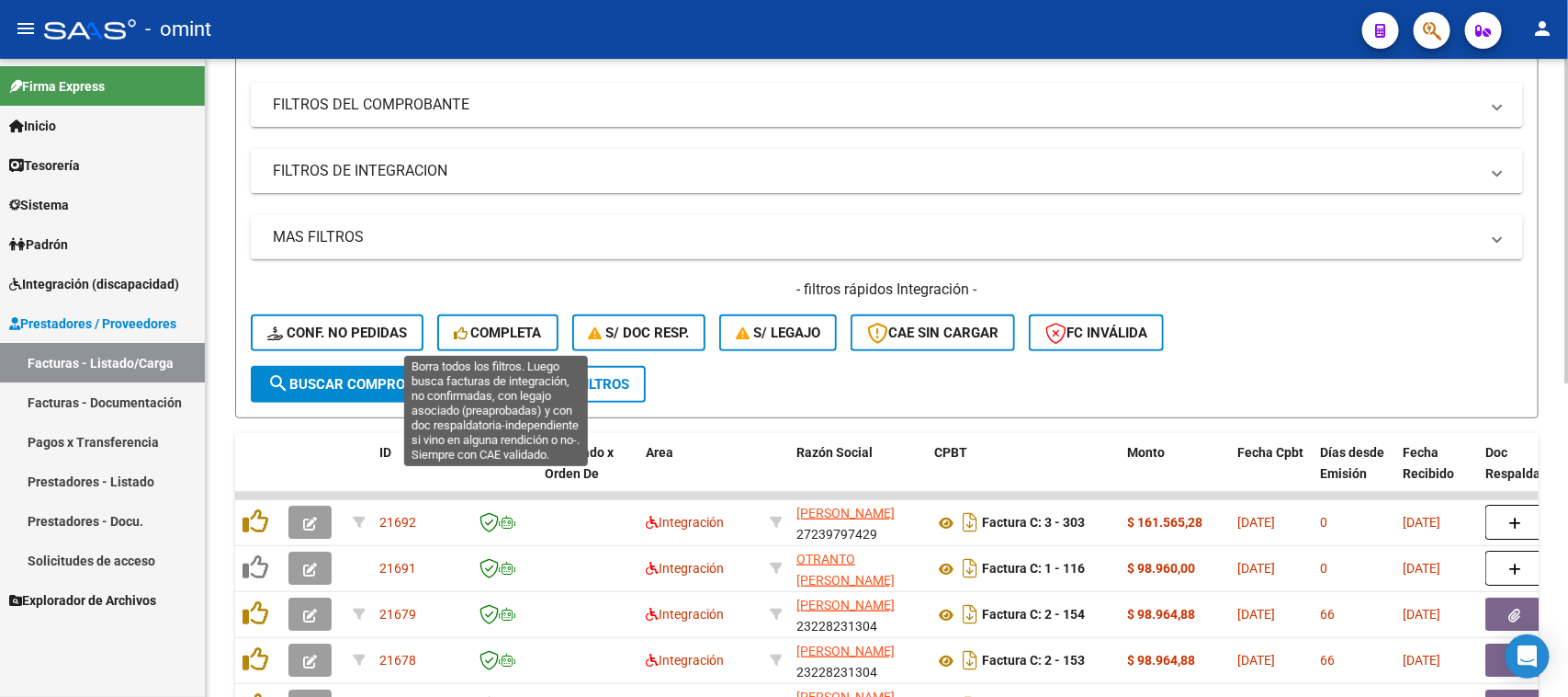
click at [492, 333] on span "Completa" at bounding box center [497, 333] width 88 height 17
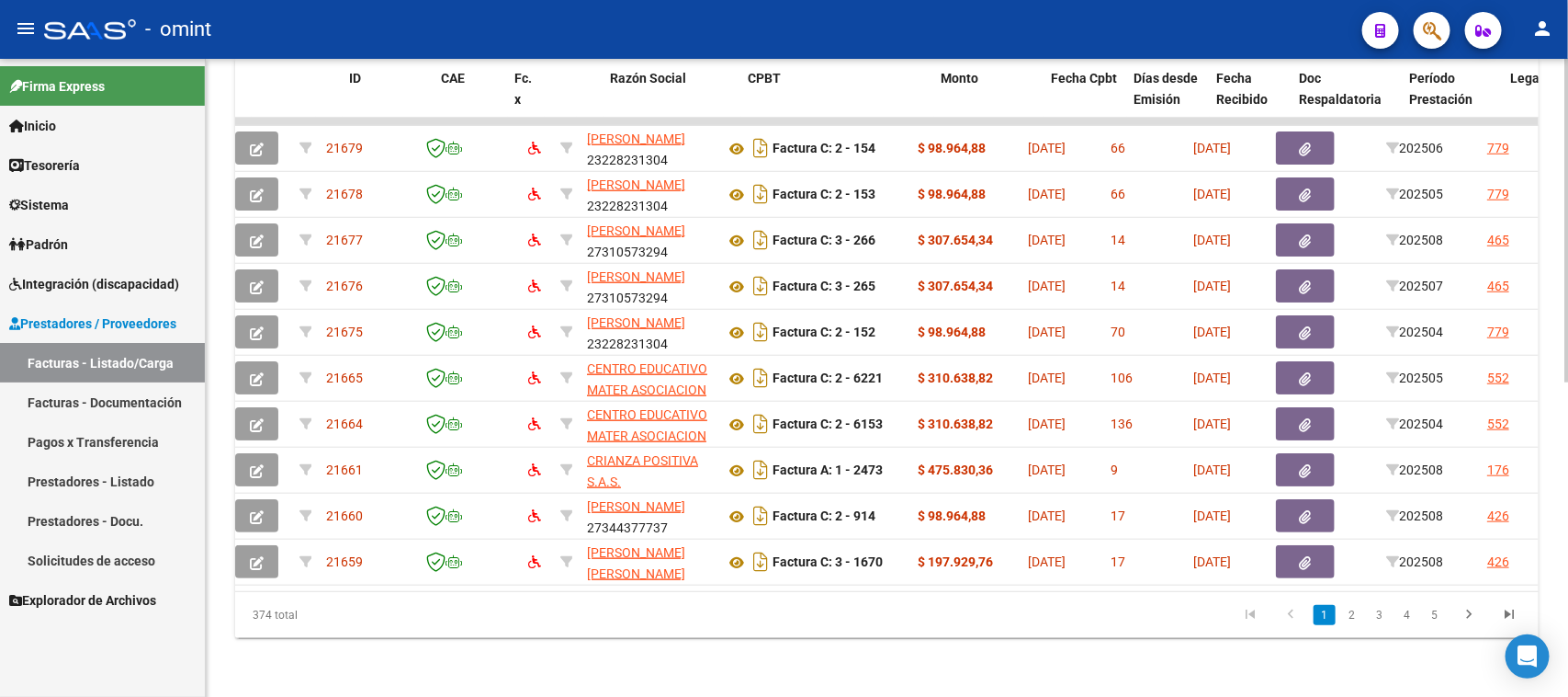
scroll to position [0, 0]
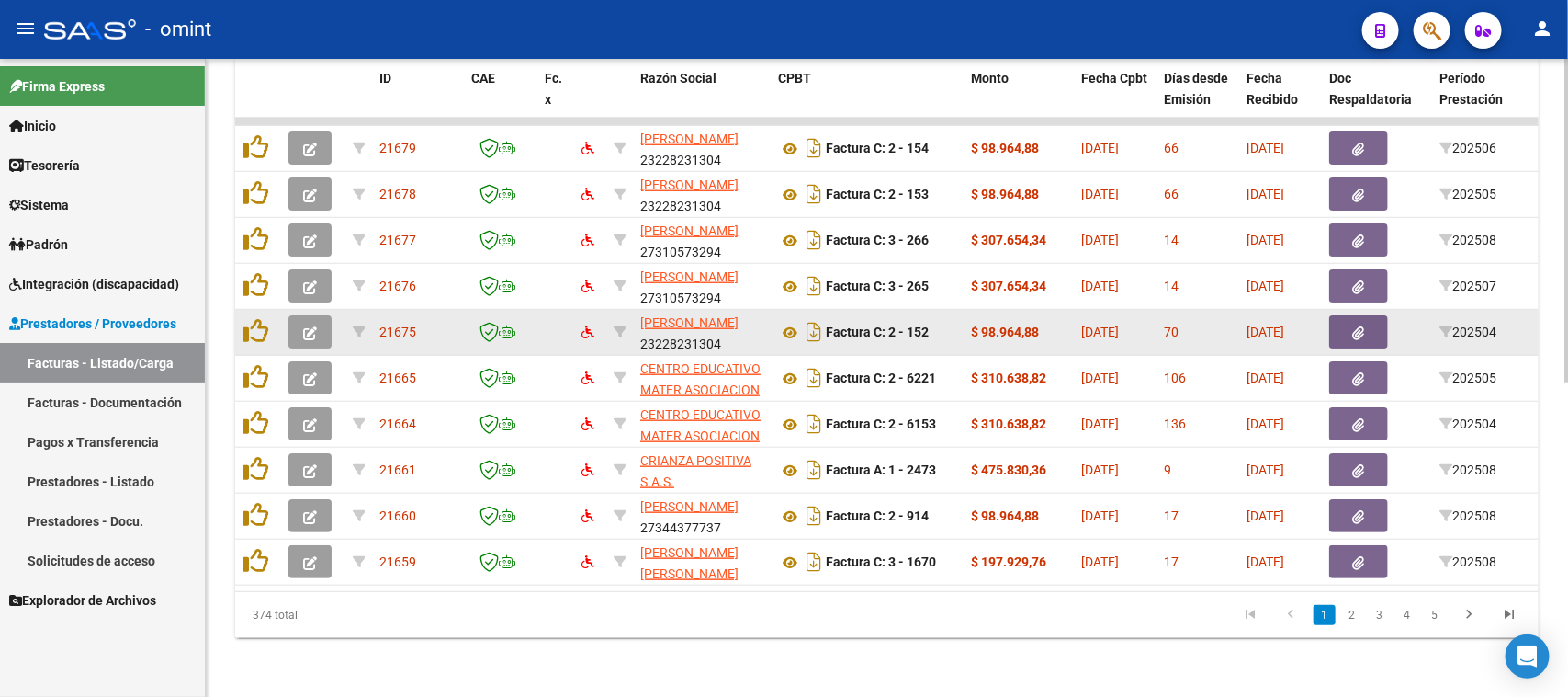
click at [310, 326] on icon "button" at bounding box center [310, 333] width 14 height 14
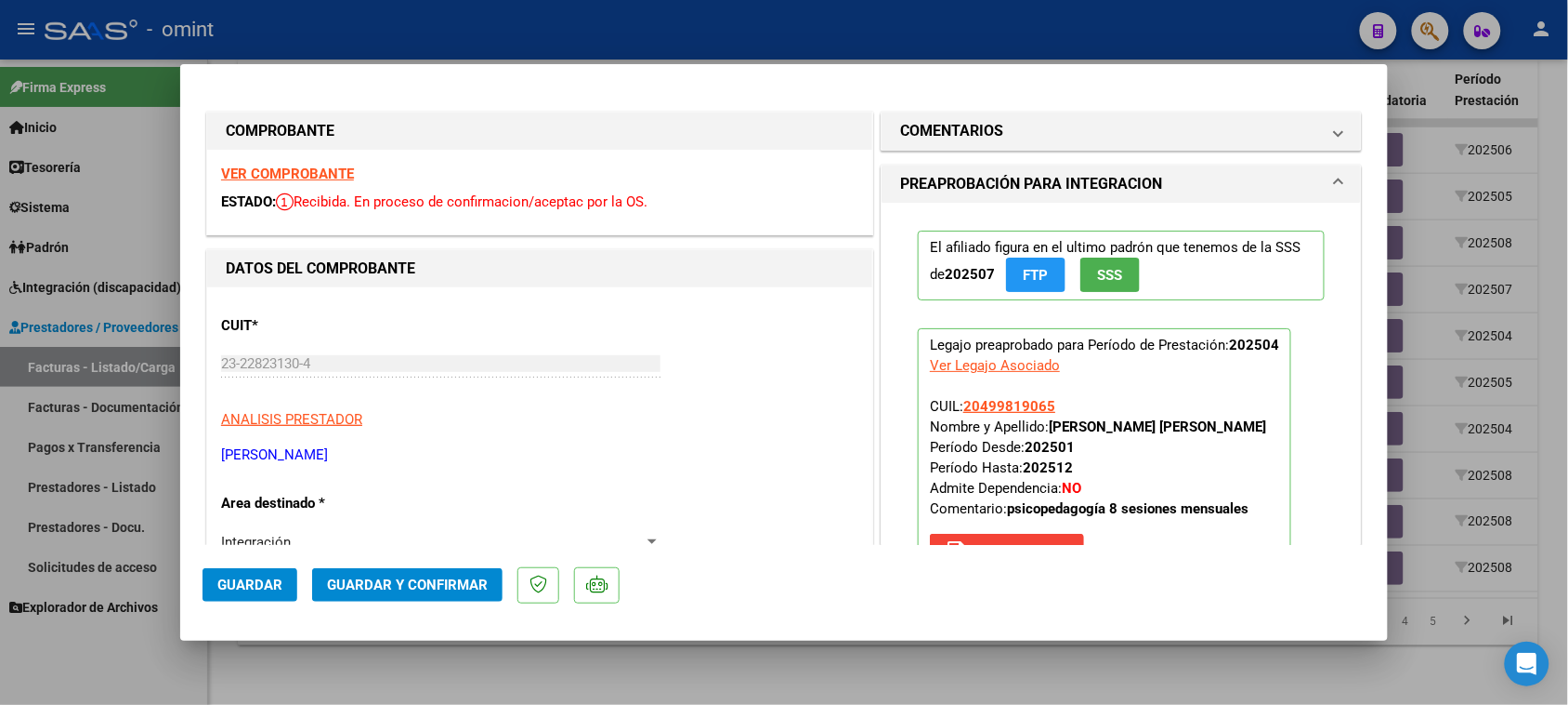
click at [351, 177] on strong "VER COMPROBANTE" at bounding box center [288, 174] width 133 height 17
type input "$ 0,00"
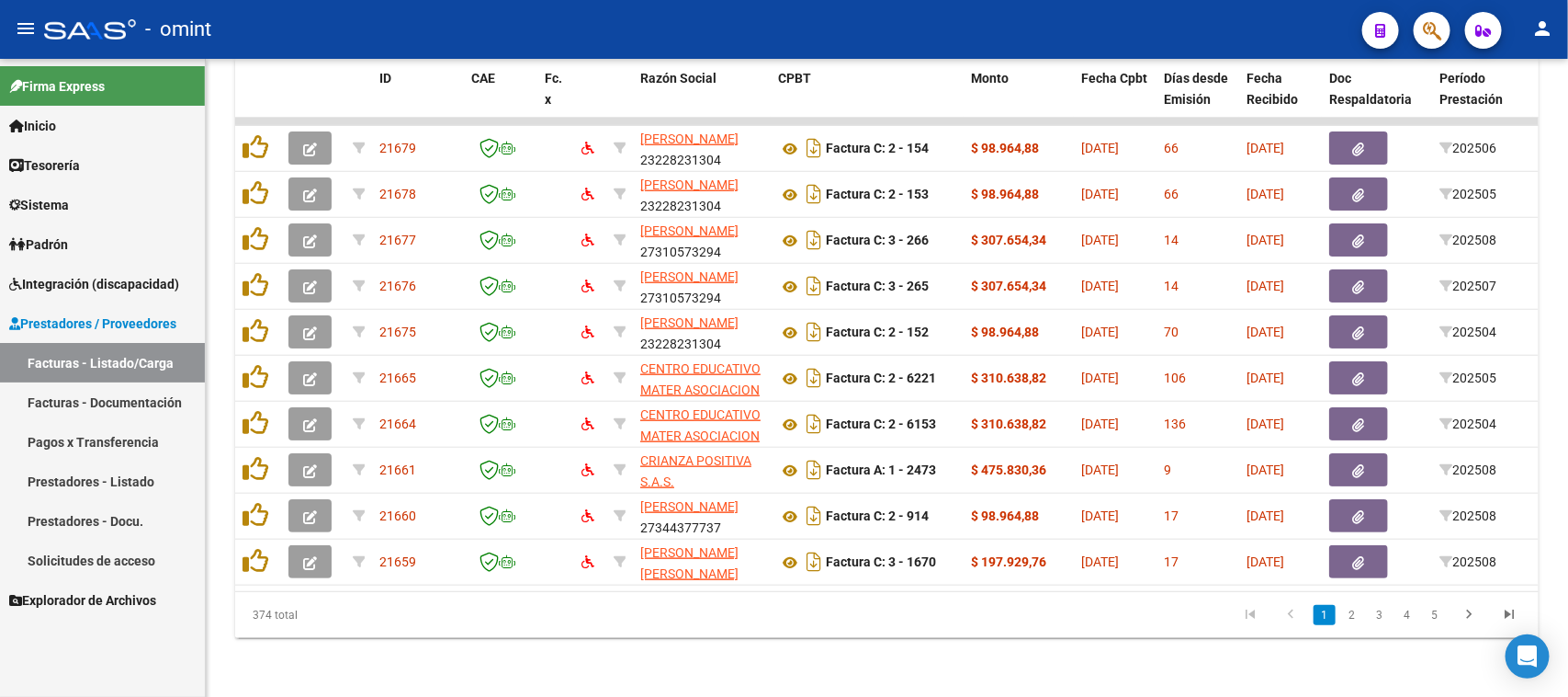
click at [154, 300] on link "Integración (discapacidad)" at bounding box center [103, 283] width 205 height 40
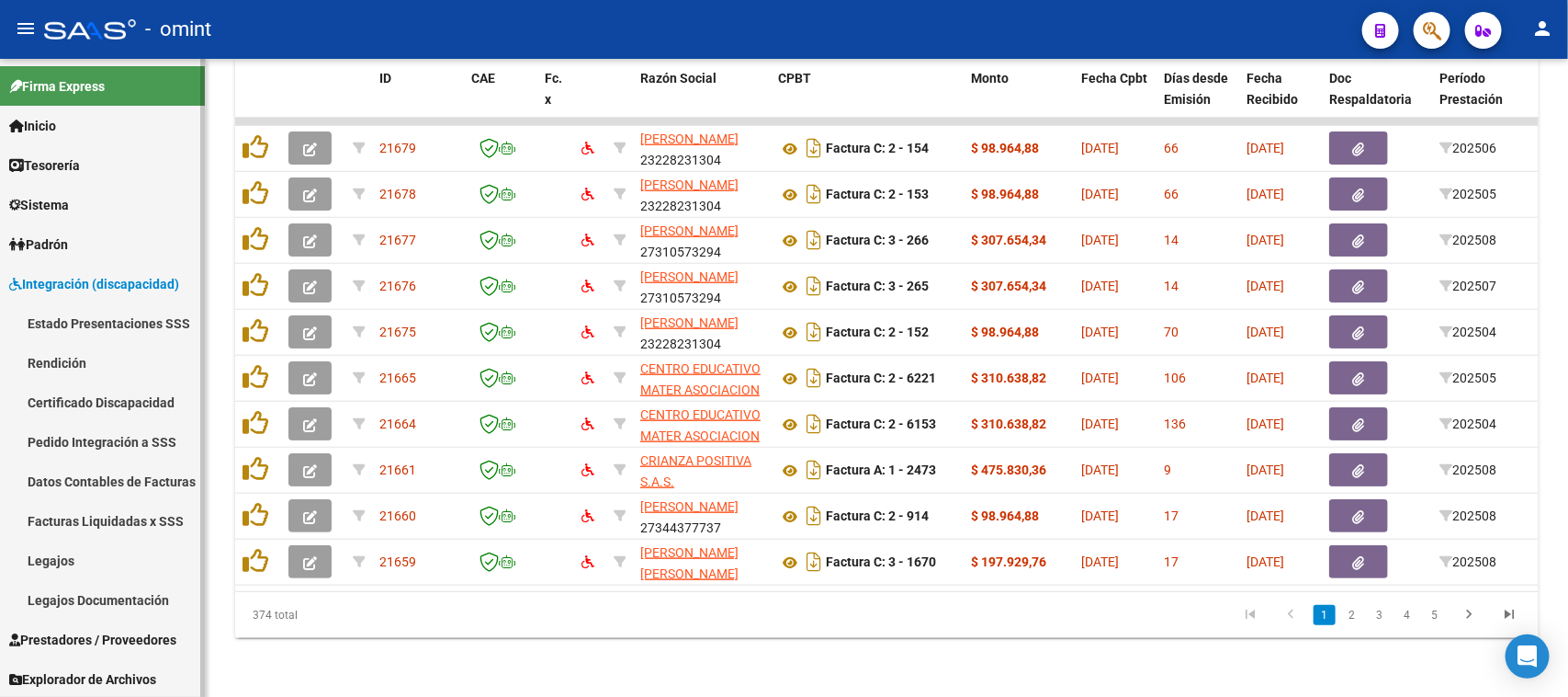
click at [82, 553] on link "Legajos" at bounding box center [103, 560] width 205 height 40
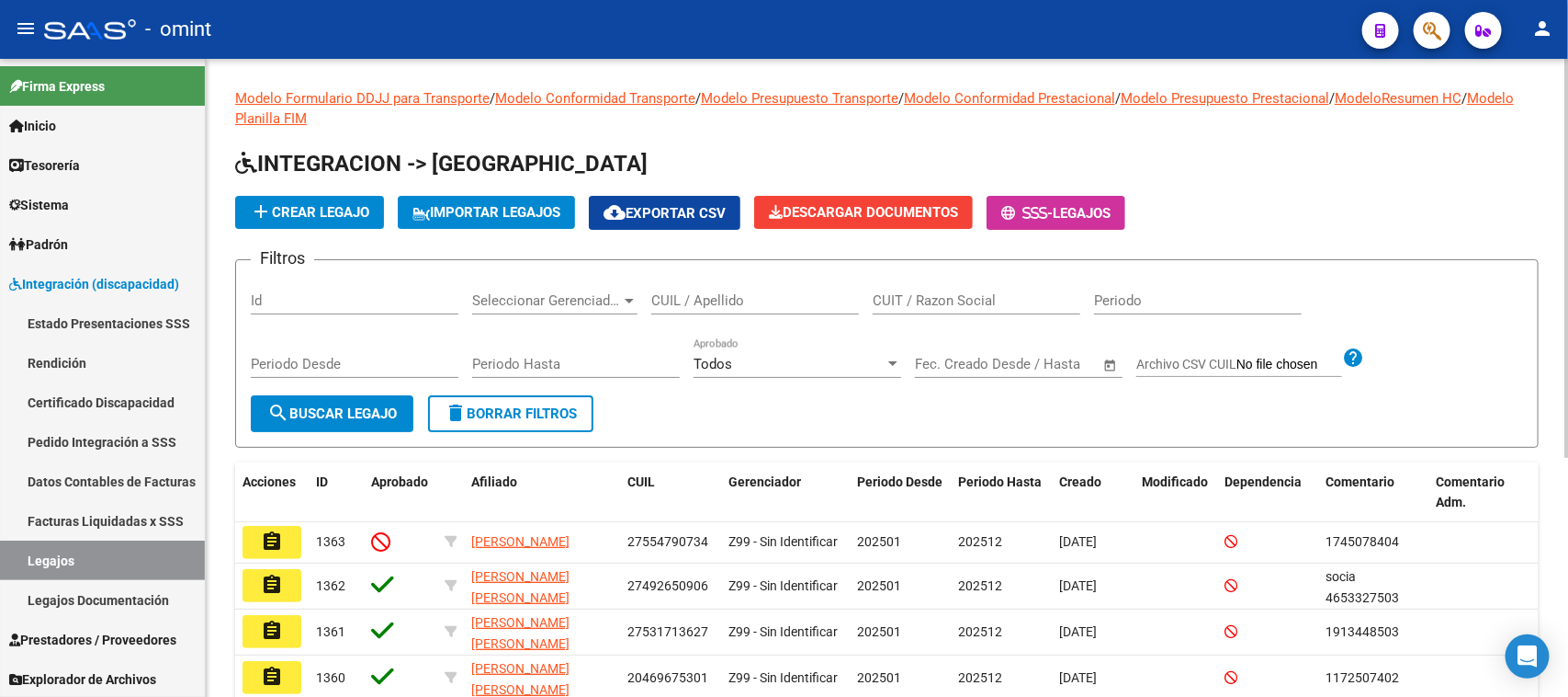
click at [952, 292] on input "CUIT / Razon Social" at bounding box center [977, 300] width 208 height 17
paste input "27391692306"
type input "27391692306"
click at [395, 413] on span "search Buscar Legajo" at bounding box center [332, 414] width 129 height 17
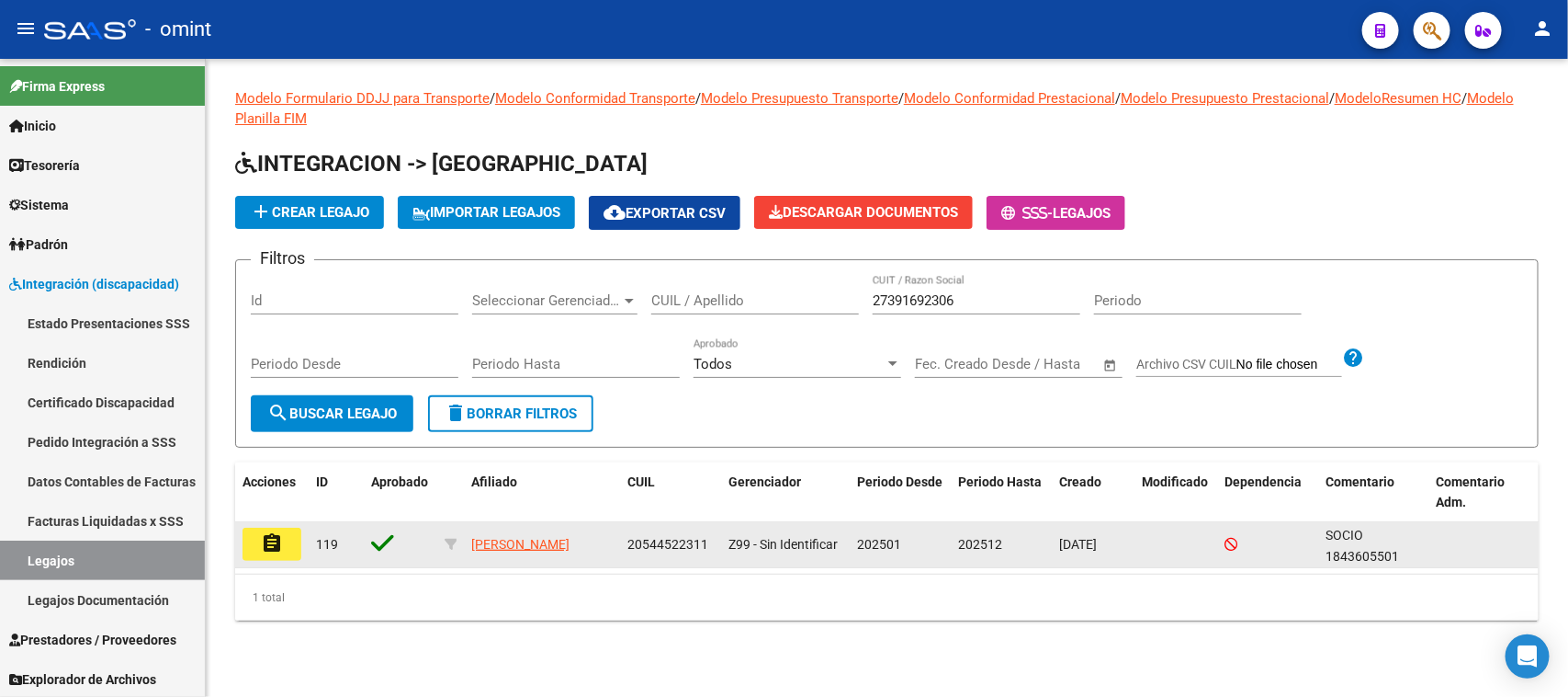
click at [286, 526] on datatable-body-cell "assignment" at bounding box center [273, 544] width 74 height 45
click at [286, 538] on button "assignment" at bounding box center [273, 544] width 59 height 33
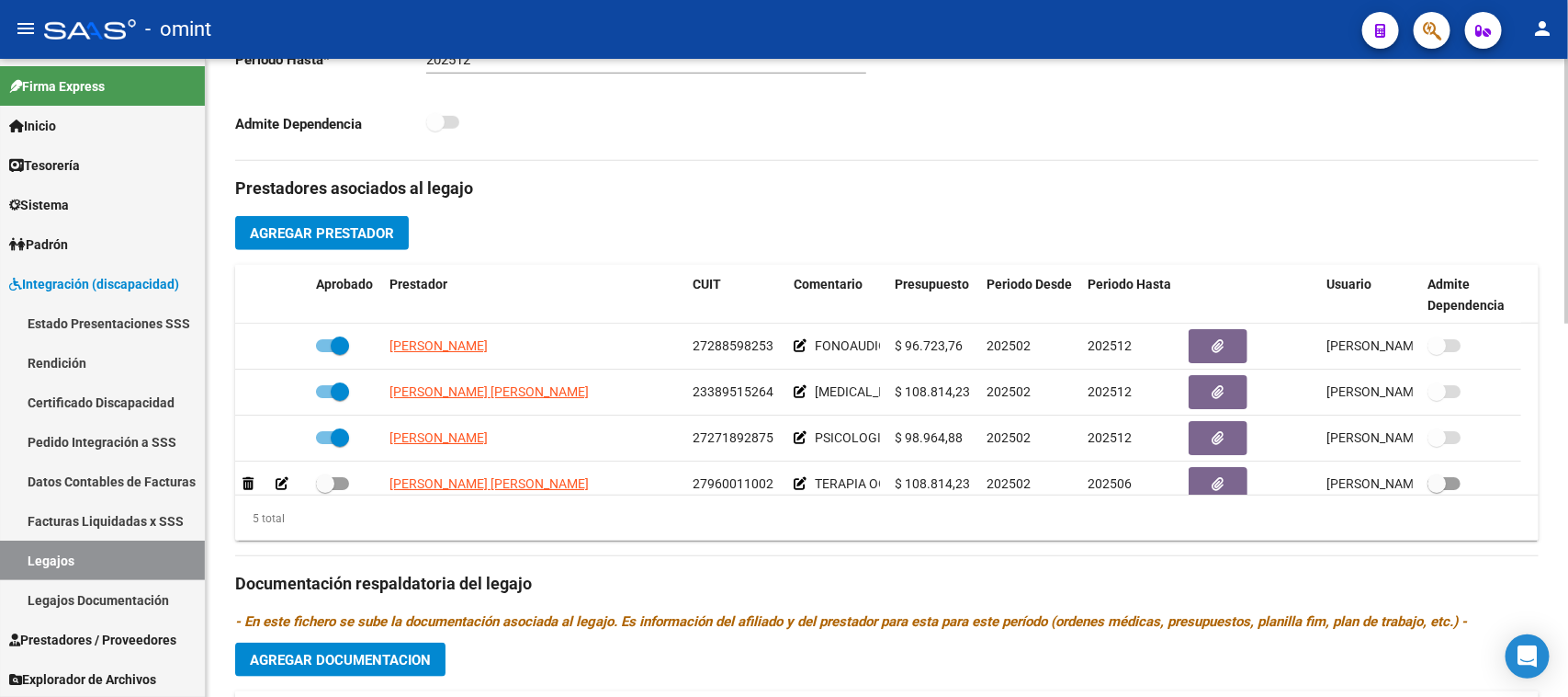
scroll to position [66, 0]
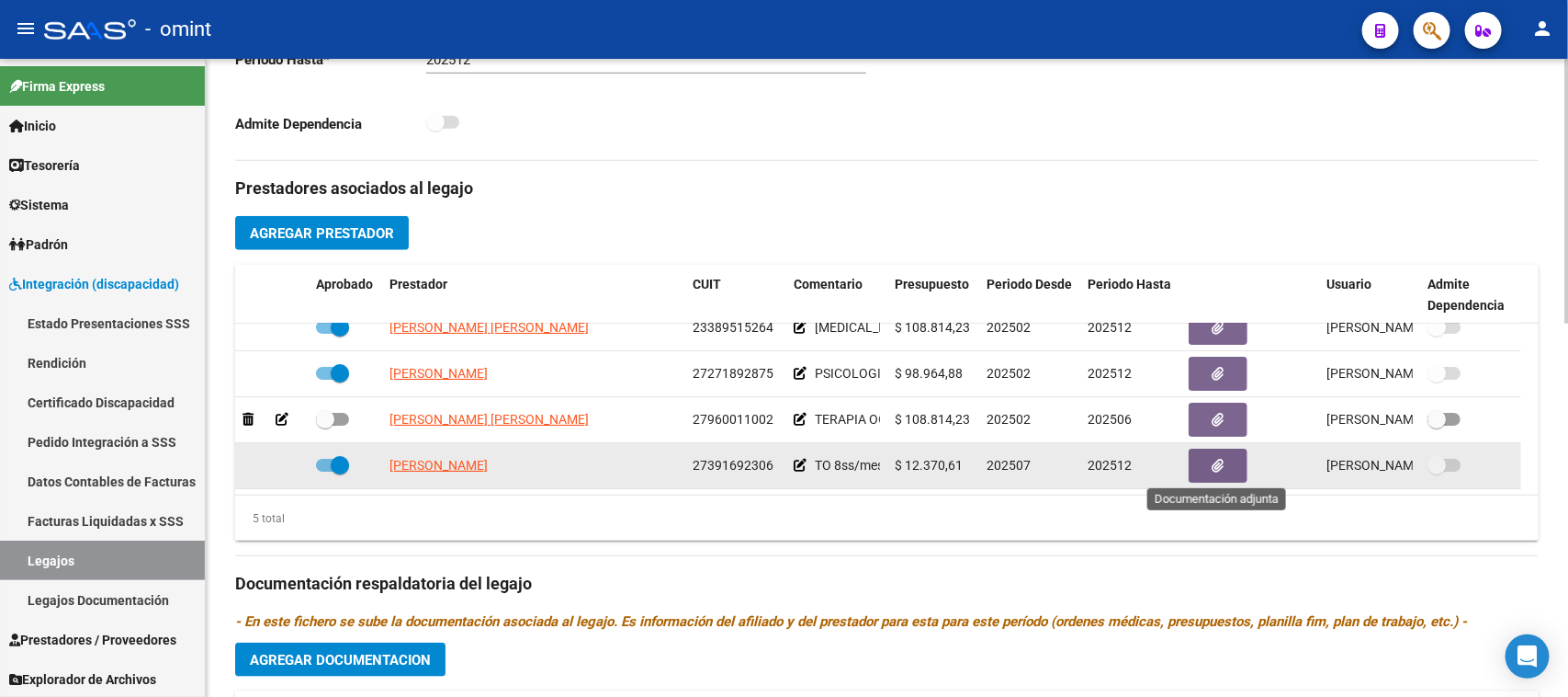
click at [1223, 460] on button "button" at bounding box center [1219, 465] width 59 height 34
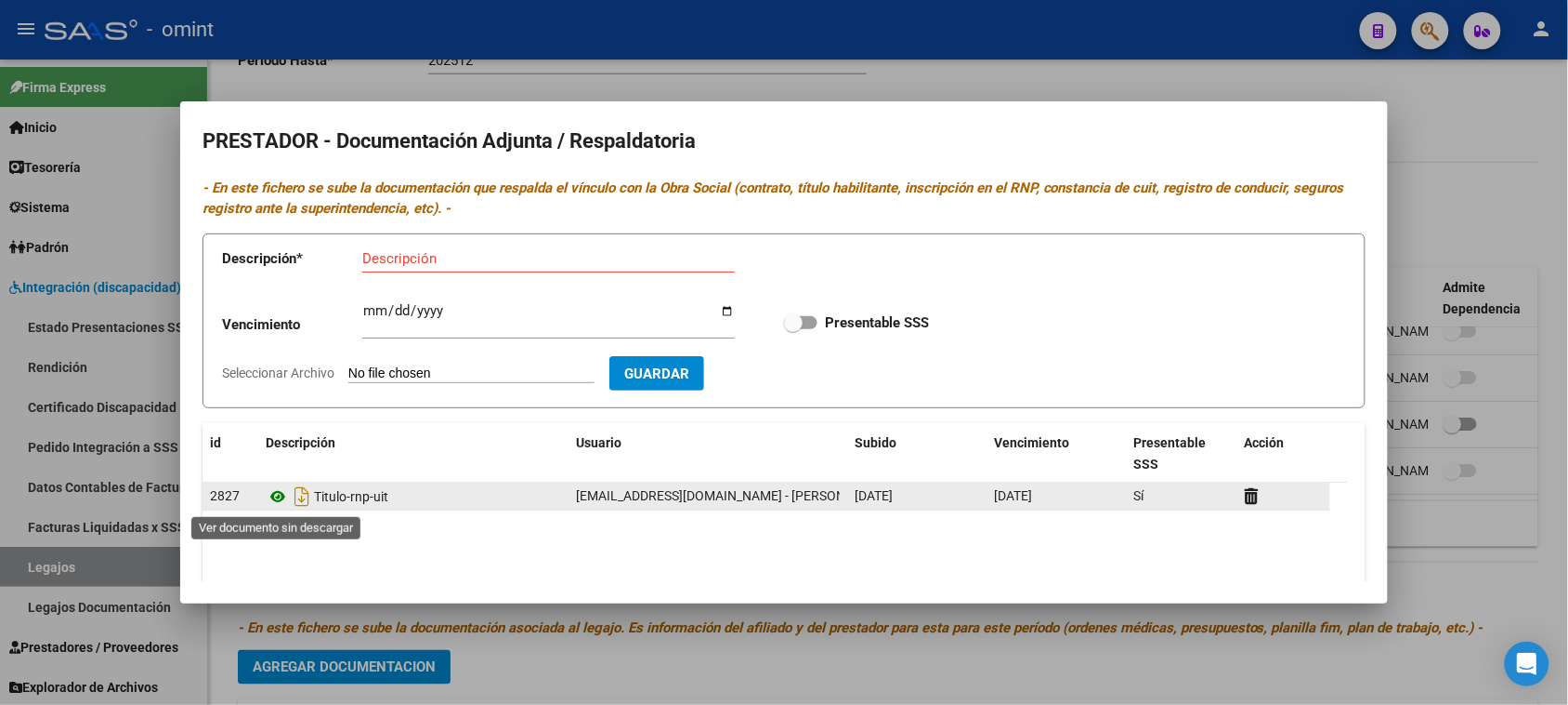
click at [274, 494] on icon at bounding box center [278, 496] width 24 height 22
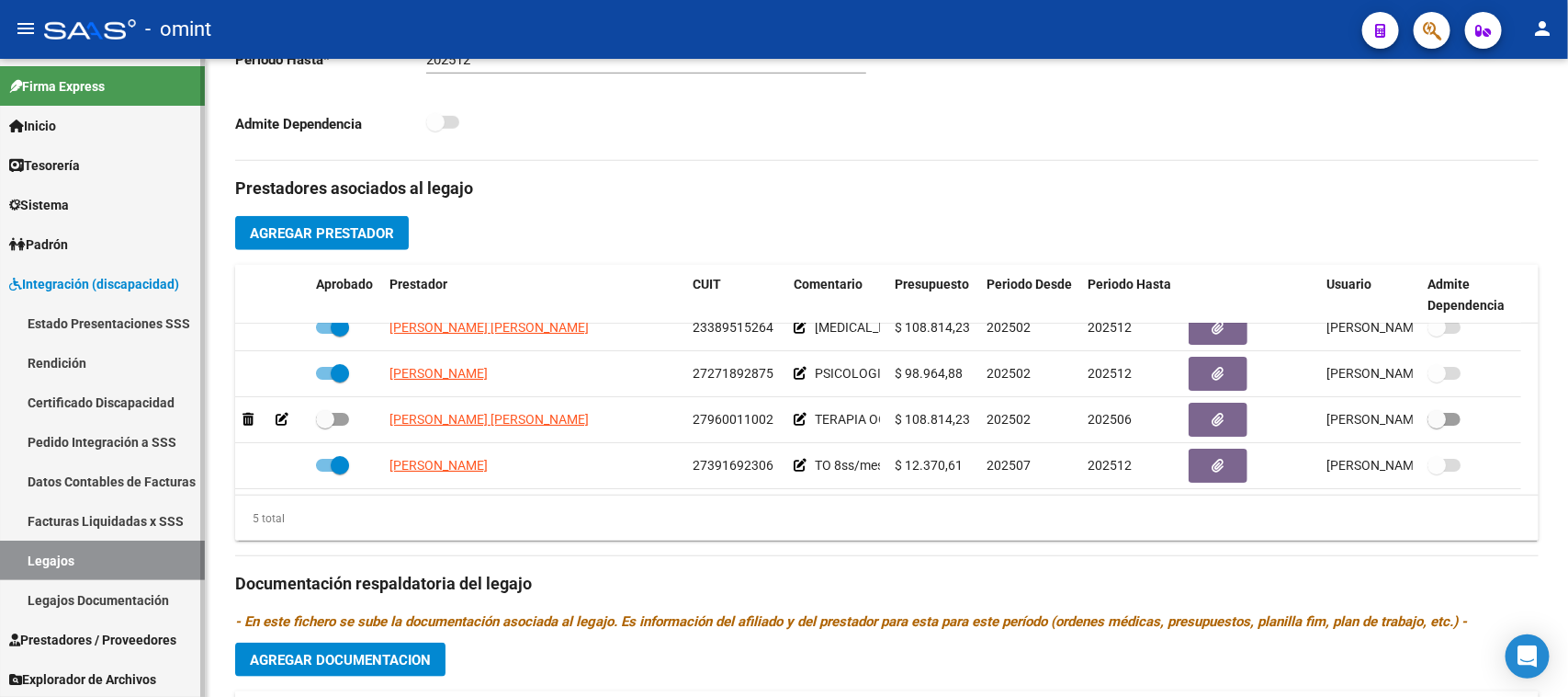
click at [35, 550] on link "Legajos" at bounding box center [103, 560] width 205 height 40
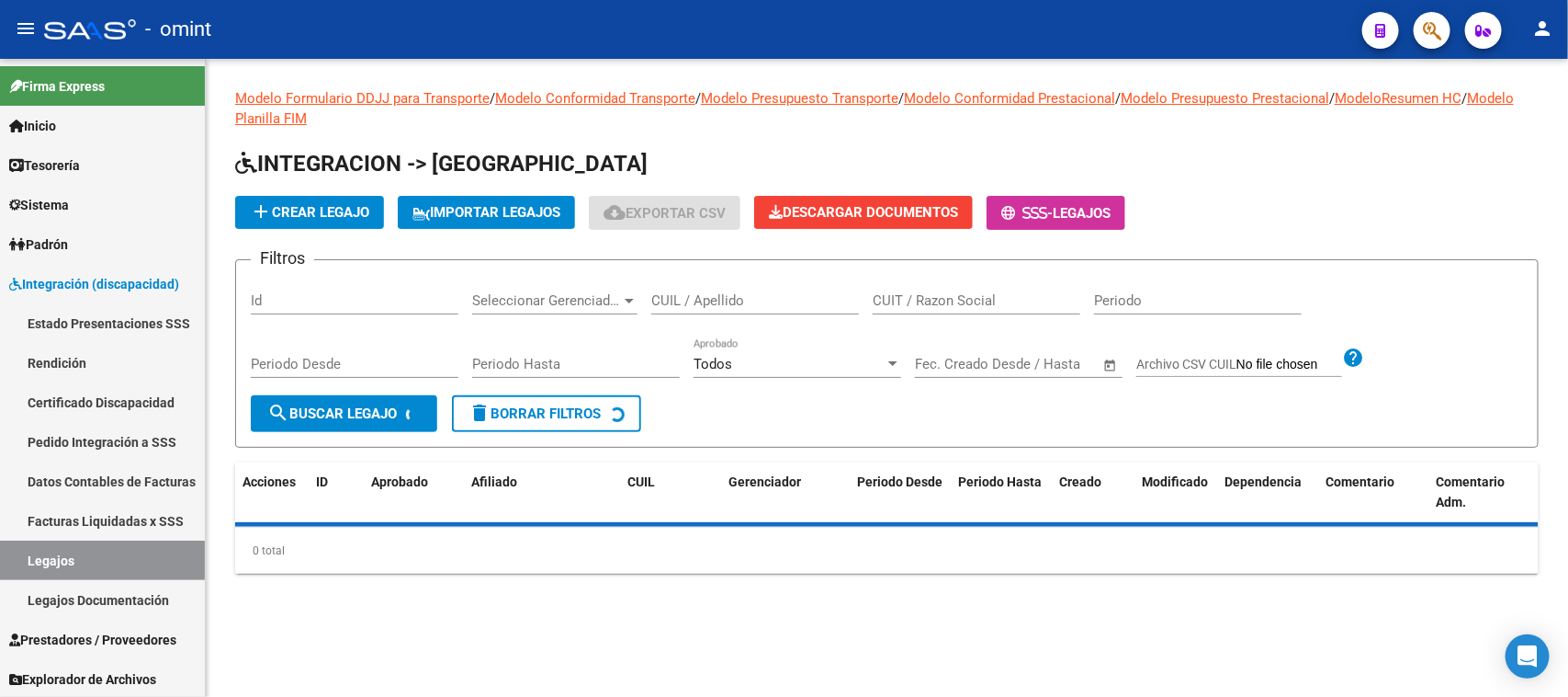
click at [953, 305] on input "CUIT / Razon Social" at bounding box center [977, 300] width 208 height 17
paste input "27284737364"
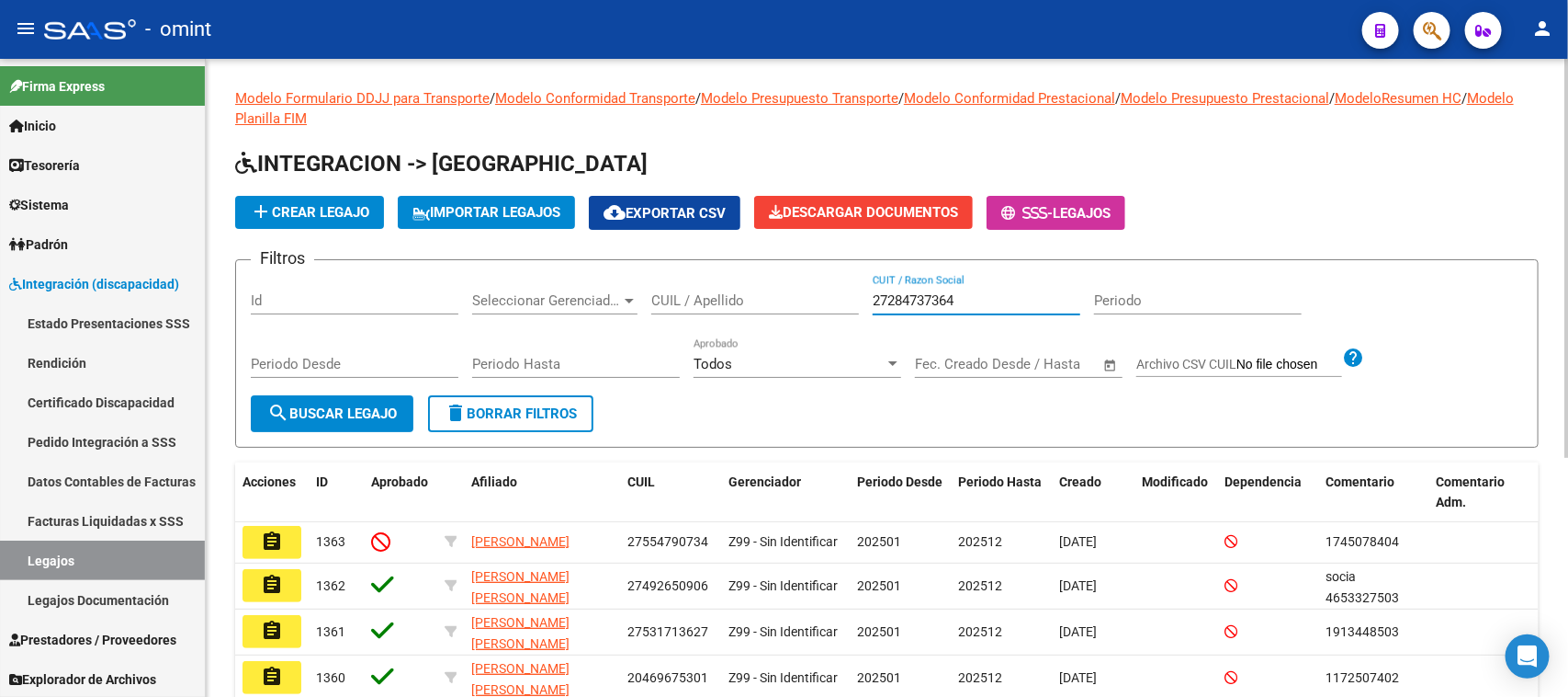
type input "27284737364"
click at [319, 442] on form "Filtros Id Seleccionar Gerenciador Seleccionar Gerenciador CUIL / Apellido 2728…" at bounding box center [887, 353] width 1304 height 189
click at [351, 396] on button "search Buscar Legajo" at bounding box center [332, 414] width 163 height 37
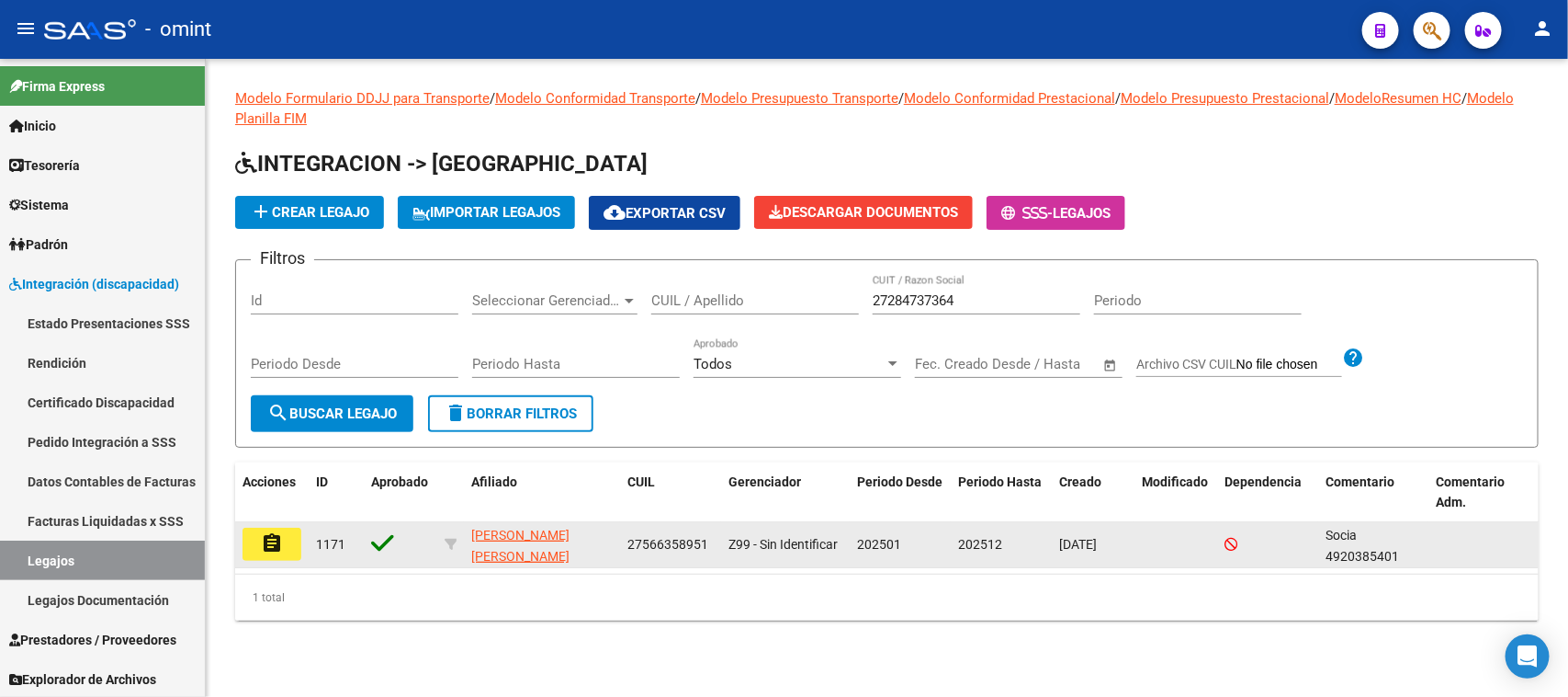
click at [263, 536] on mat-icon "assignment" at bounding box center [272, 544] width 22 height 22
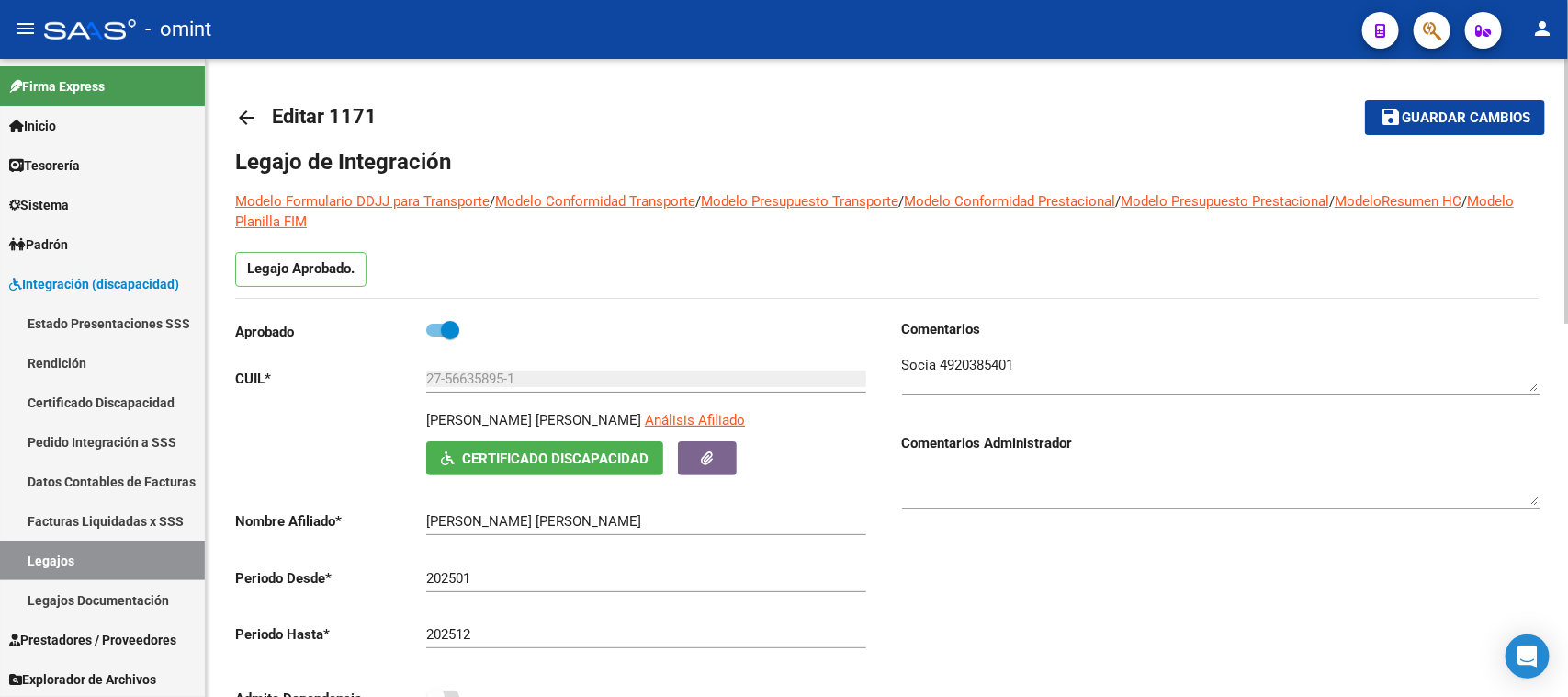
scroll to position [541, 0]
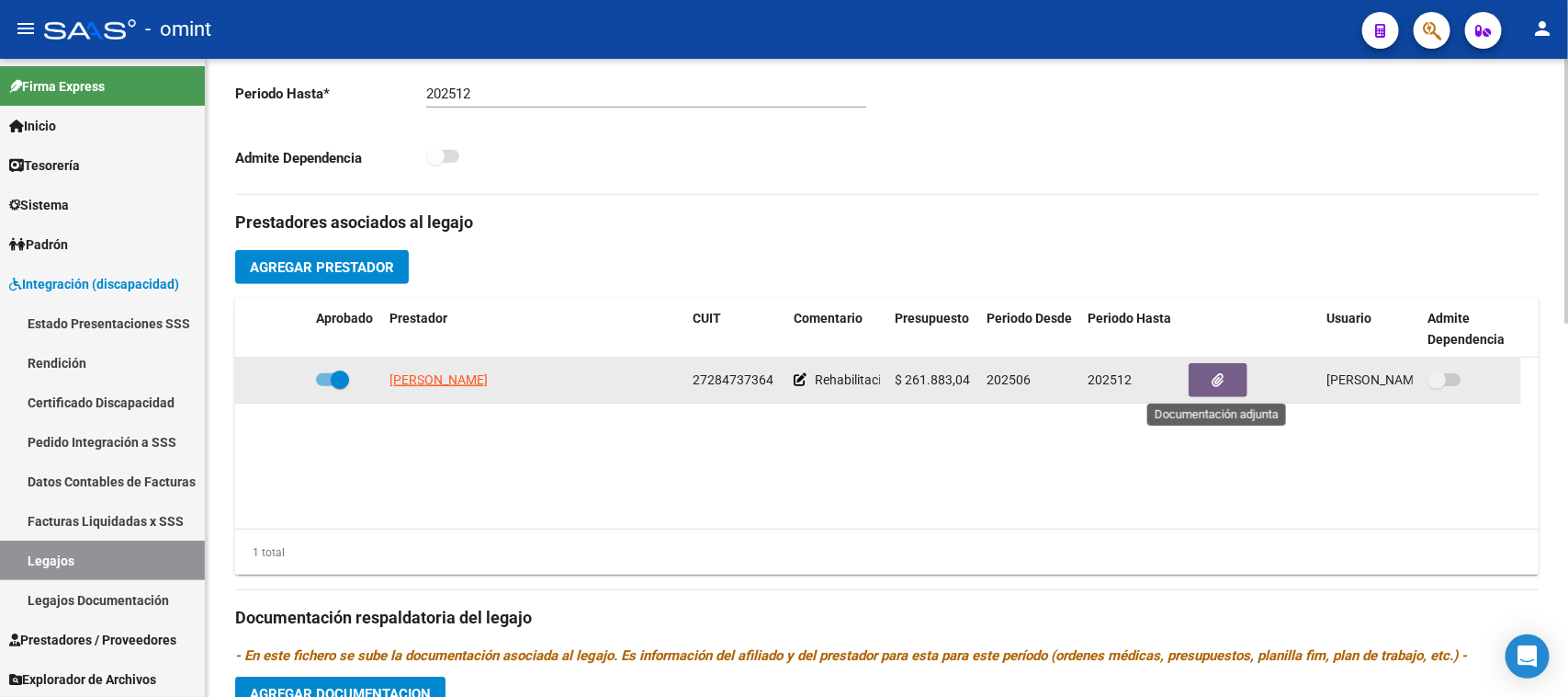
click at [1218, 382] on icon "button" at bounding box center [1219, 380] width 12 height 14
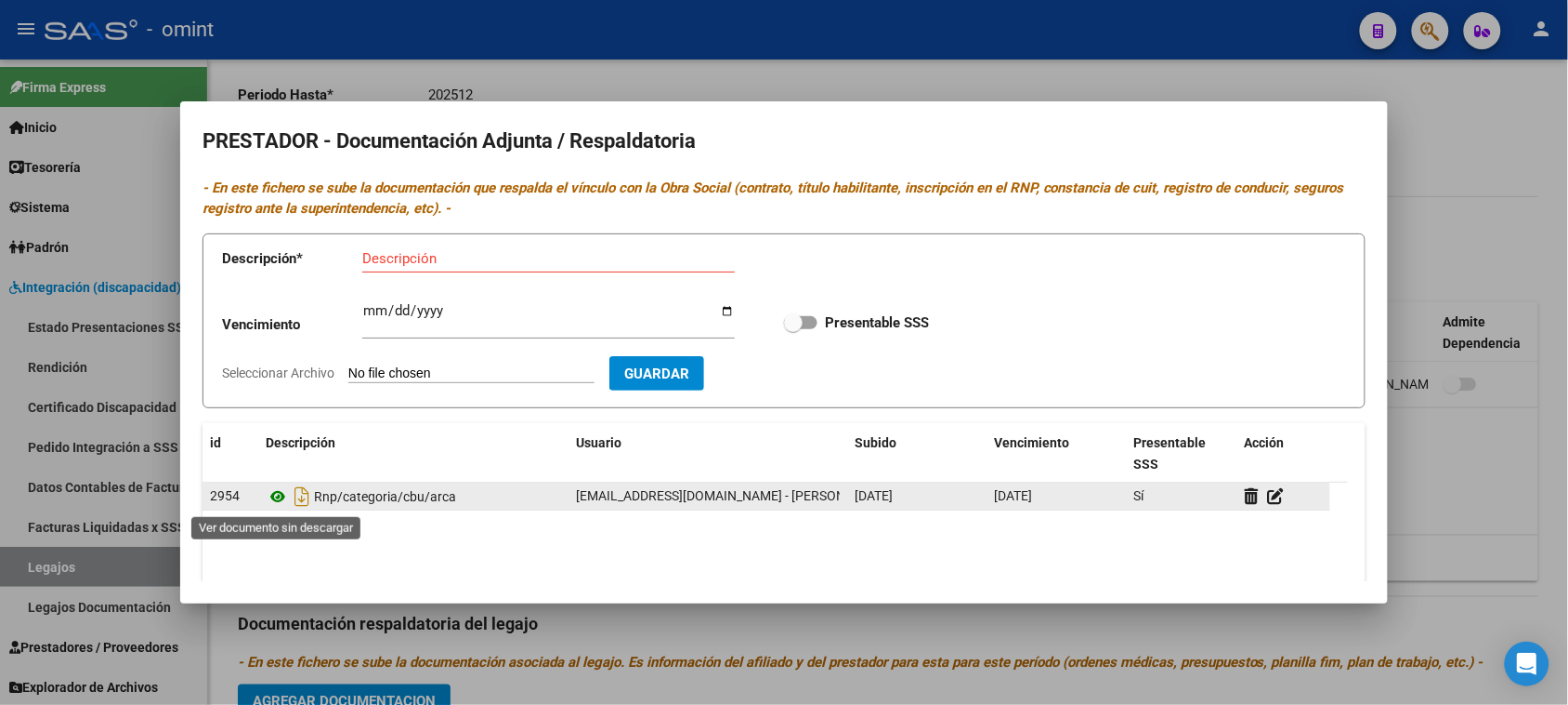
click at [274, 494] on icon at bounding box center [278, 496] width 24 height 22
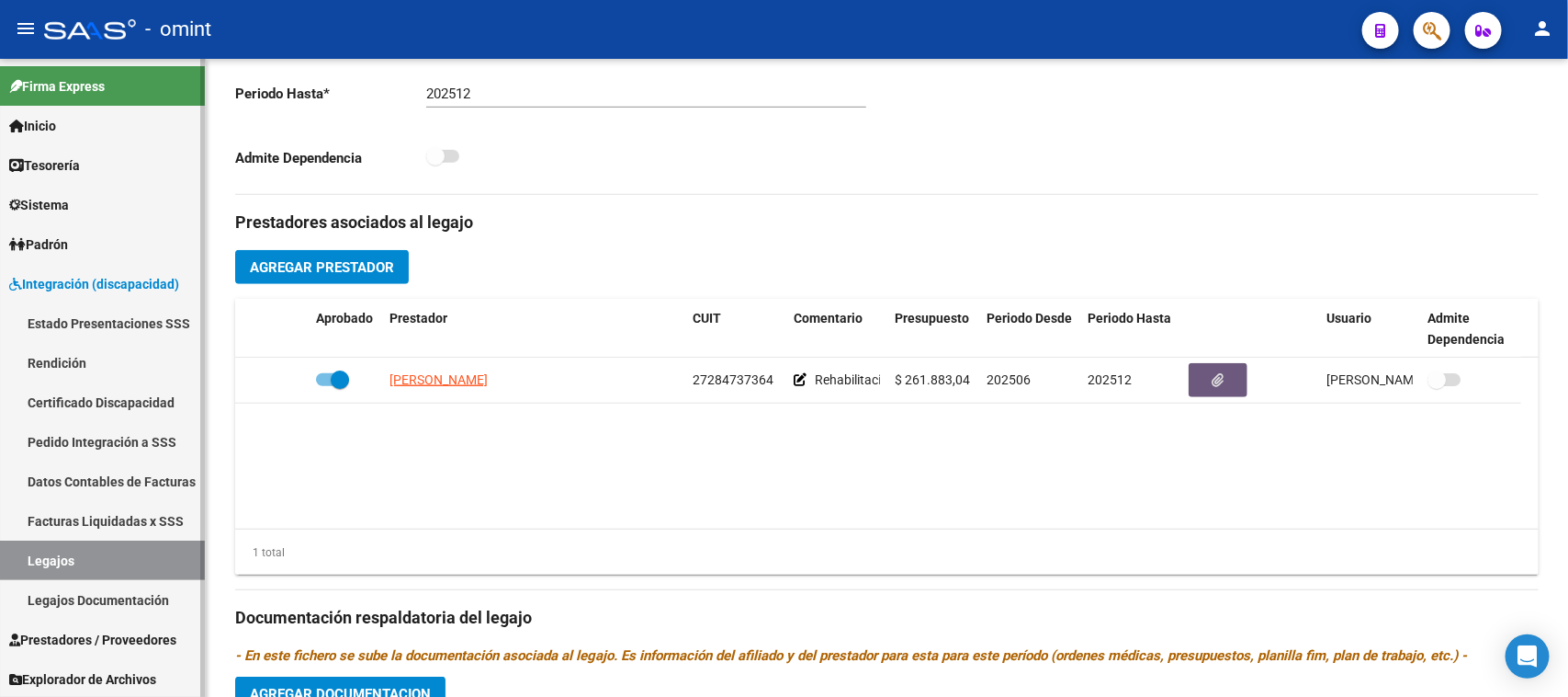
click at [77, 553] on link "Legajos" at bounding box center [103, 560] width 205 height 40
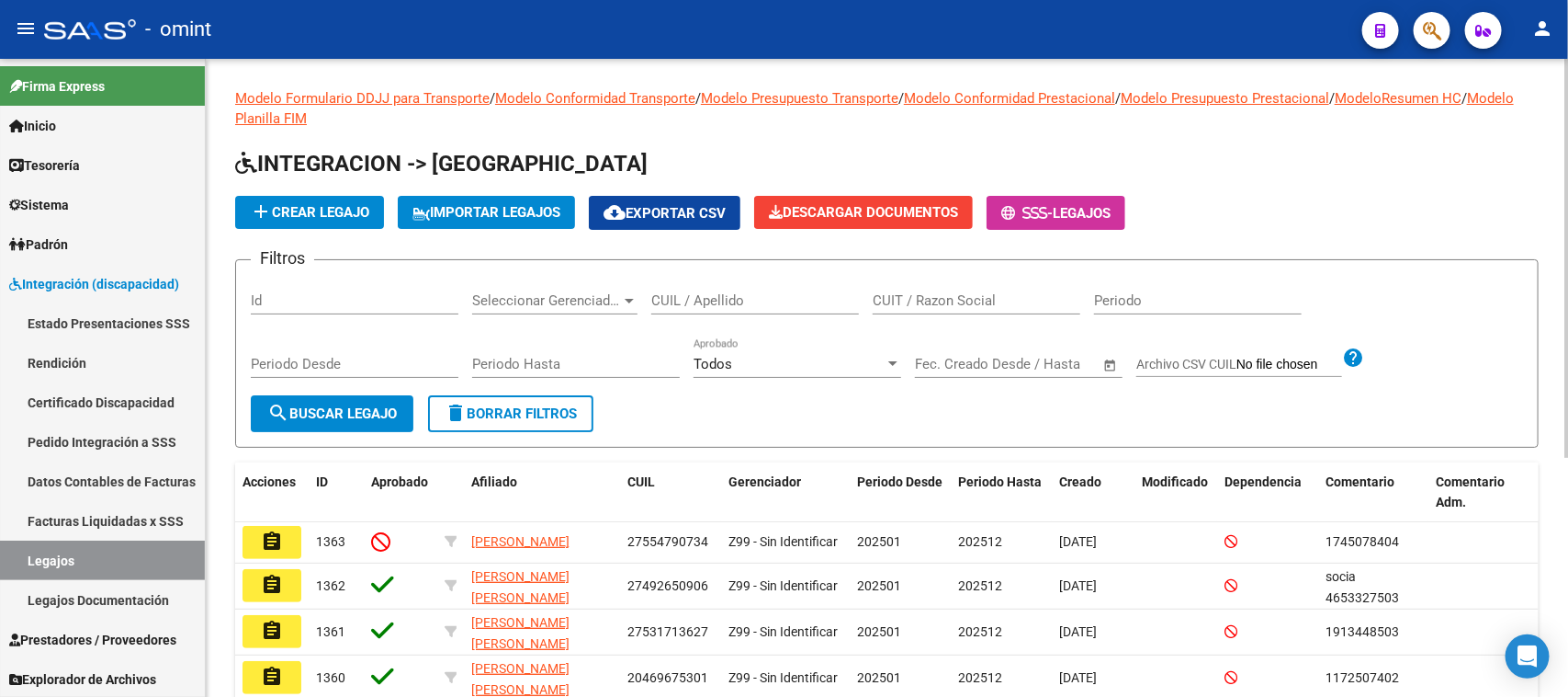
click at [924, 300] on input "CUIT / Razon Social" at bounding box center [977, 300] width 208 height 17
paste input "23279645944"
type input "23279645944"
click at [386, 400] on button "search Buscar Legajo" at bounding box center [332, 414] width 163 height 37
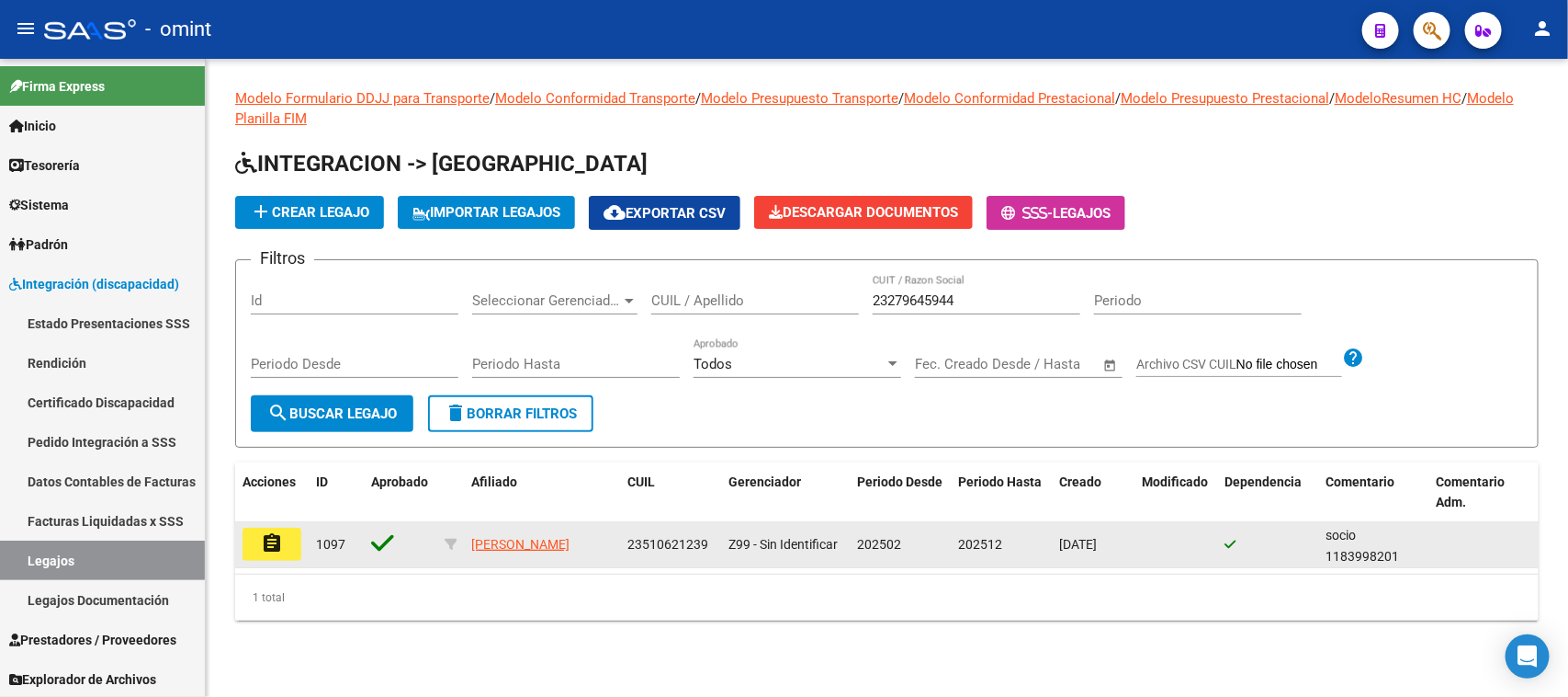
click at [283, 533] on button "assignment" at bounding box center [273, 544] width 59 height 33
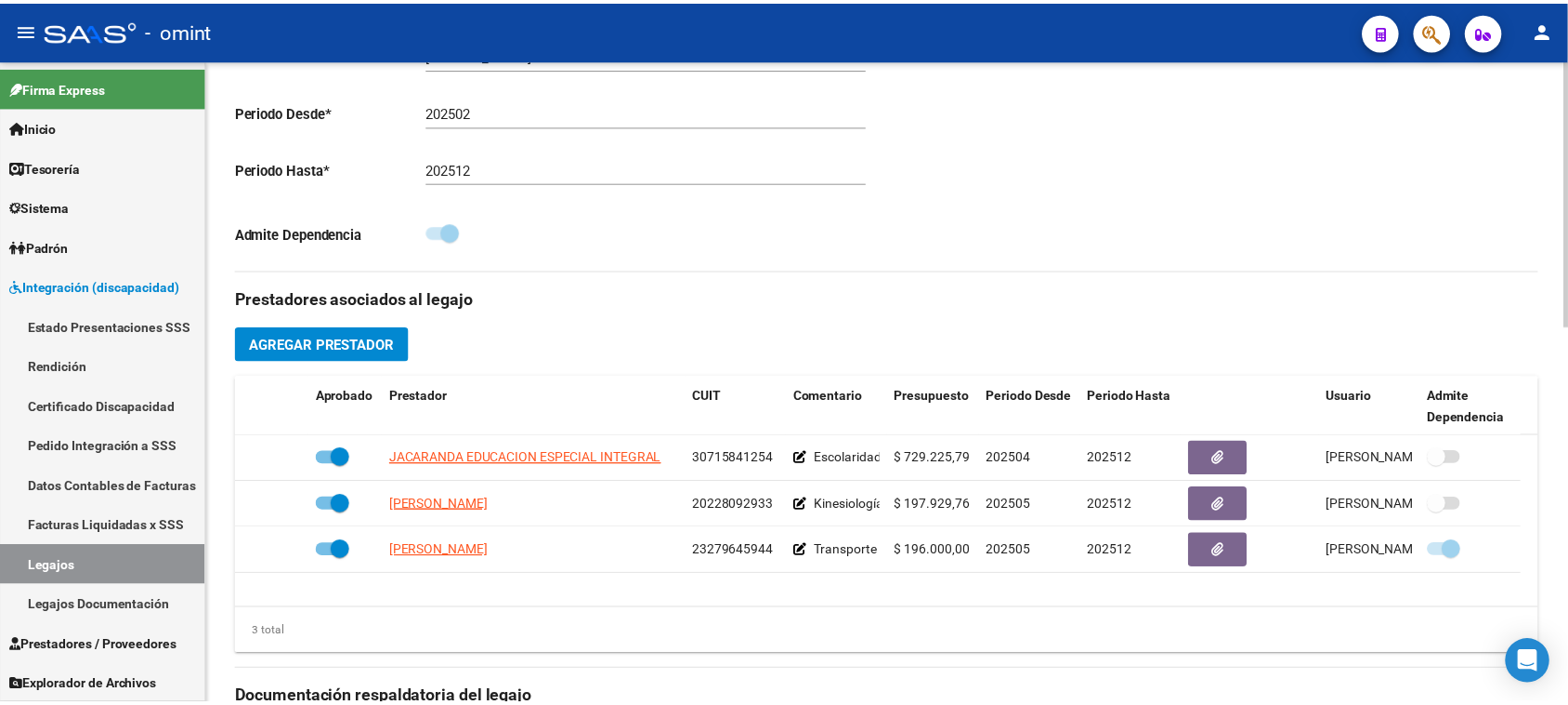
scroll to position [581, 0]
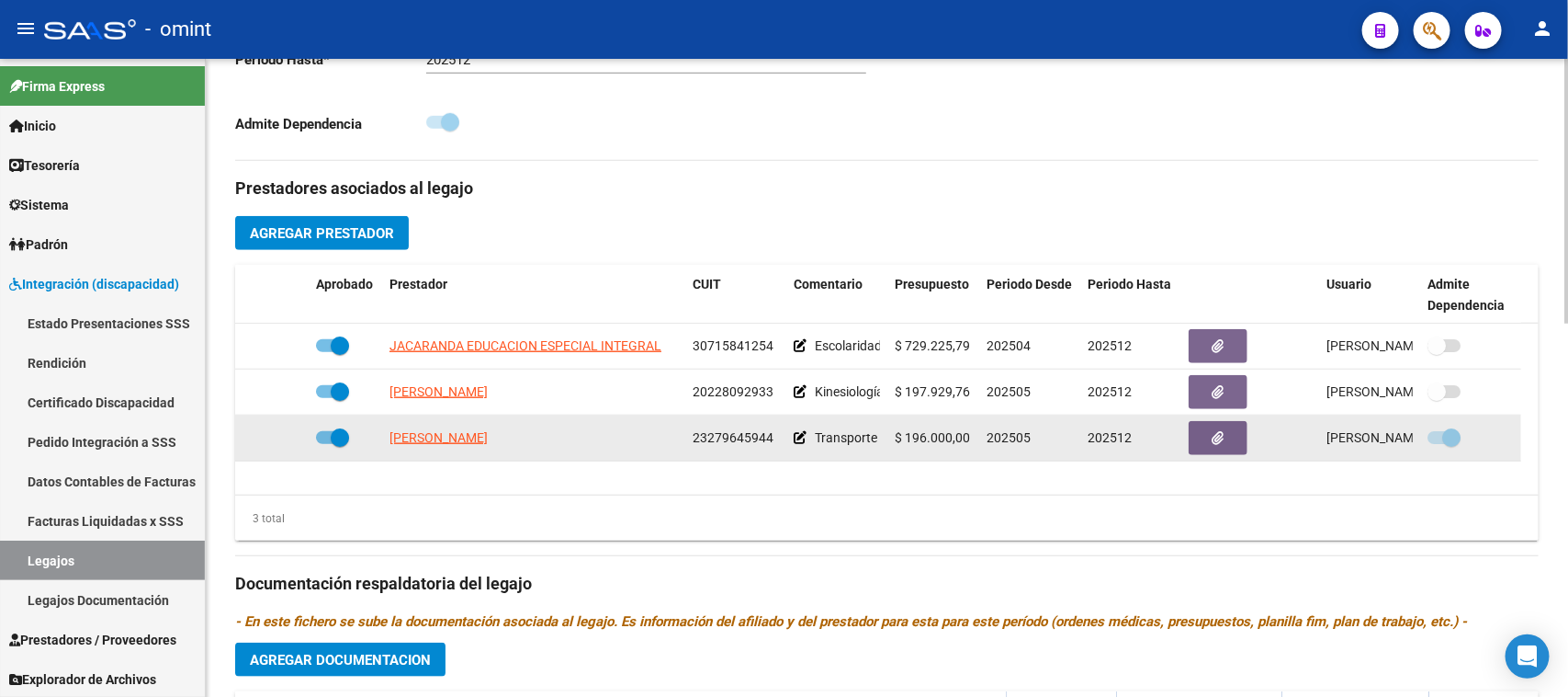
click at [1205, 441] on button "button" at bounding box center [1219, 437] width 59 height 34
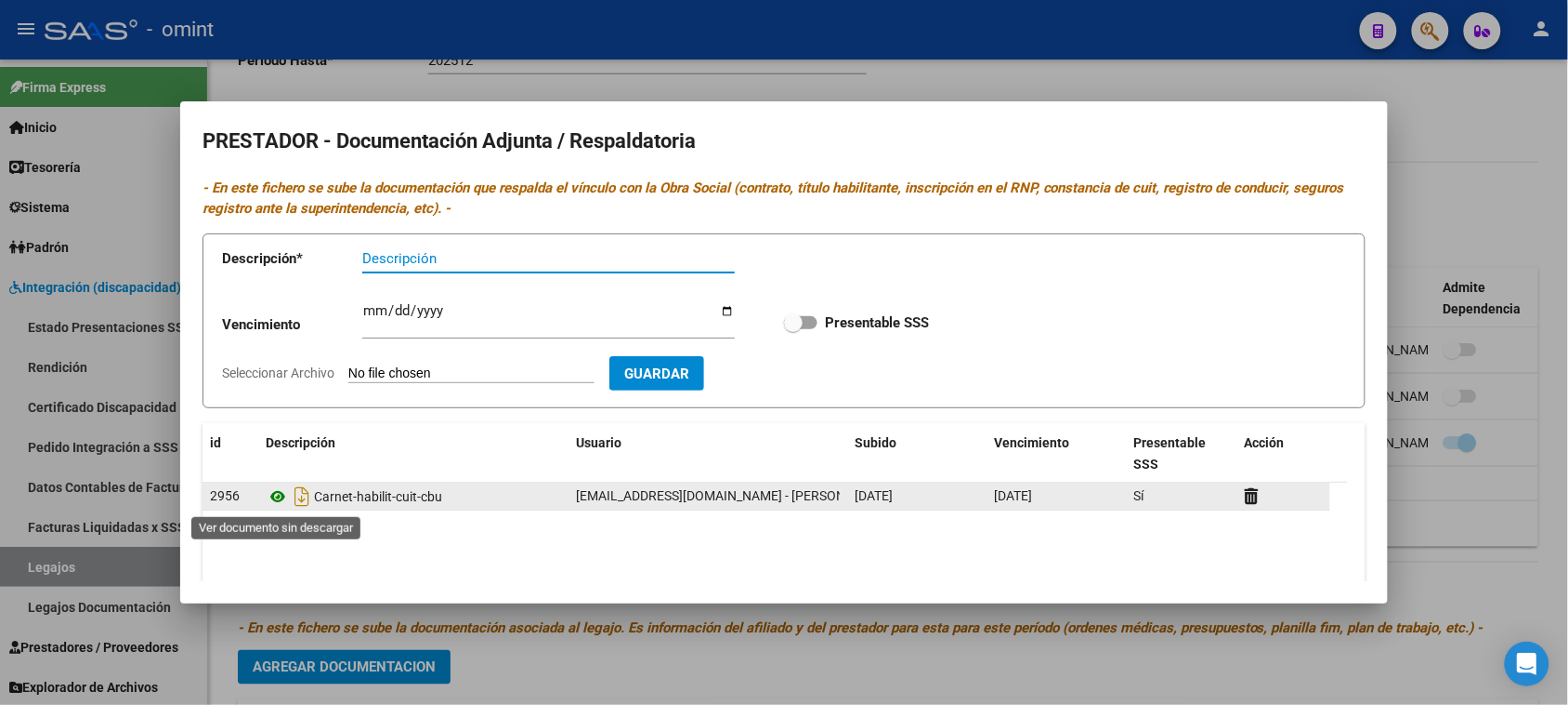
click at [279, 504] on icon at bounding box center [278, 496] width 24 height 22
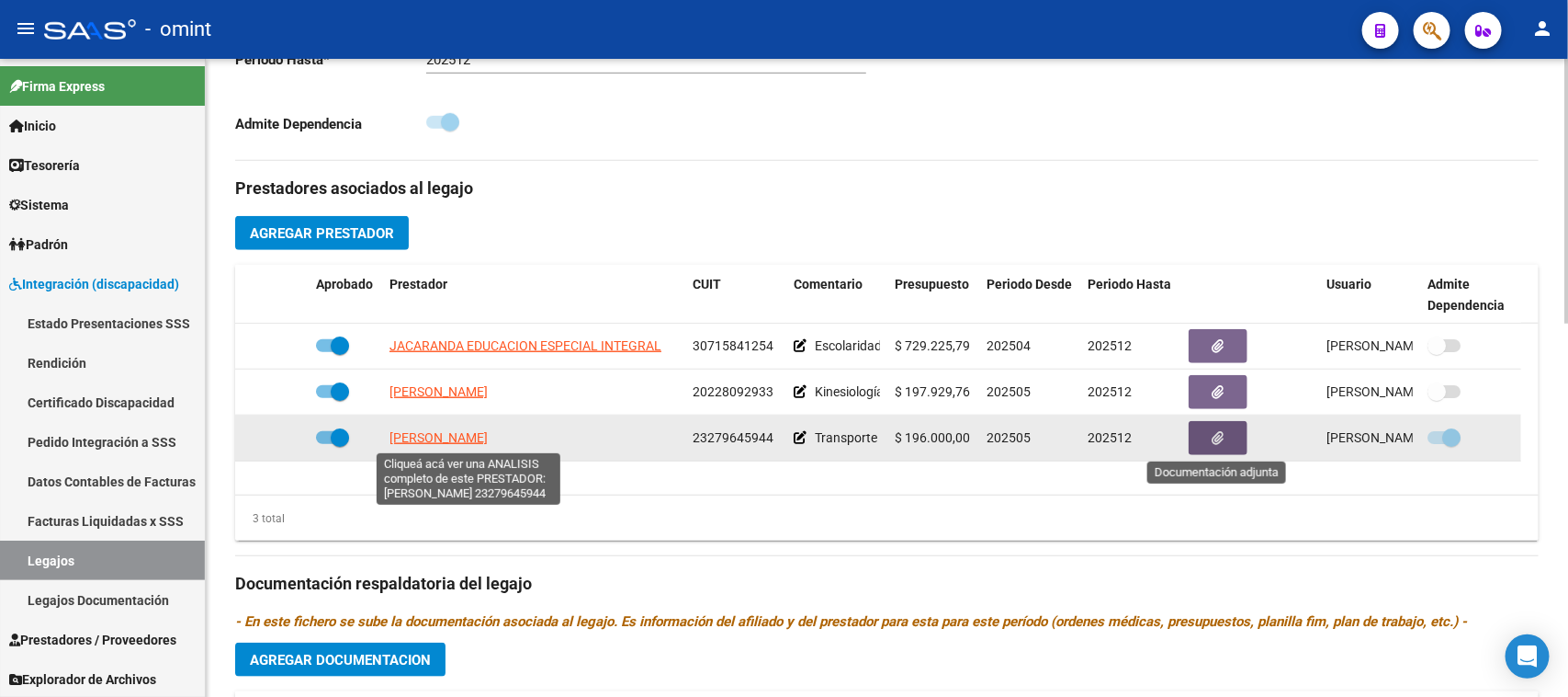
click at [424, 441] on span "[PERSON_NAME]" at bounding box center [439, 437] width 98 height 15
type textarea "23279645944"
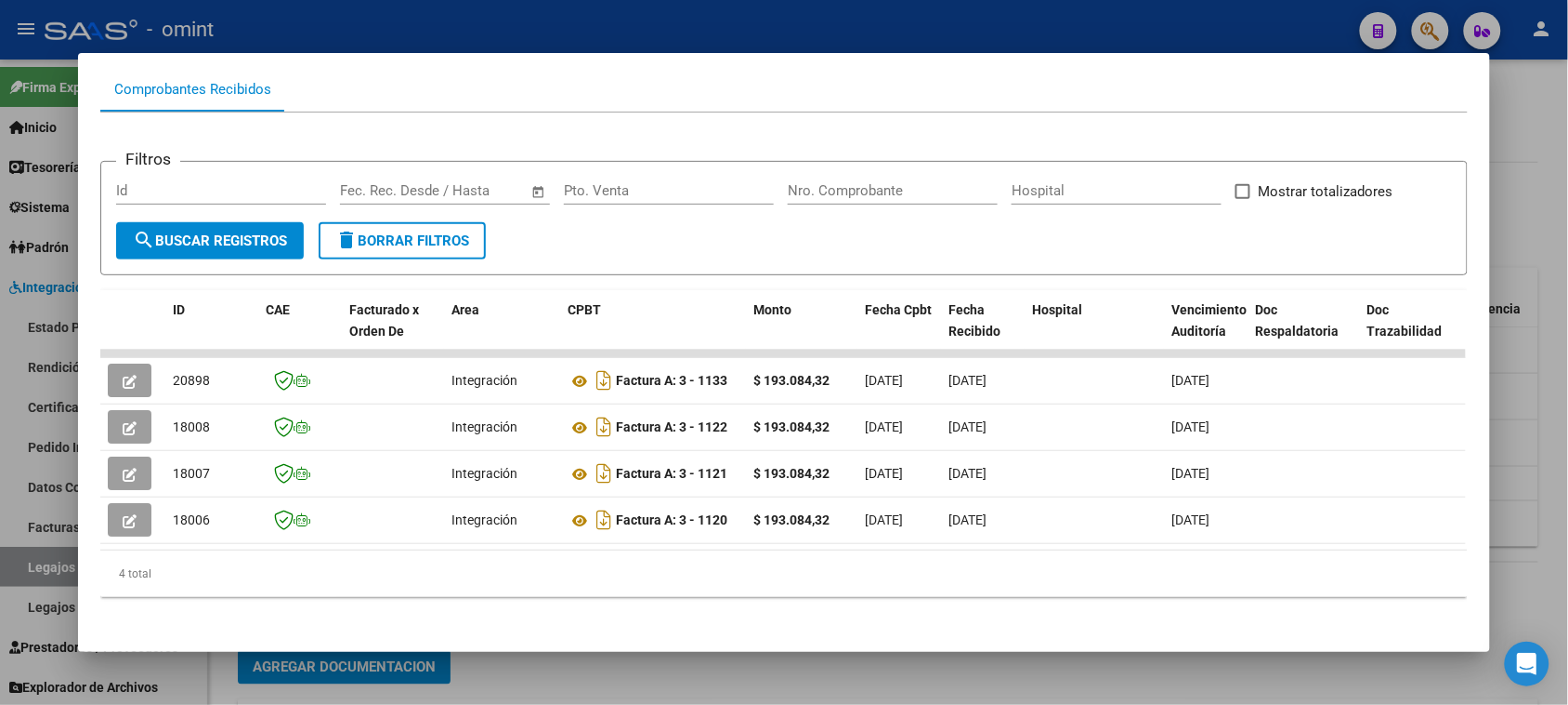
scroll to position [209, 0]
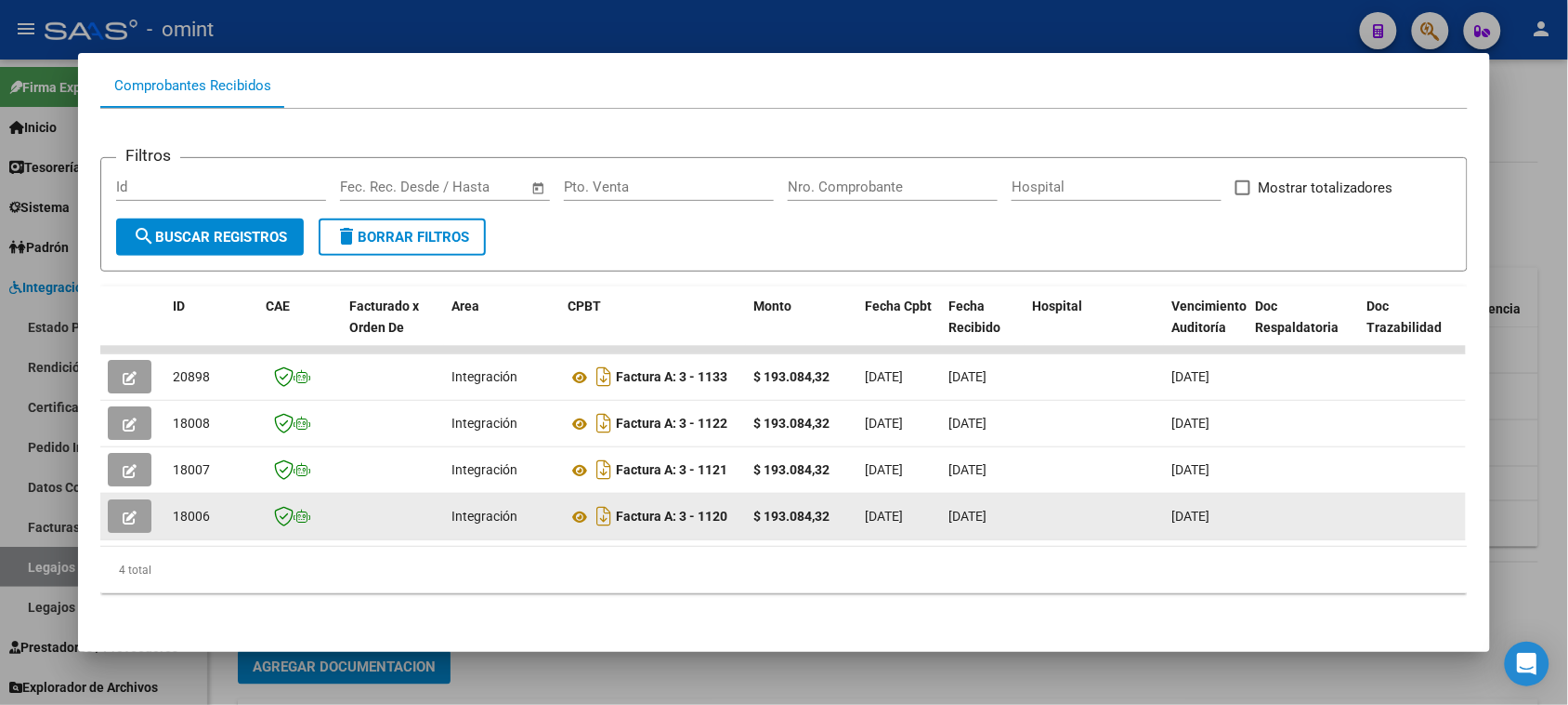
click at [122, 508] on span "button" at bounding box center [129, 516] width 14 height 17
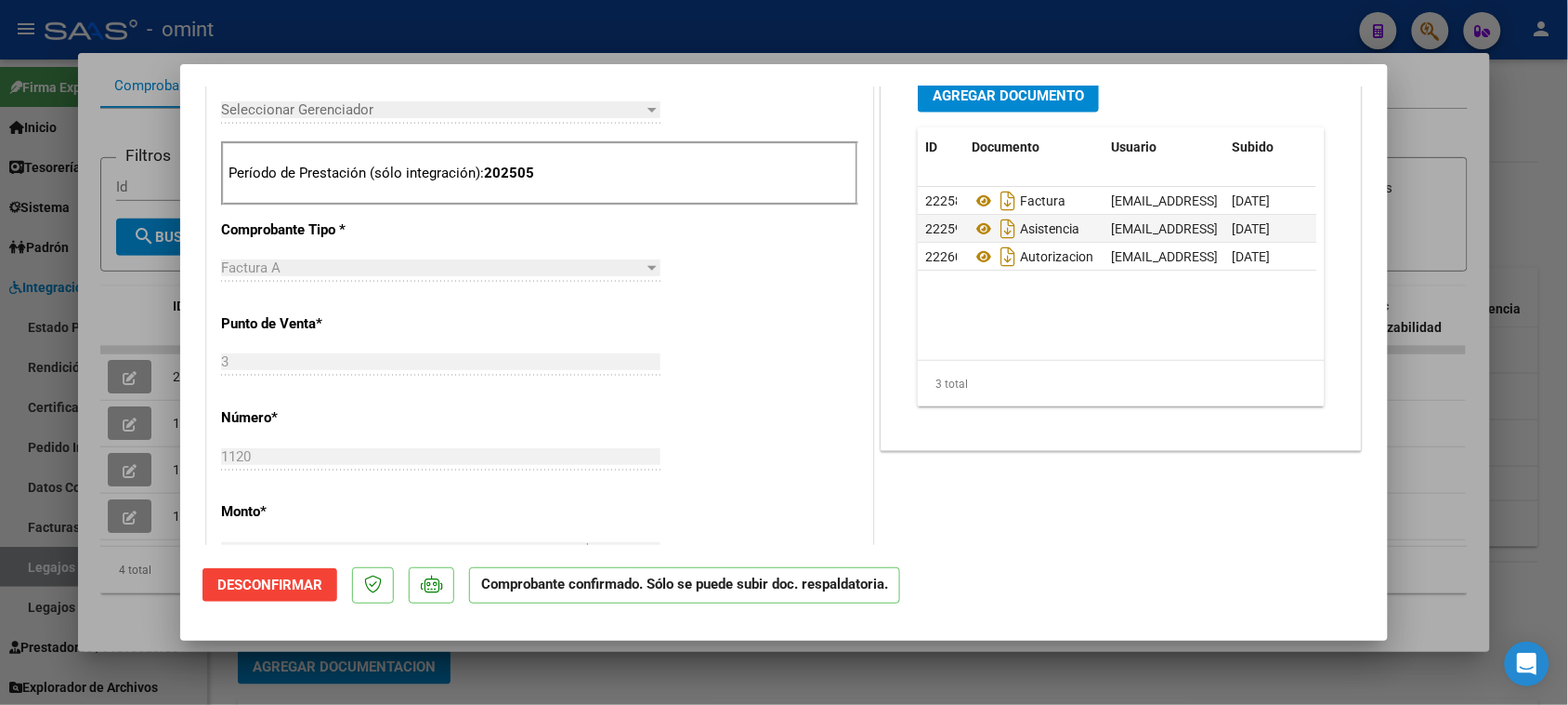
scroll to position [813, 0]
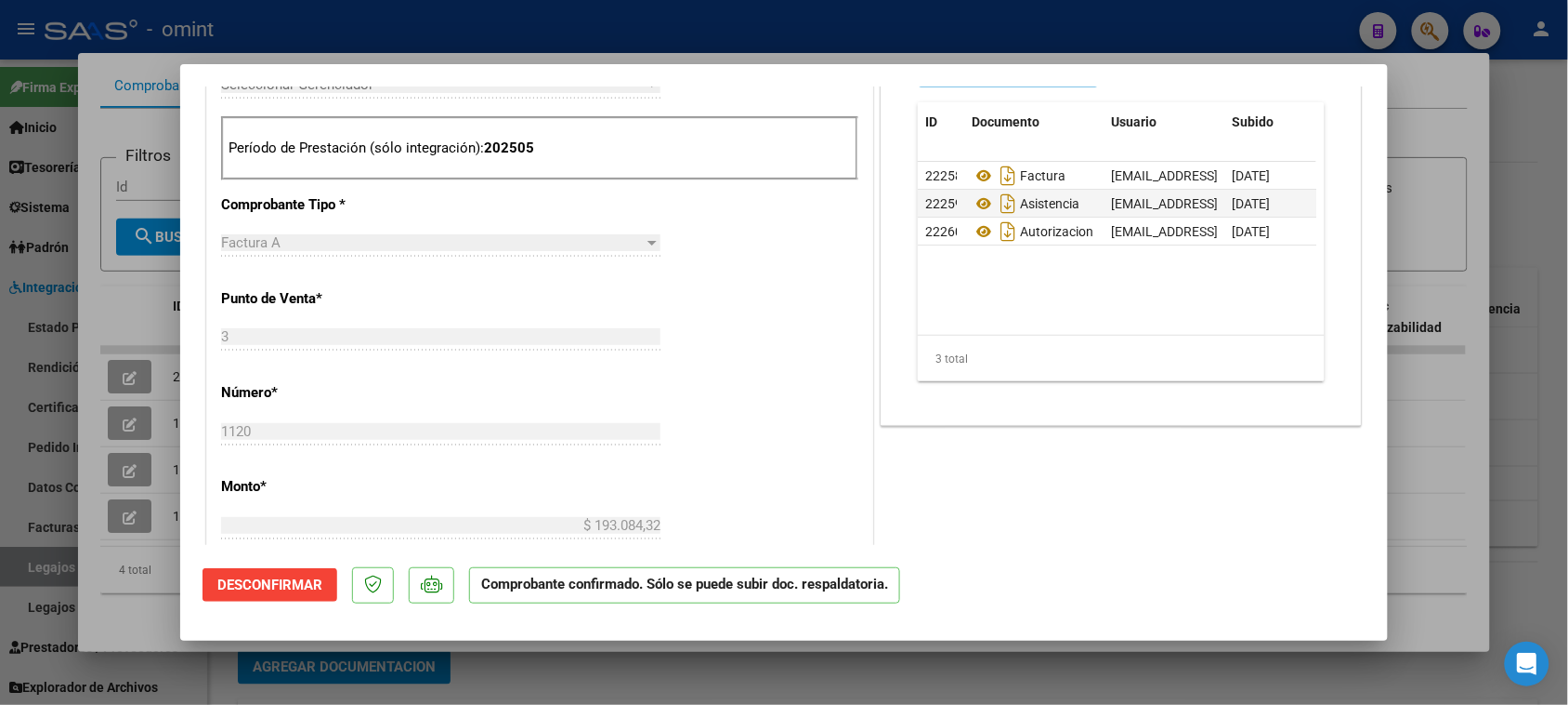
type input "$ 0,00"
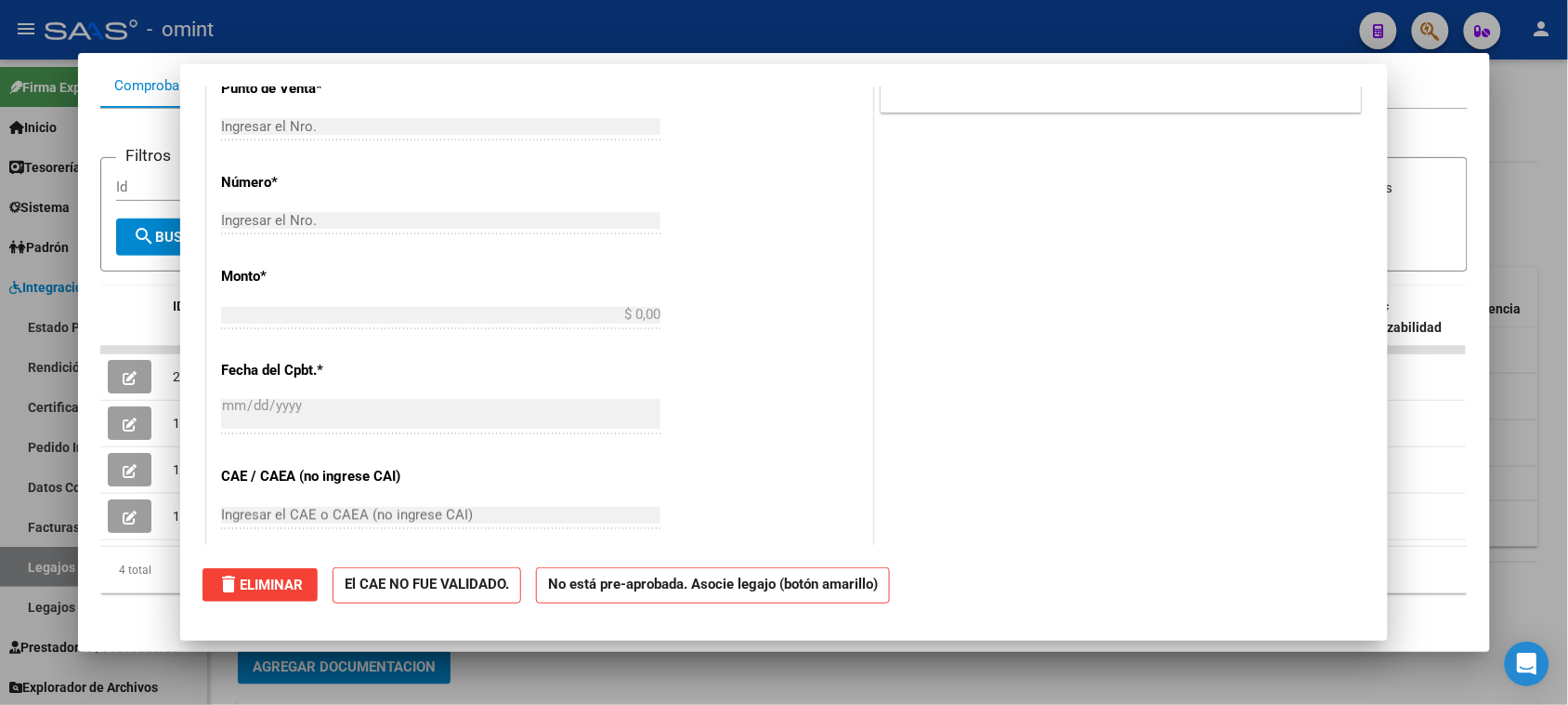
scroll to position [0, 0]
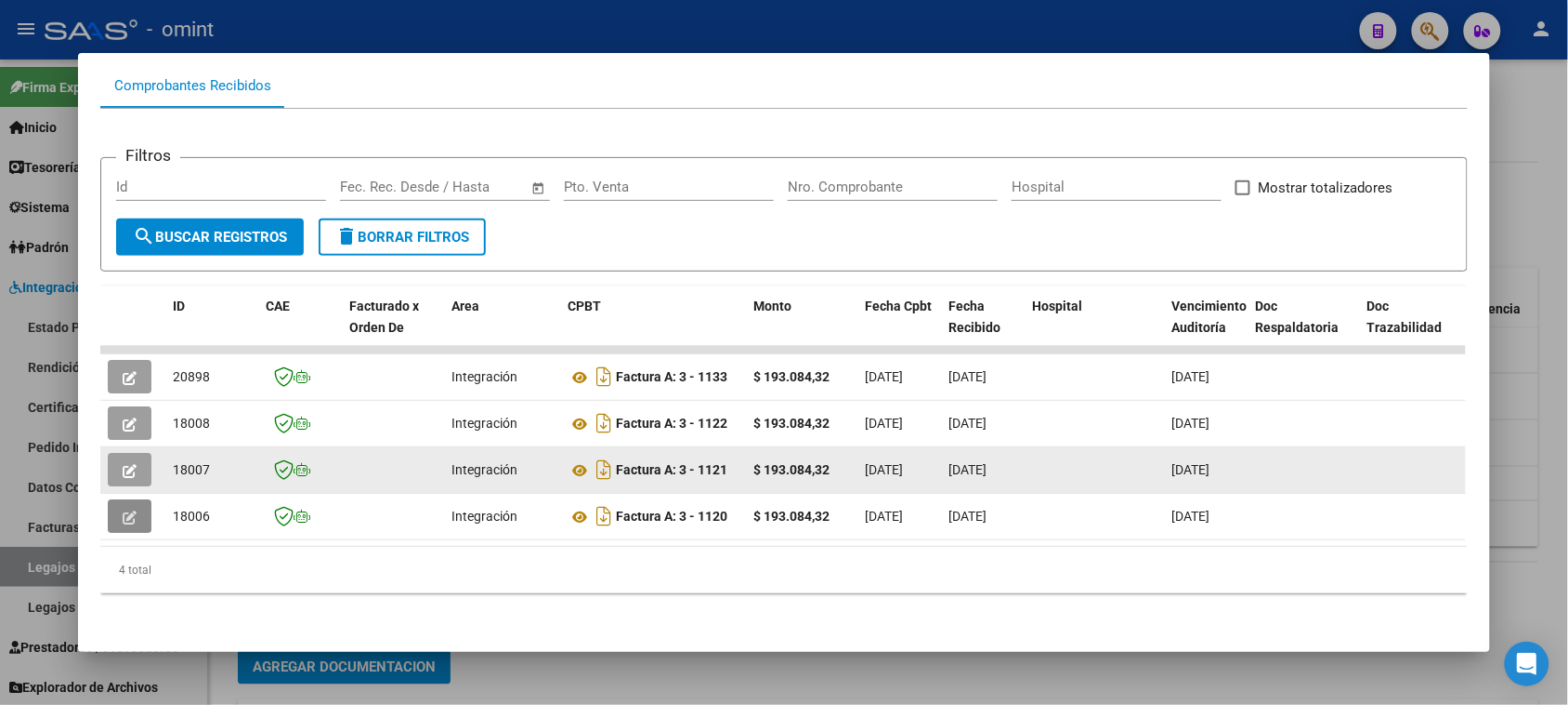
click at [144, 460] on div at bounding box center [133, 469] width 50 height 34
click at [137, 460] on button "button" at bounding box center [129, 469] width 44 height 34
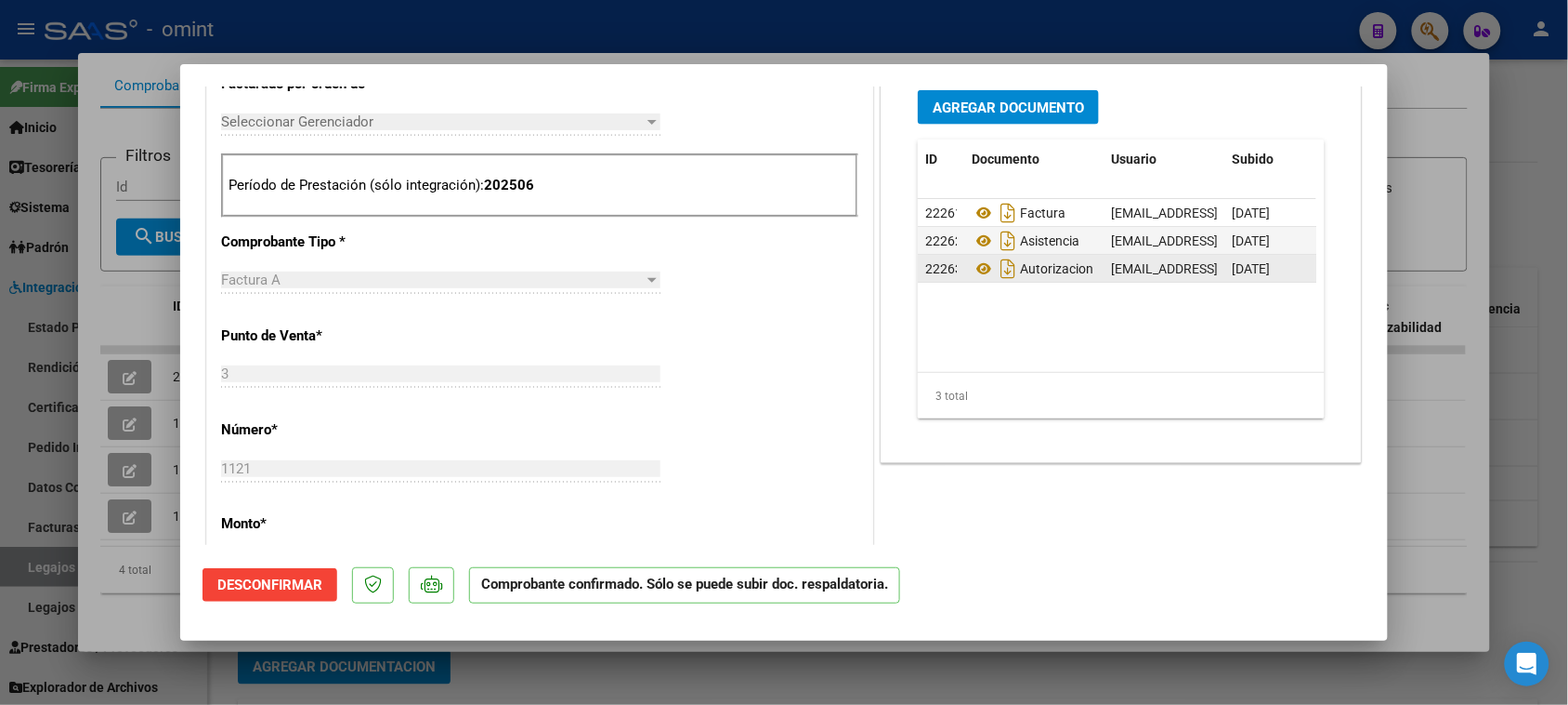
scroll to position [813, 0]
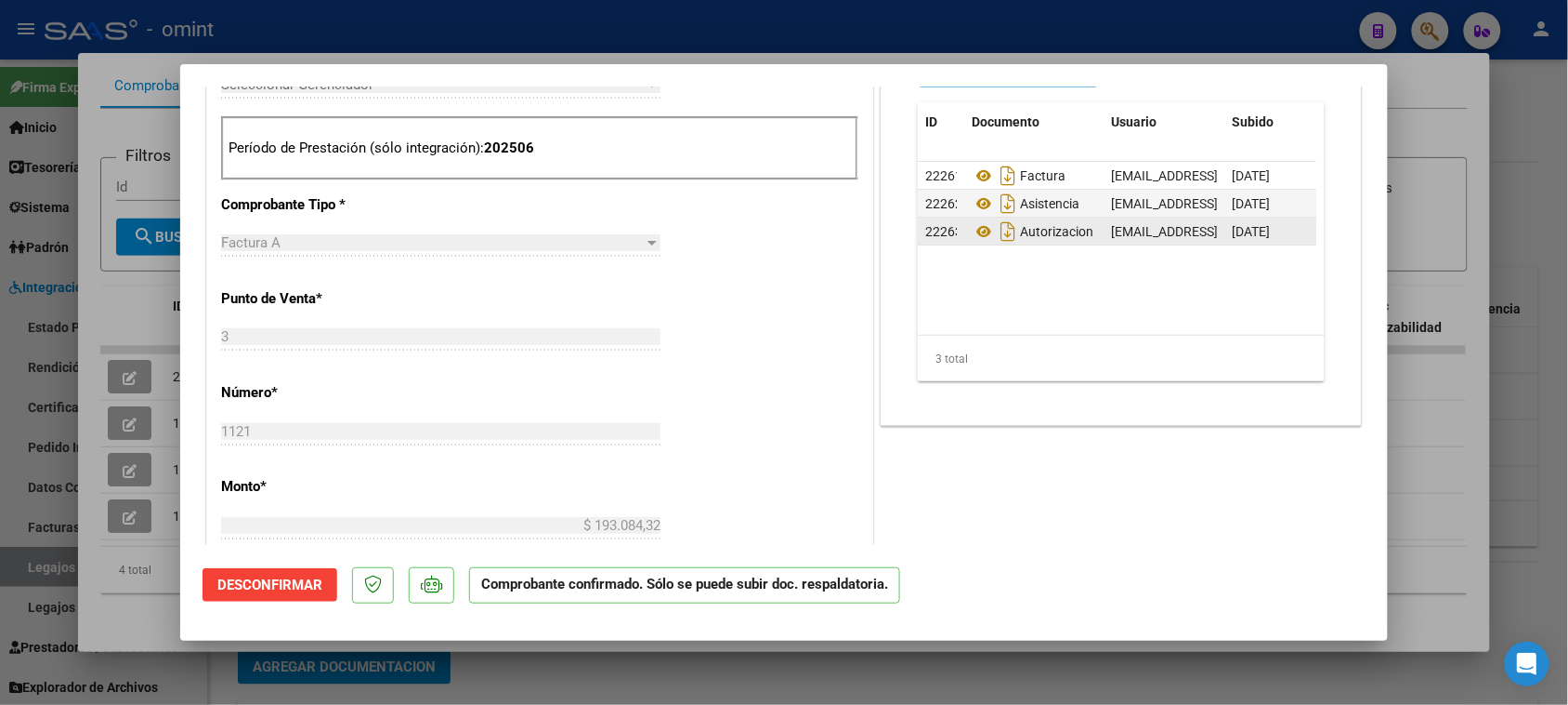
type input "$ 0,00"
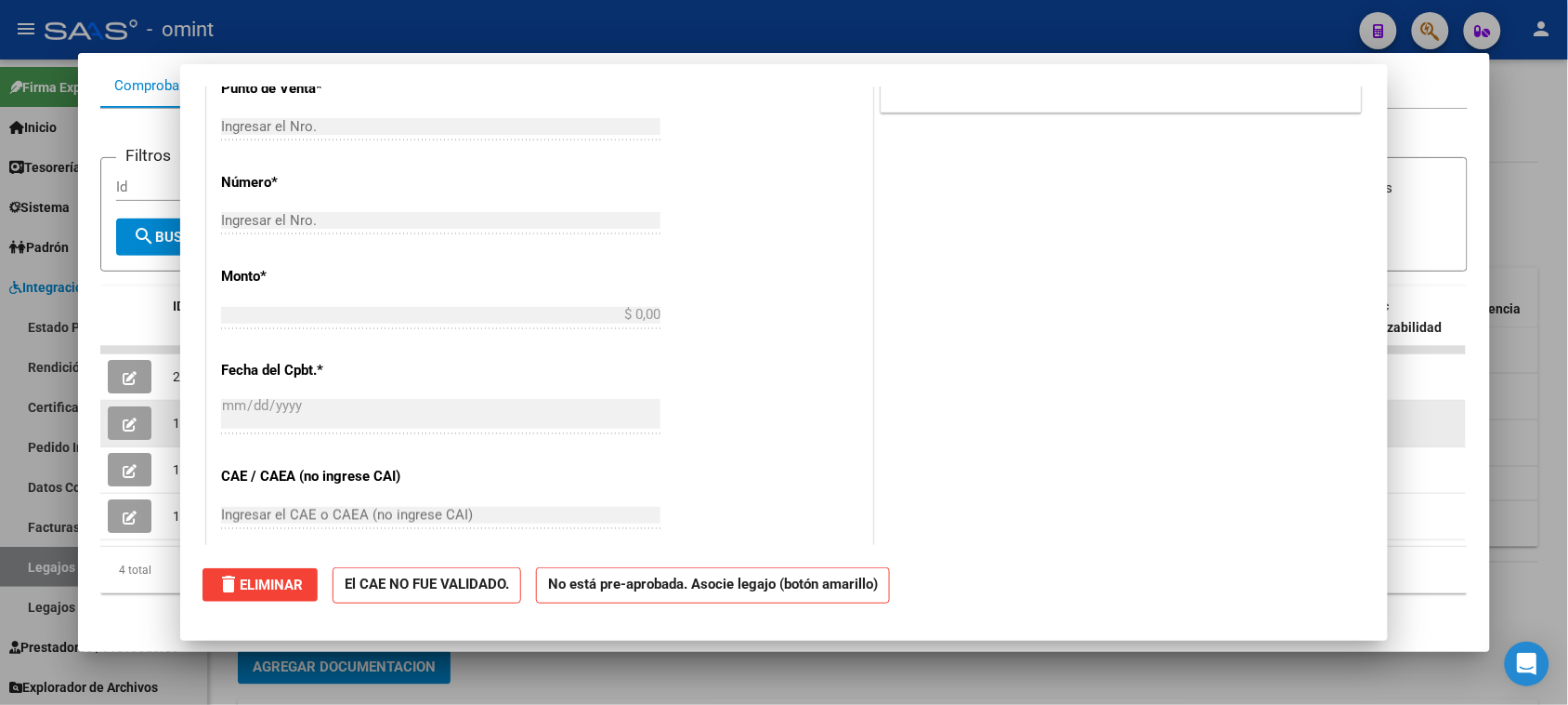
scroll to position [0, 0]
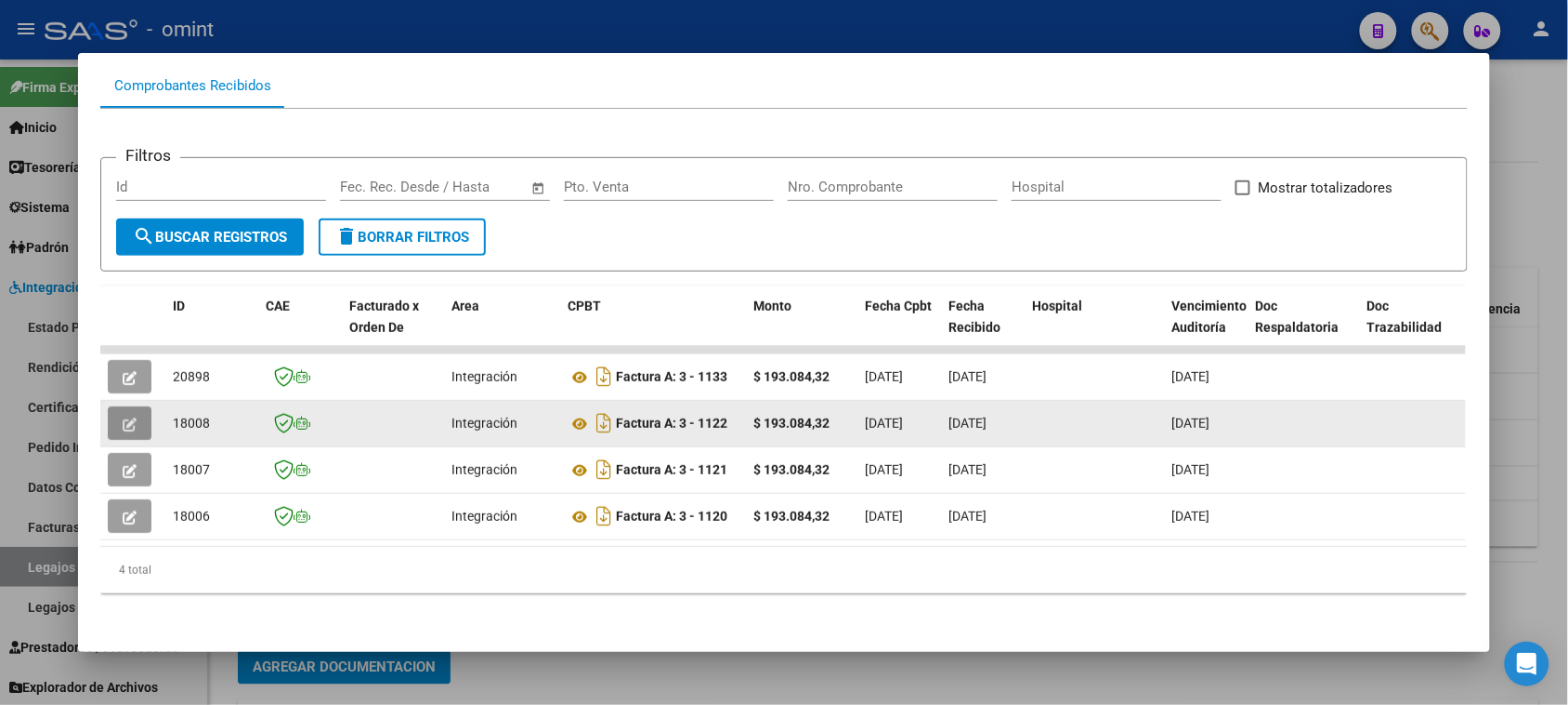
click at [128, 418] on button "button" at bounding box center [129, 424] width 44 height 34
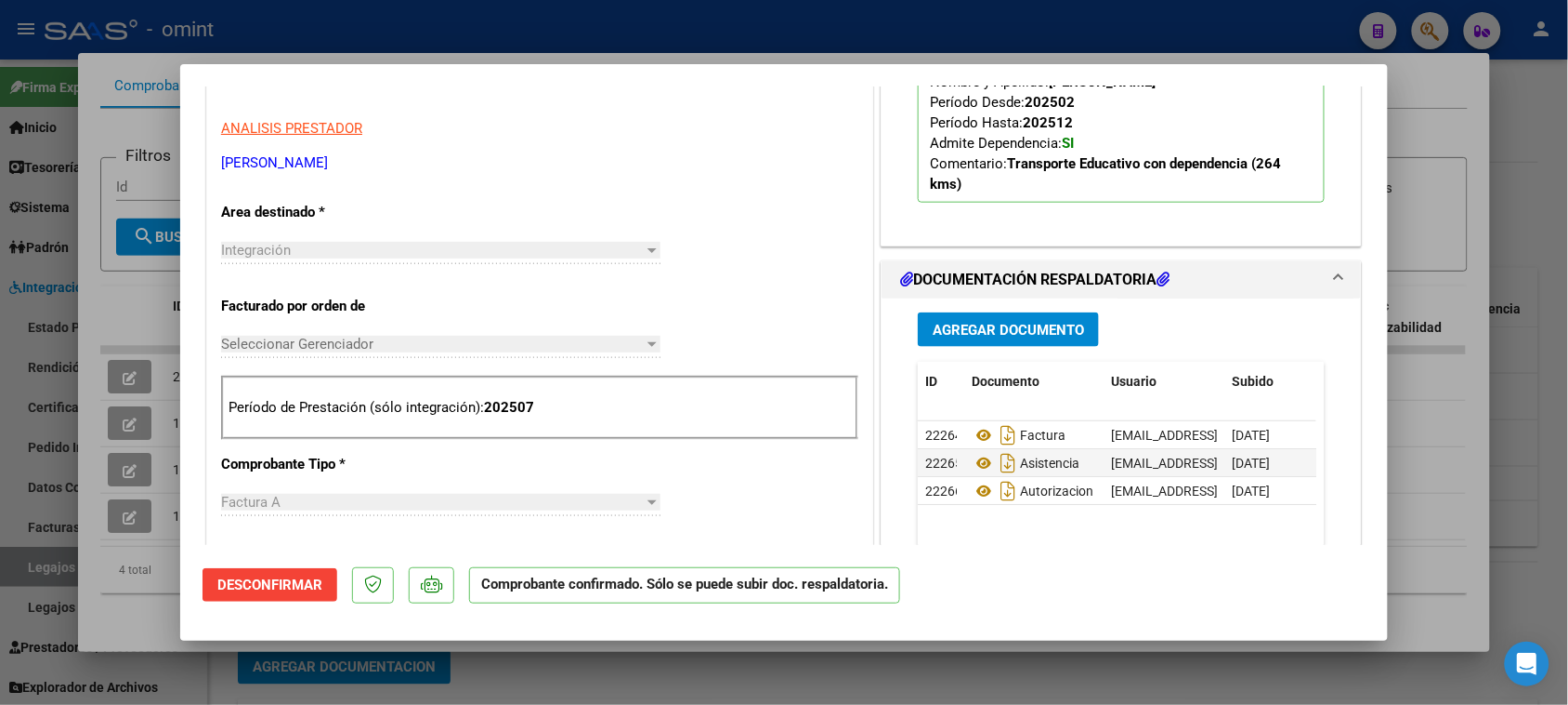
scroll to position [581, 0]
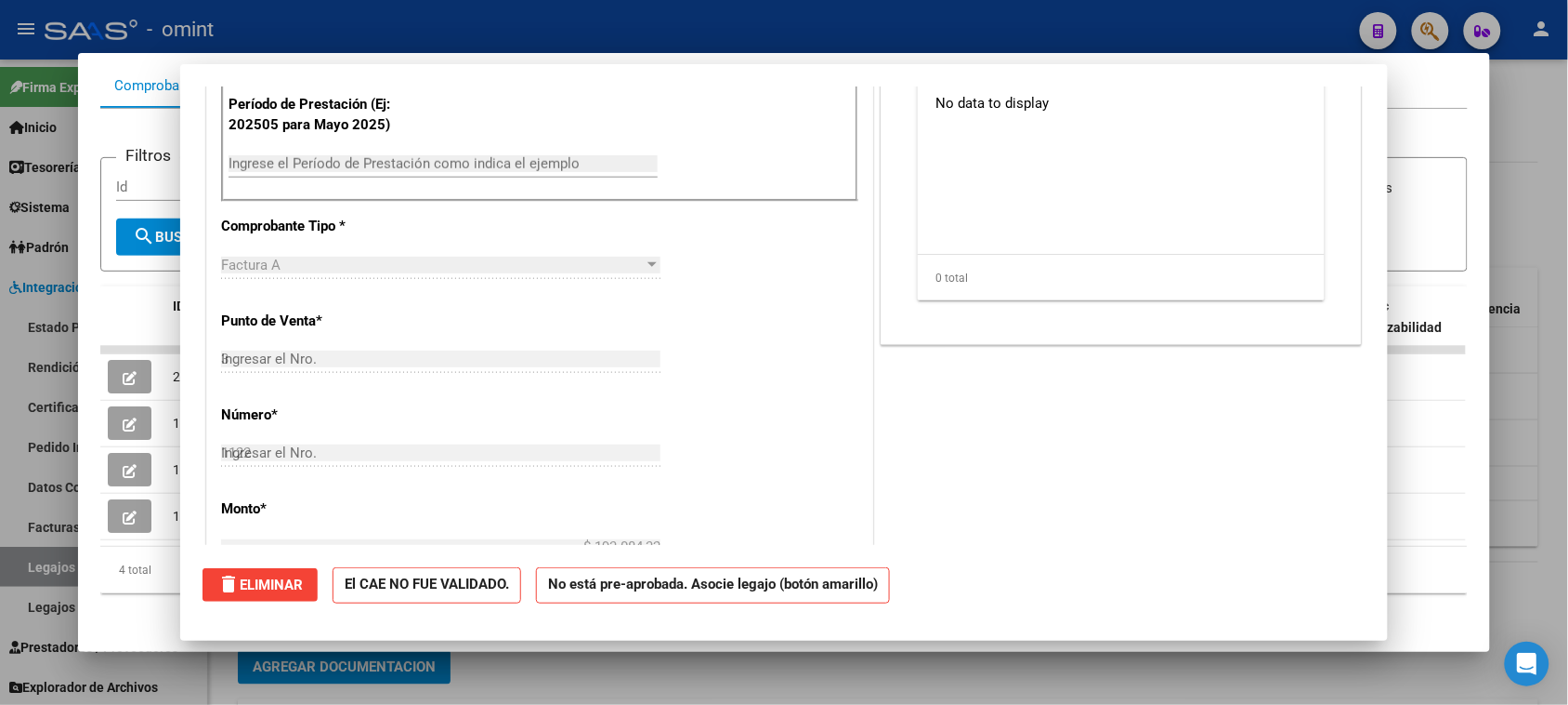
type input "$ 0,00"
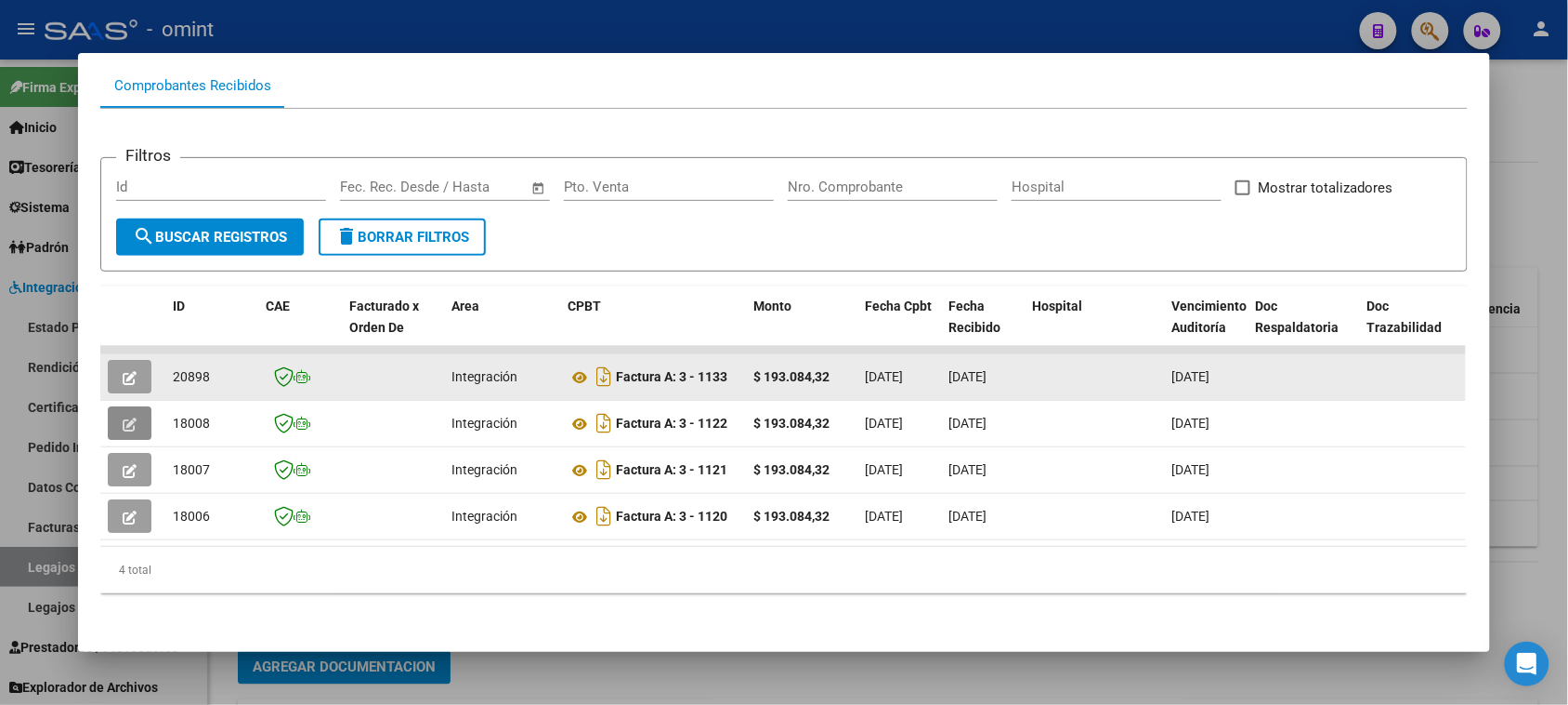
click at [135, 360] on button "button" at bounding box center [129, 377] width 44 height 34
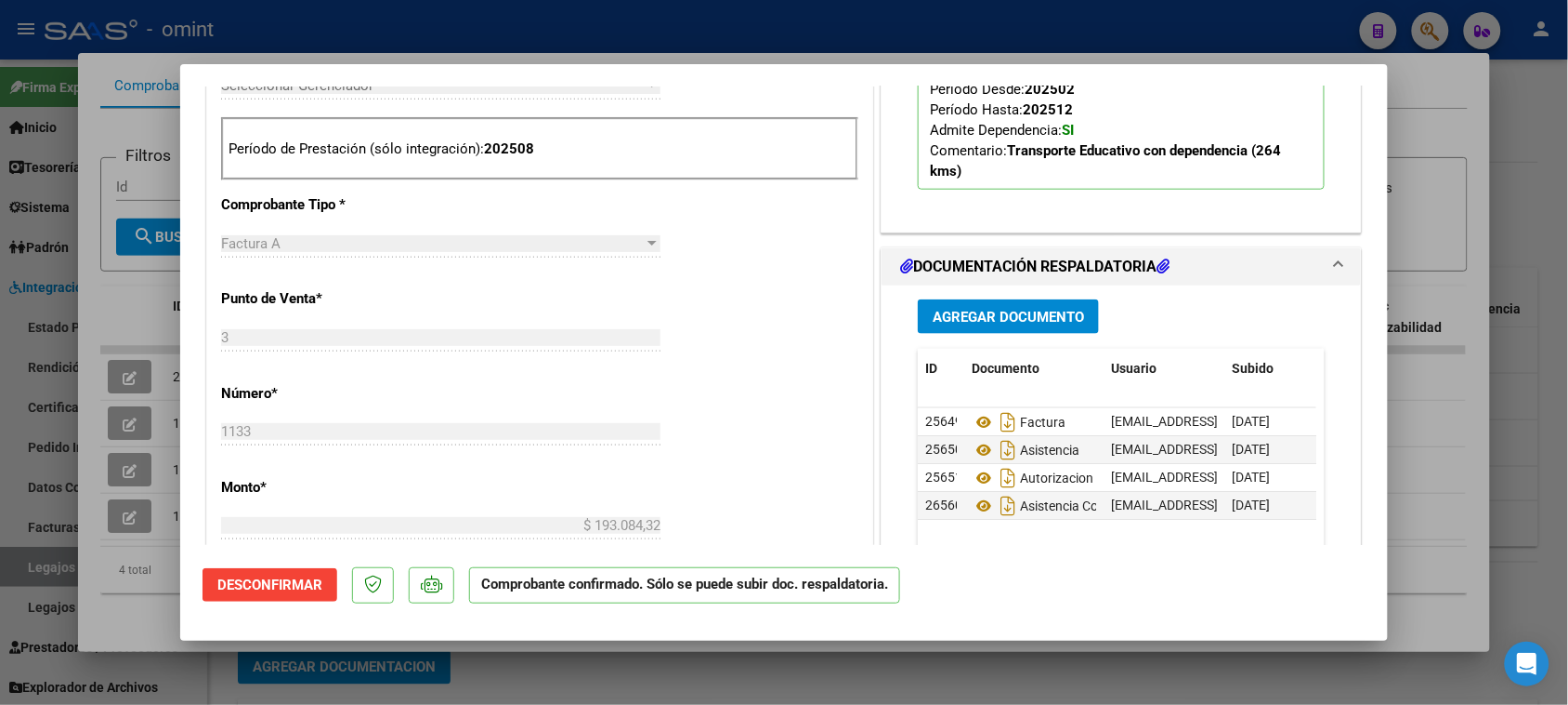
scroll to position [581, 0]
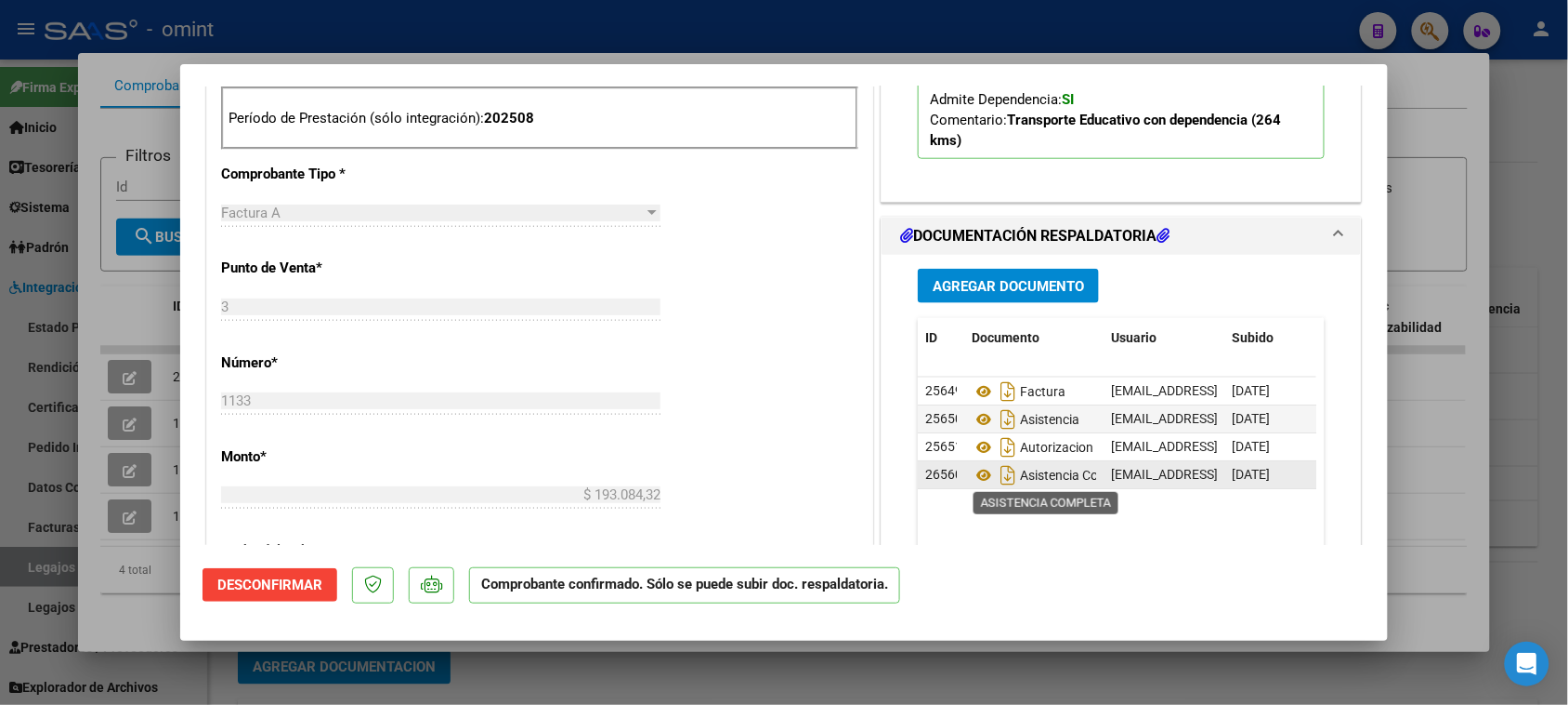
type input "$ 0,00"
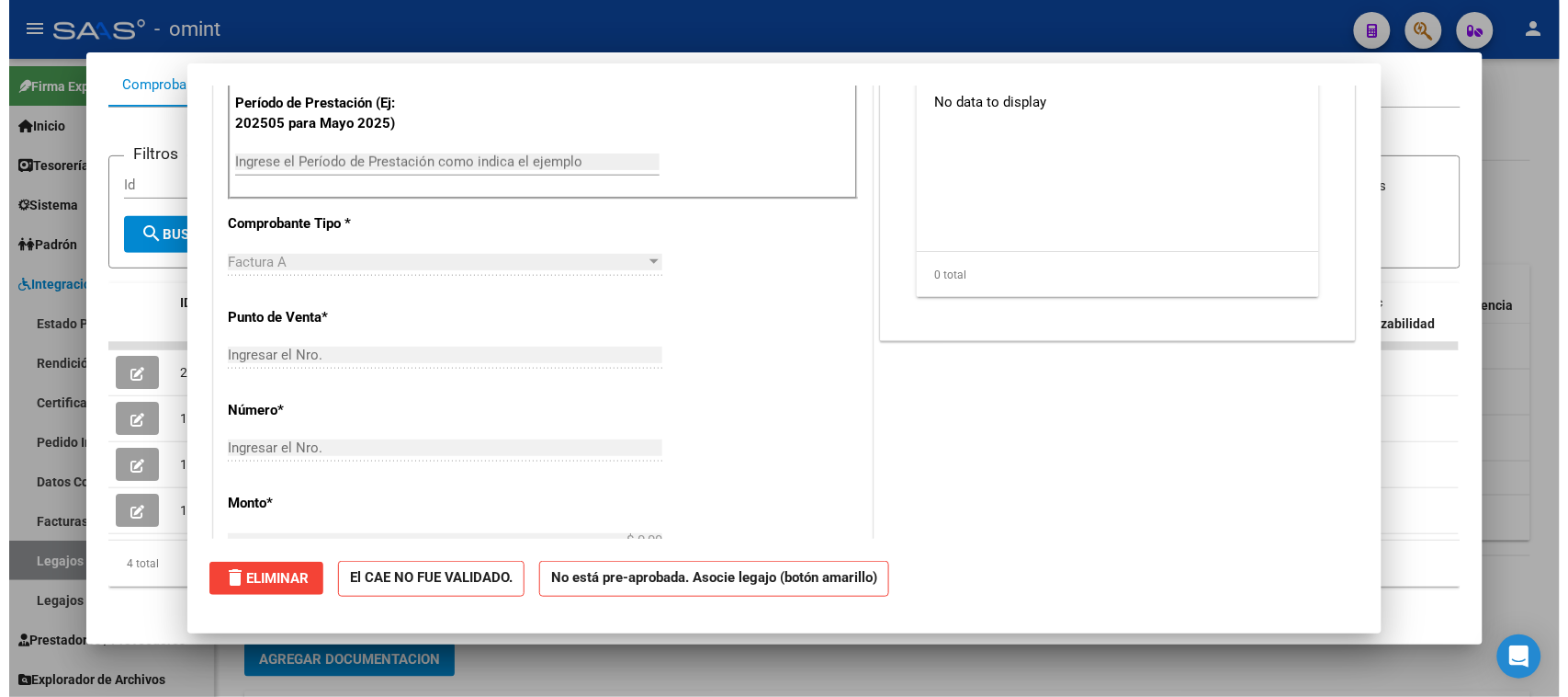
scroll to position [0, 0]
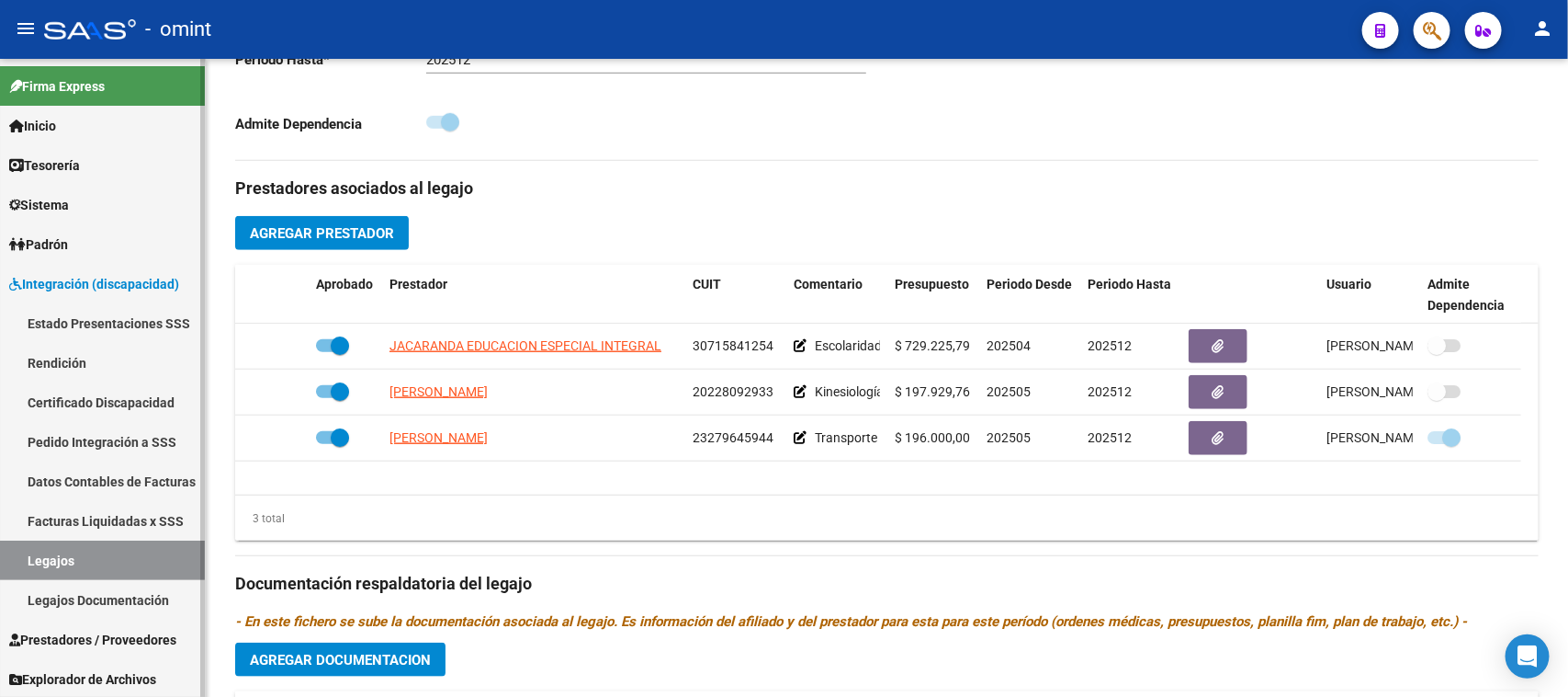
click at [102, 569] on link "Legajos" at bounding box center [103, 560] width 205 height 40
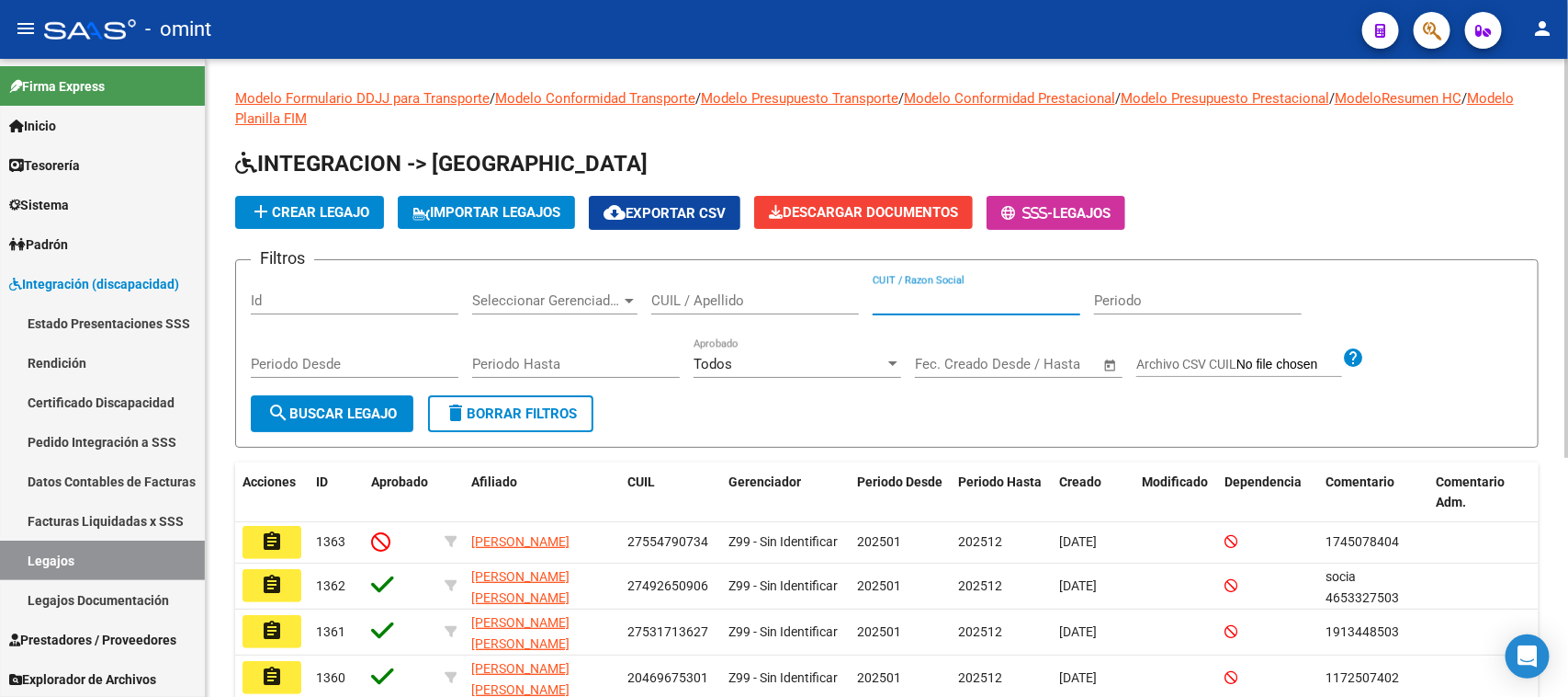
click at [966, 300] on input "CUIT / Razon Social" at bounding box center [977, 300] width 208 height 17
paste input "20200763697"
type input "20200763697"
click at [334, 409] on span "search Buscar Legajo" at bounding box center [332, 414] width 129 height 17
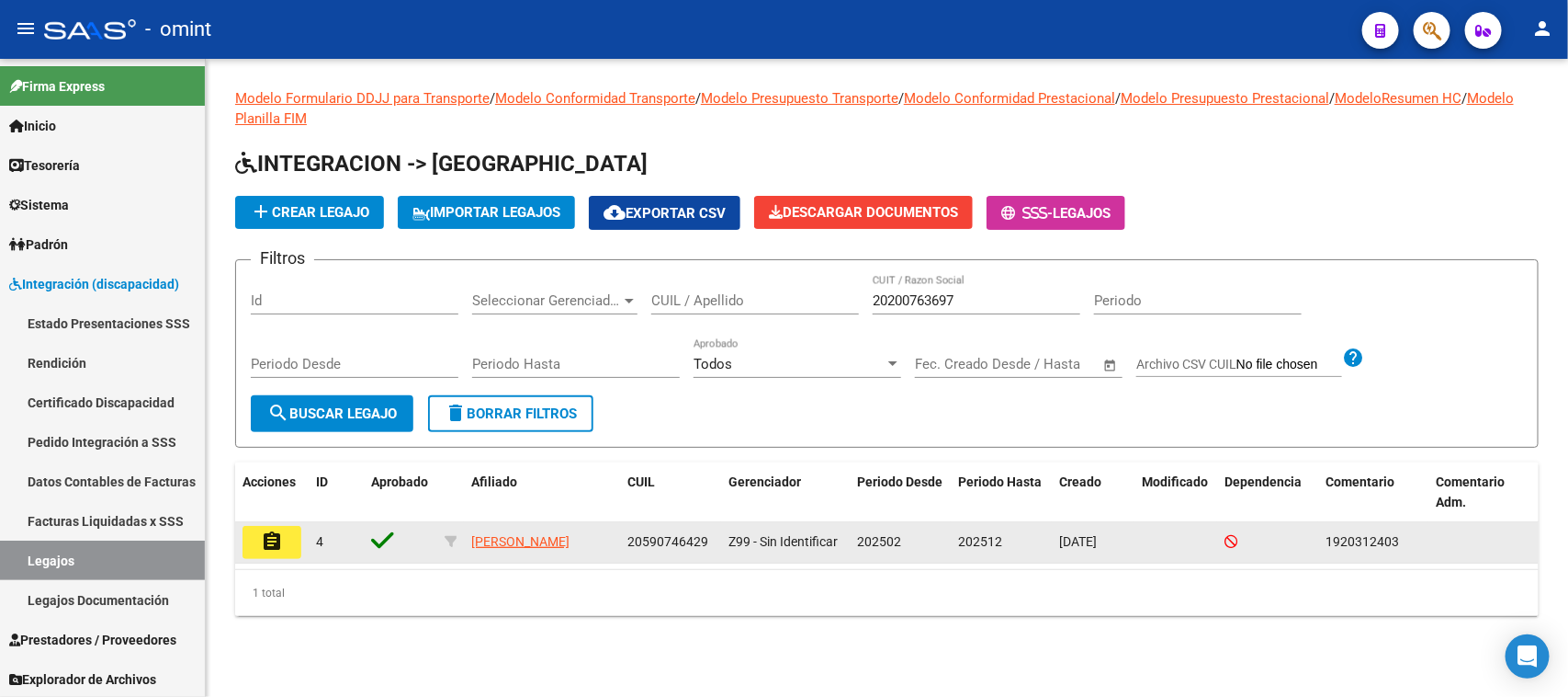
click at [277, 534] on mat-icon "assignment" at bounding box center [272, 542] width 22 height 22
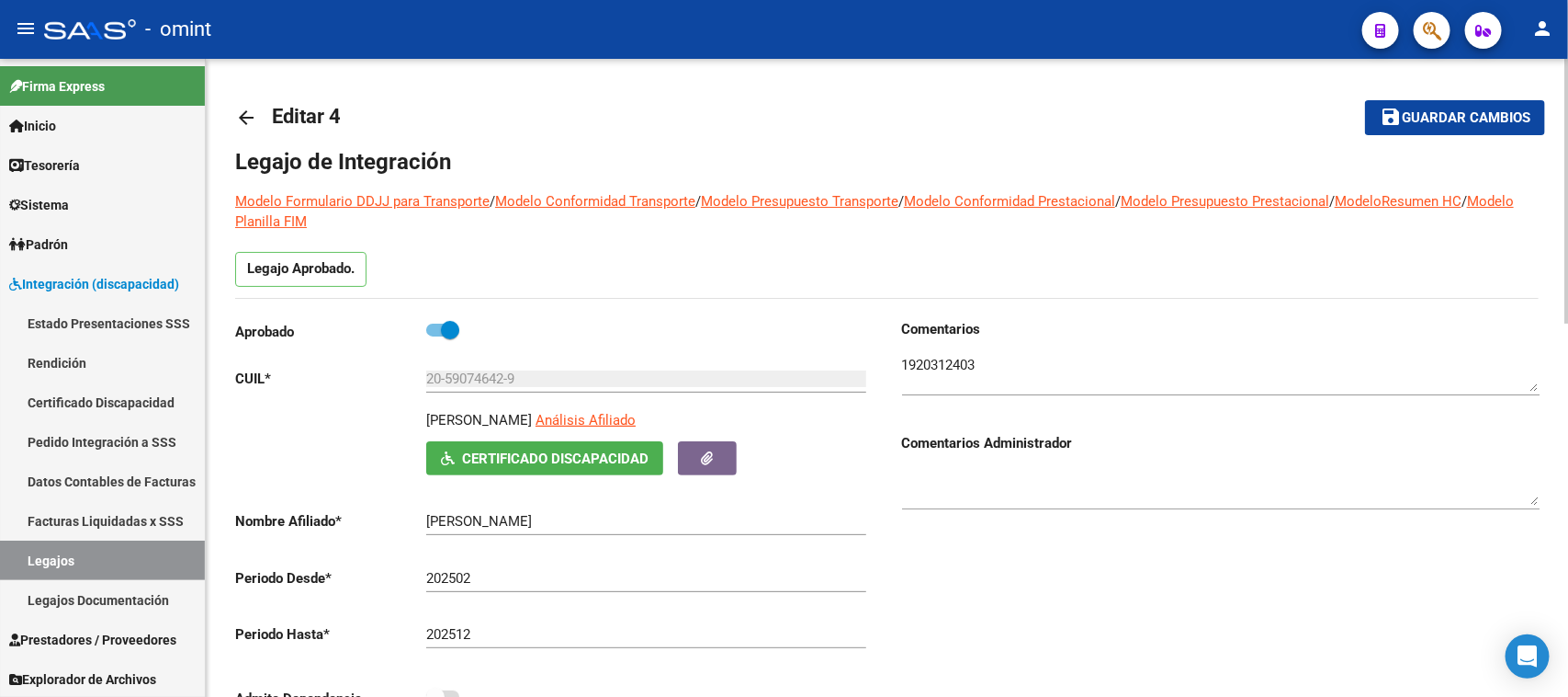
scroll to position [632, 0]
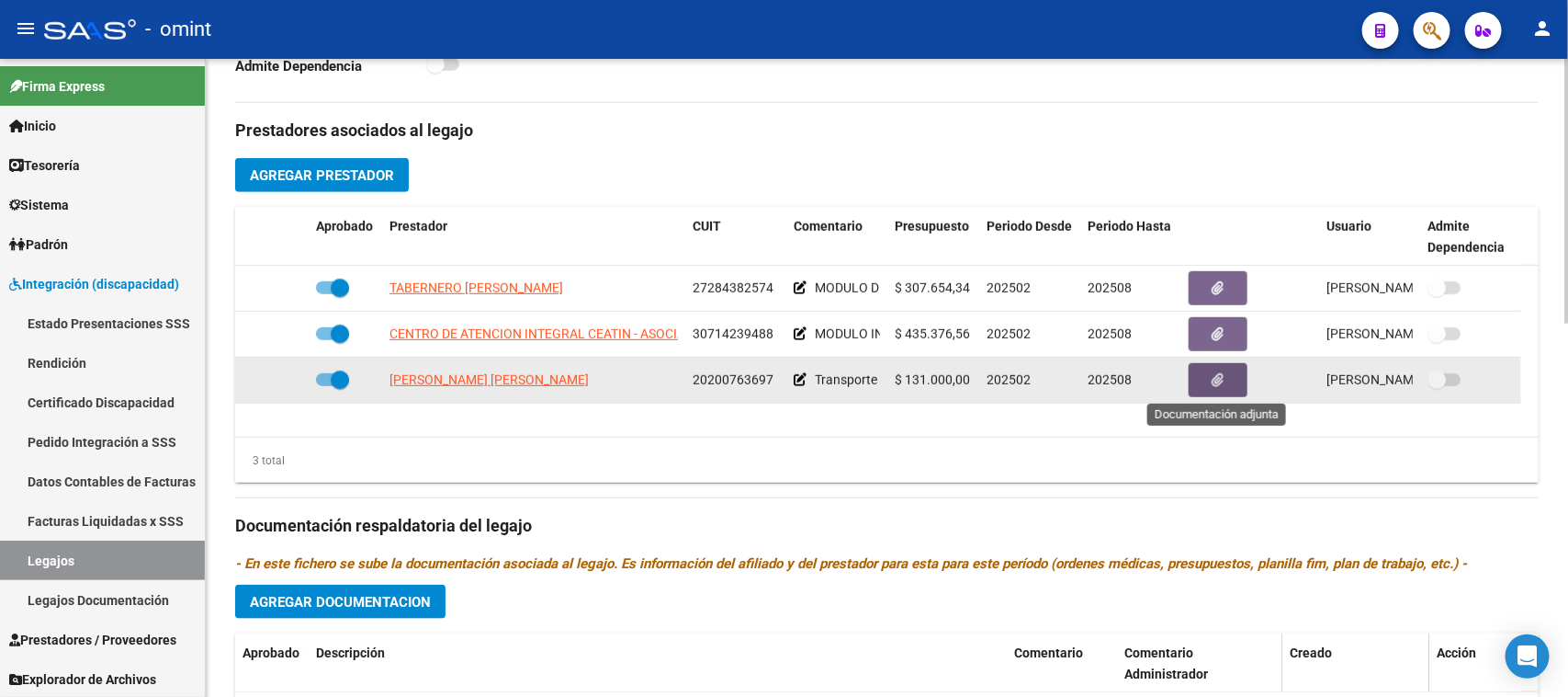
click at [1214, 378] on icon "button" at bounding box center [1219, 380] width 12 height 14
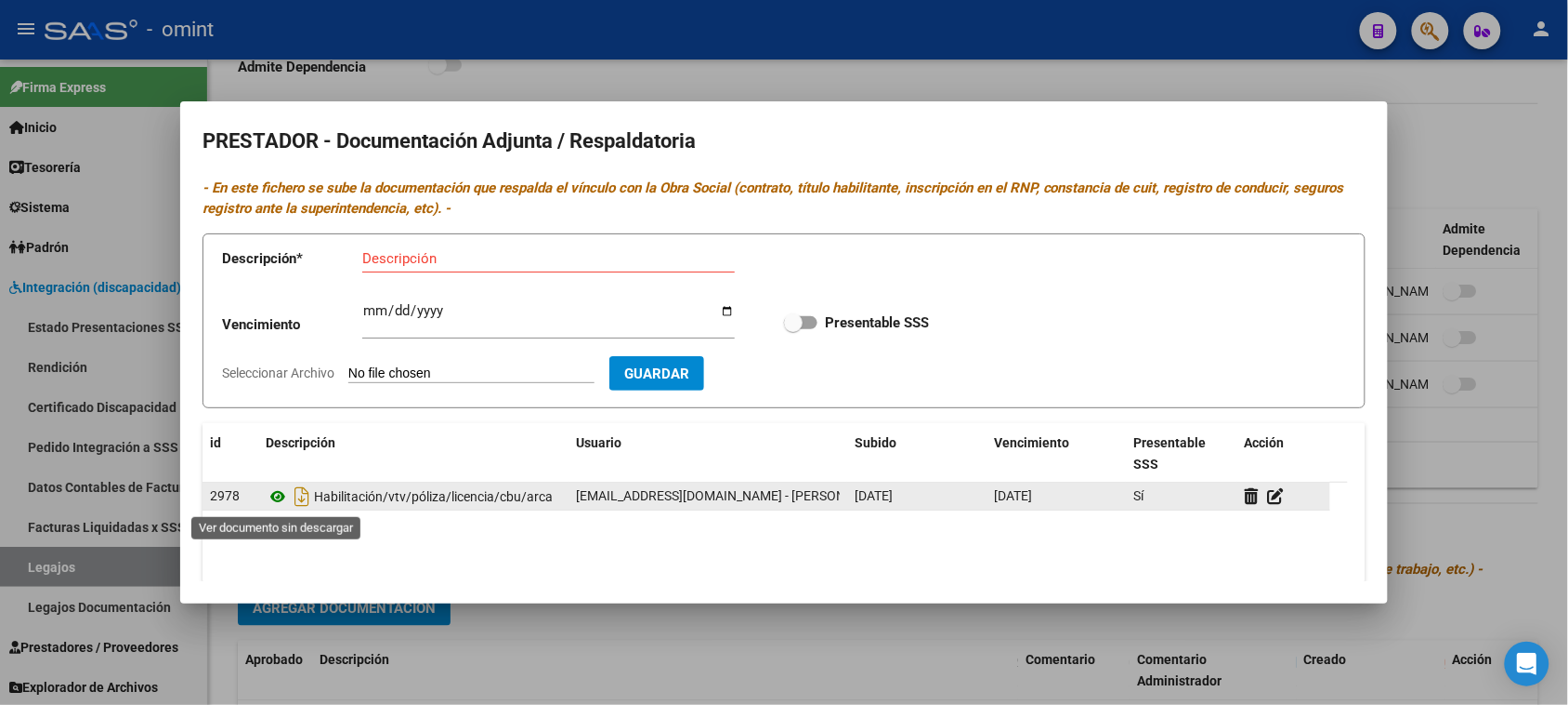
click at [266, 502] on icon at bounding box center [278, 496] width 24 height 22
